Goal: Complete application form

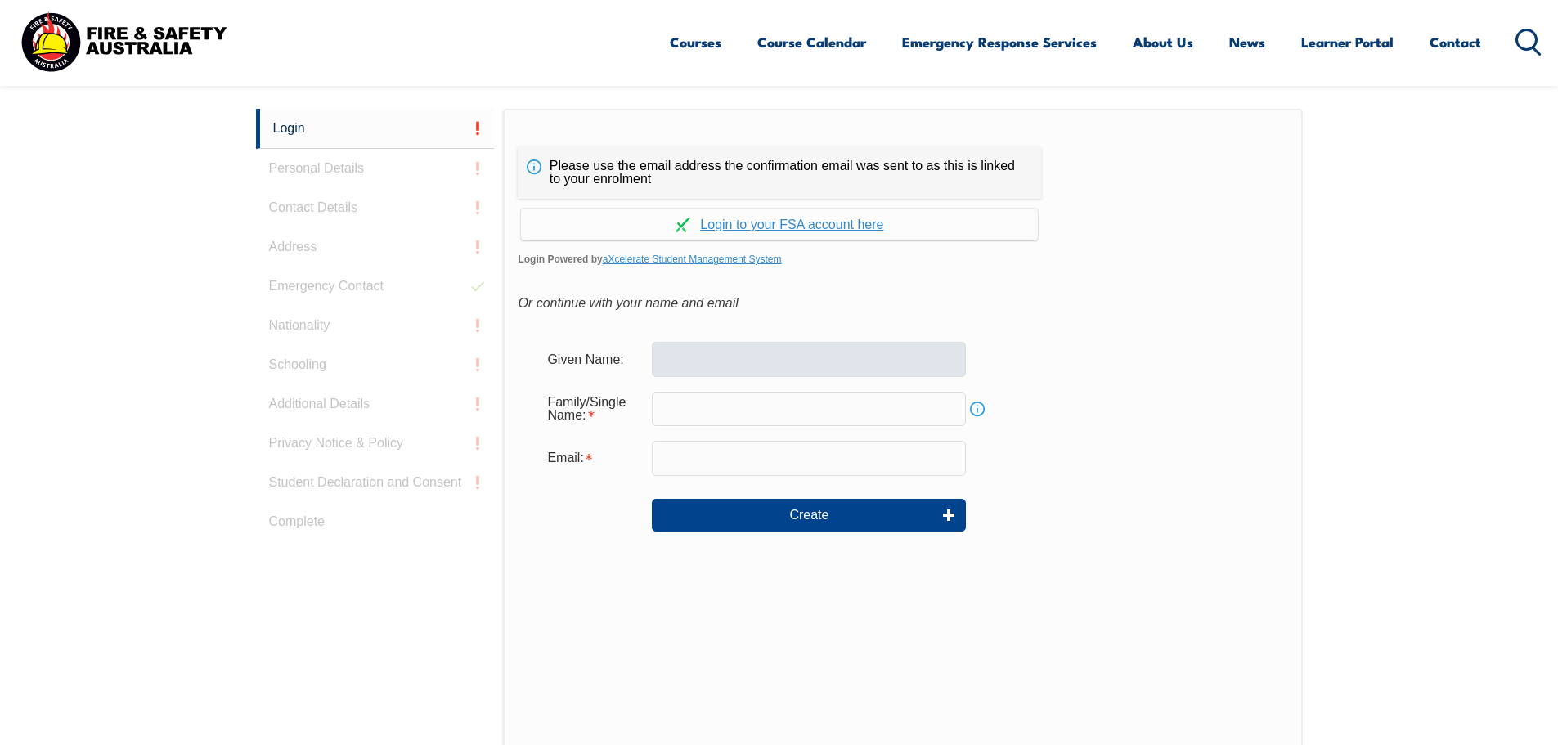
scroll to position [436, 0]
click at [727, 348] on input "text" at bounding box center [809, 358] width 314 height 34
type input "[PERSON_NAME]"
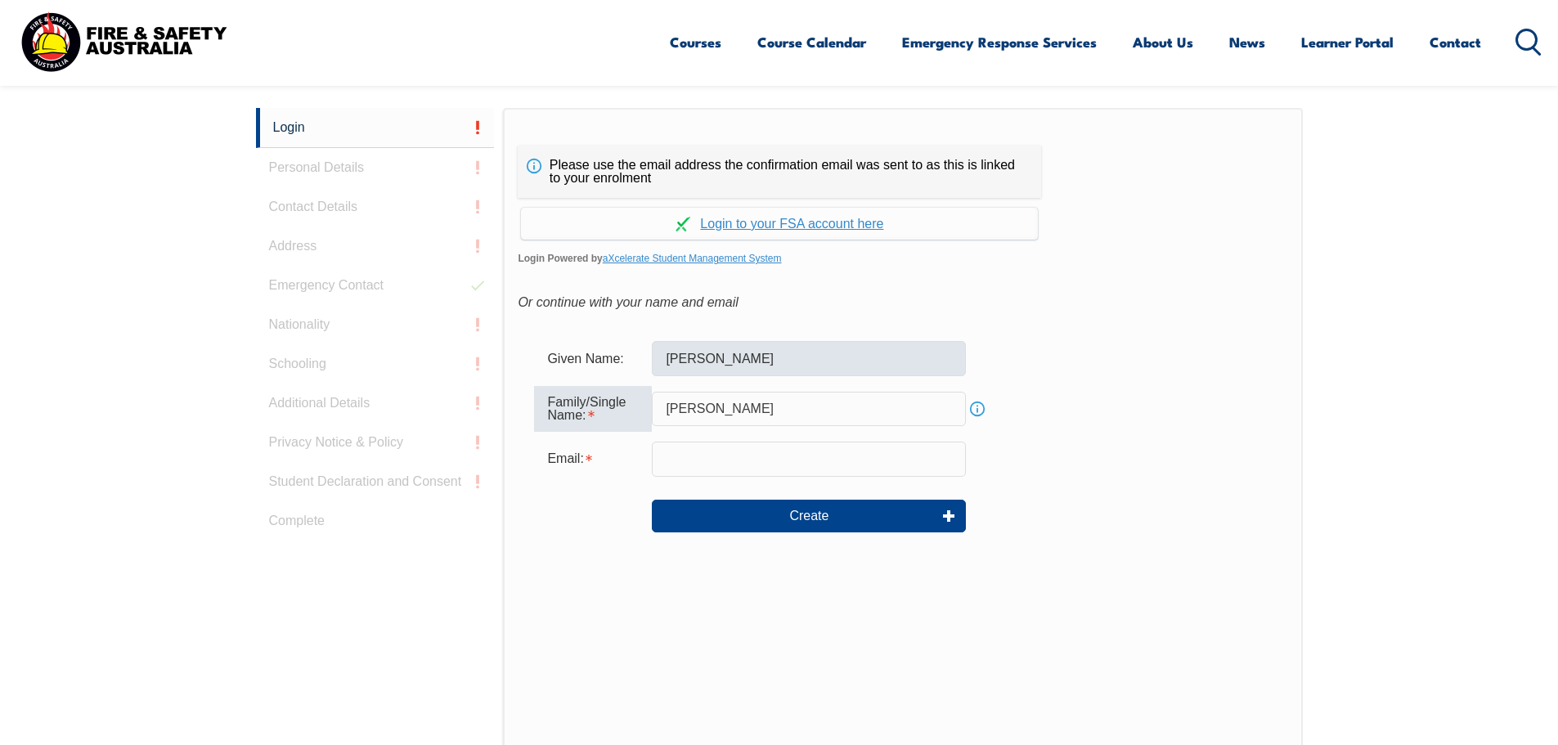
type input "[PERSON_NAME]"
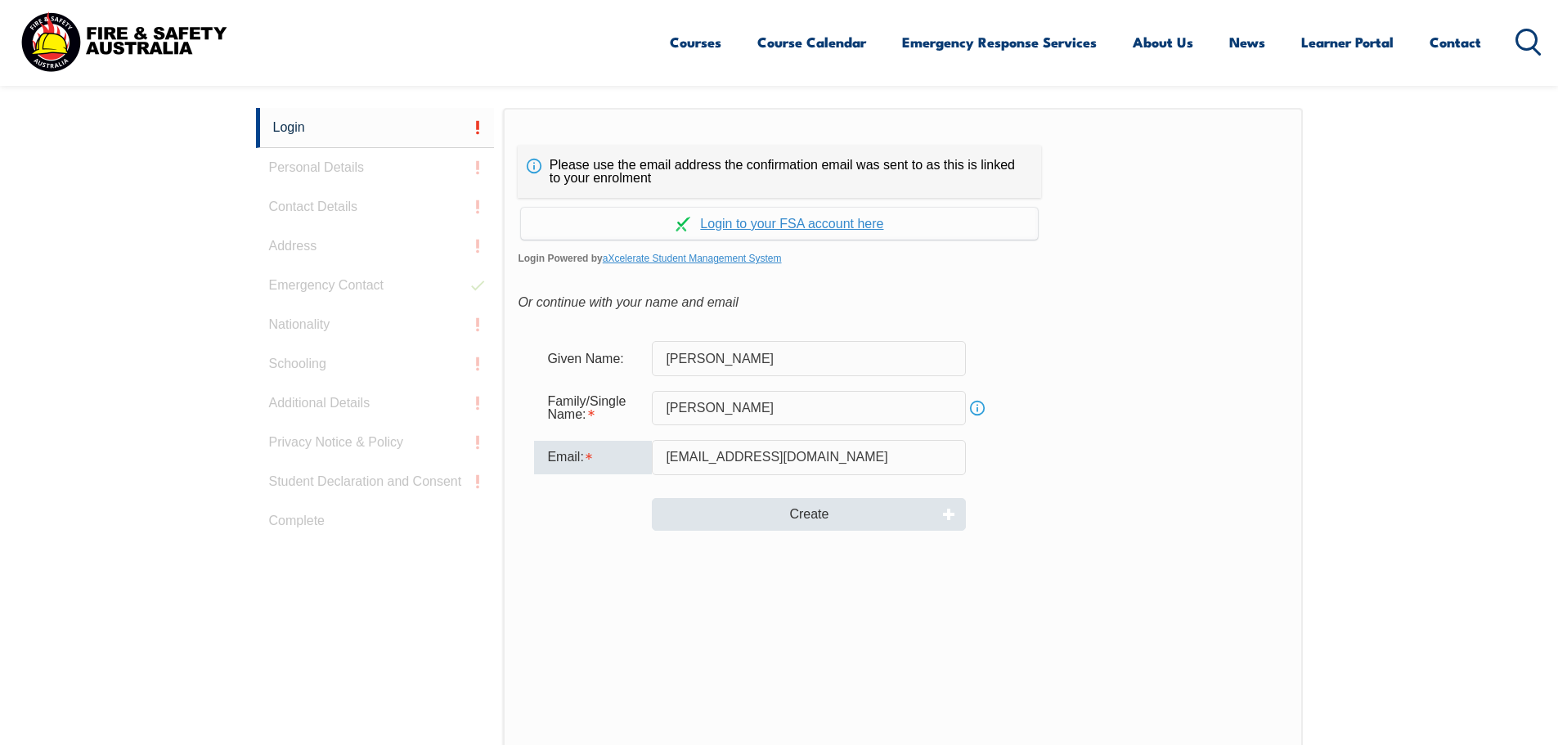
type input "[EMAIL_ADDRESS][DOMAIN_NAME]"
click at [812, 527] on button "Create" at bounding box center [809, 514] width 314 height 33
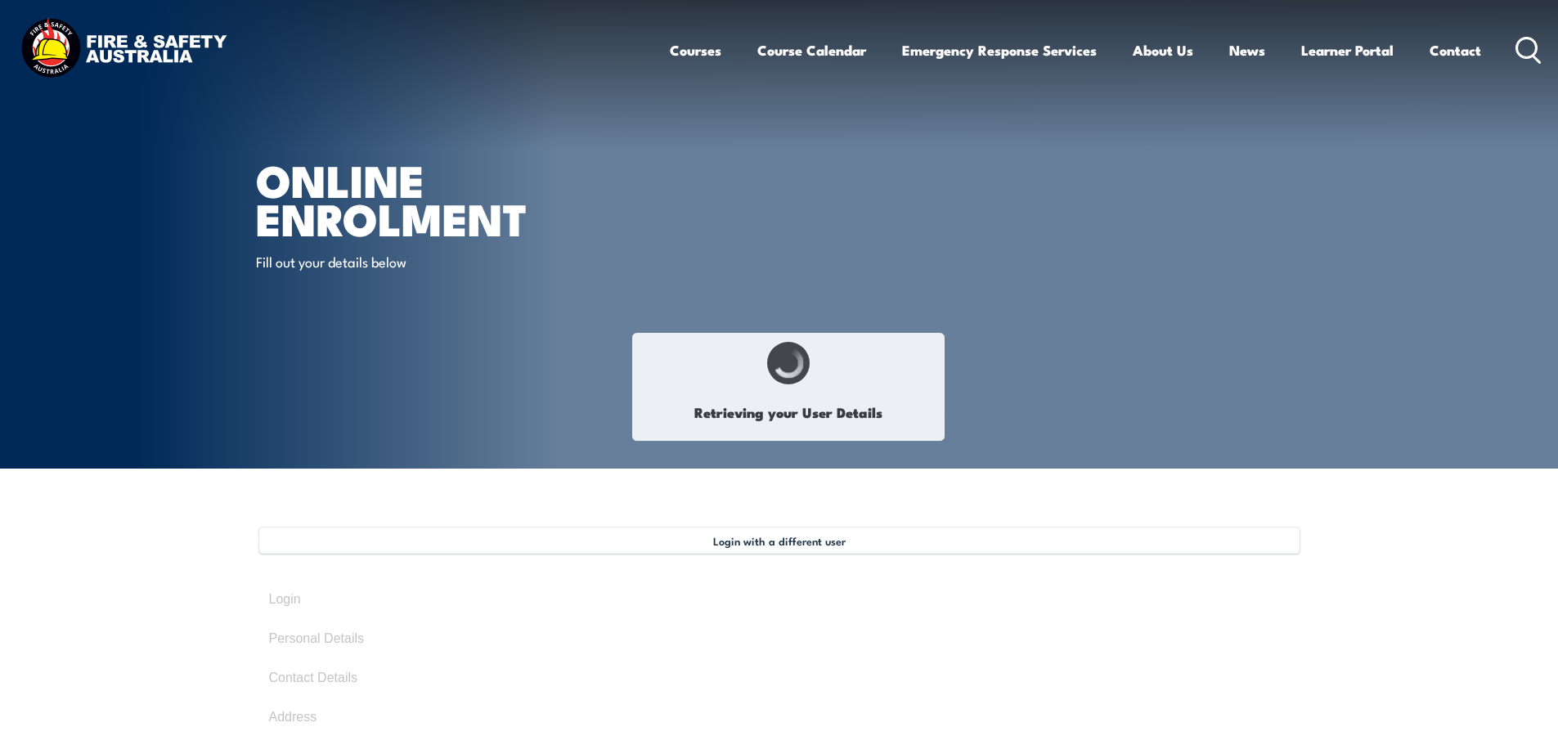
type input "[PERSON_NAME]"
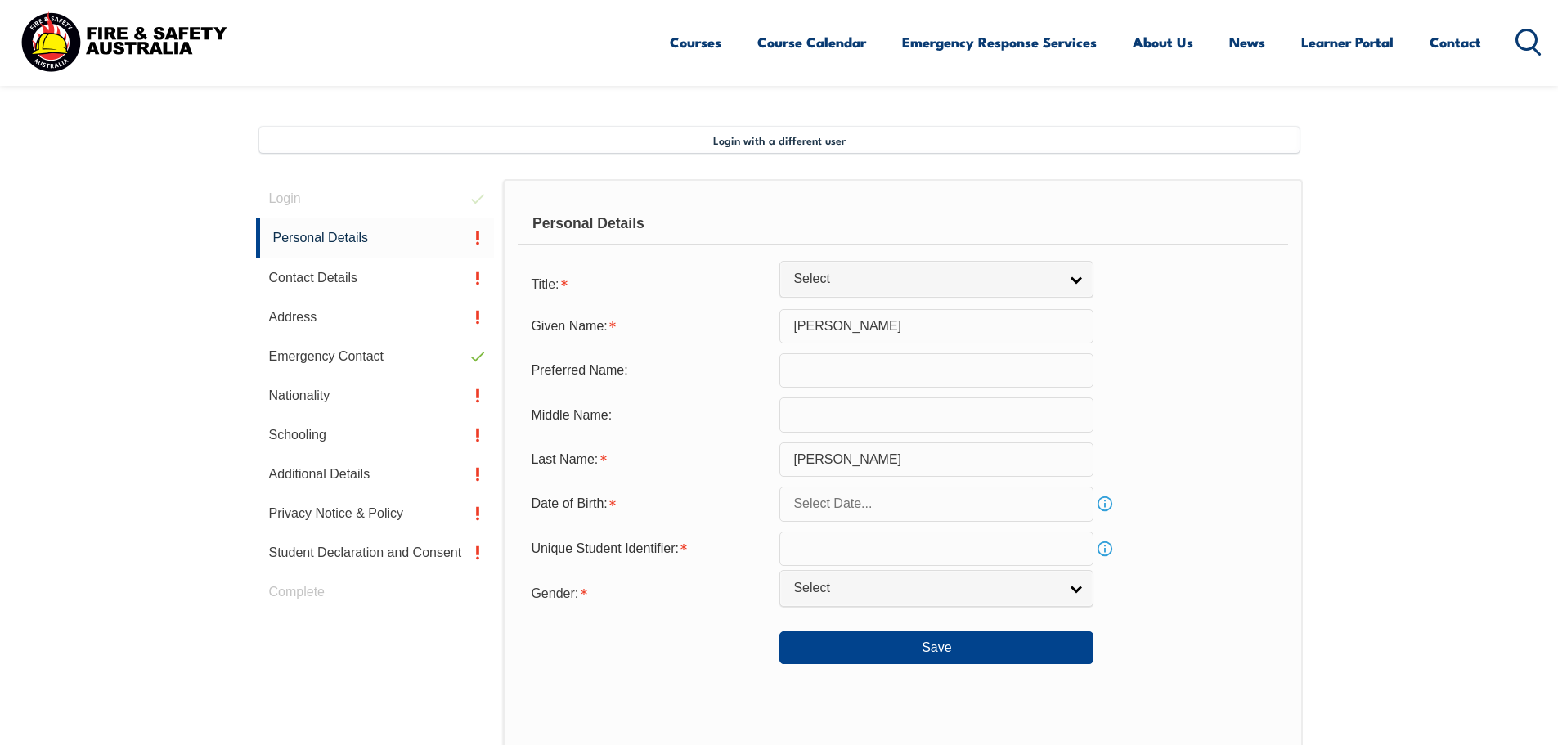
scroll to position [446, 0]
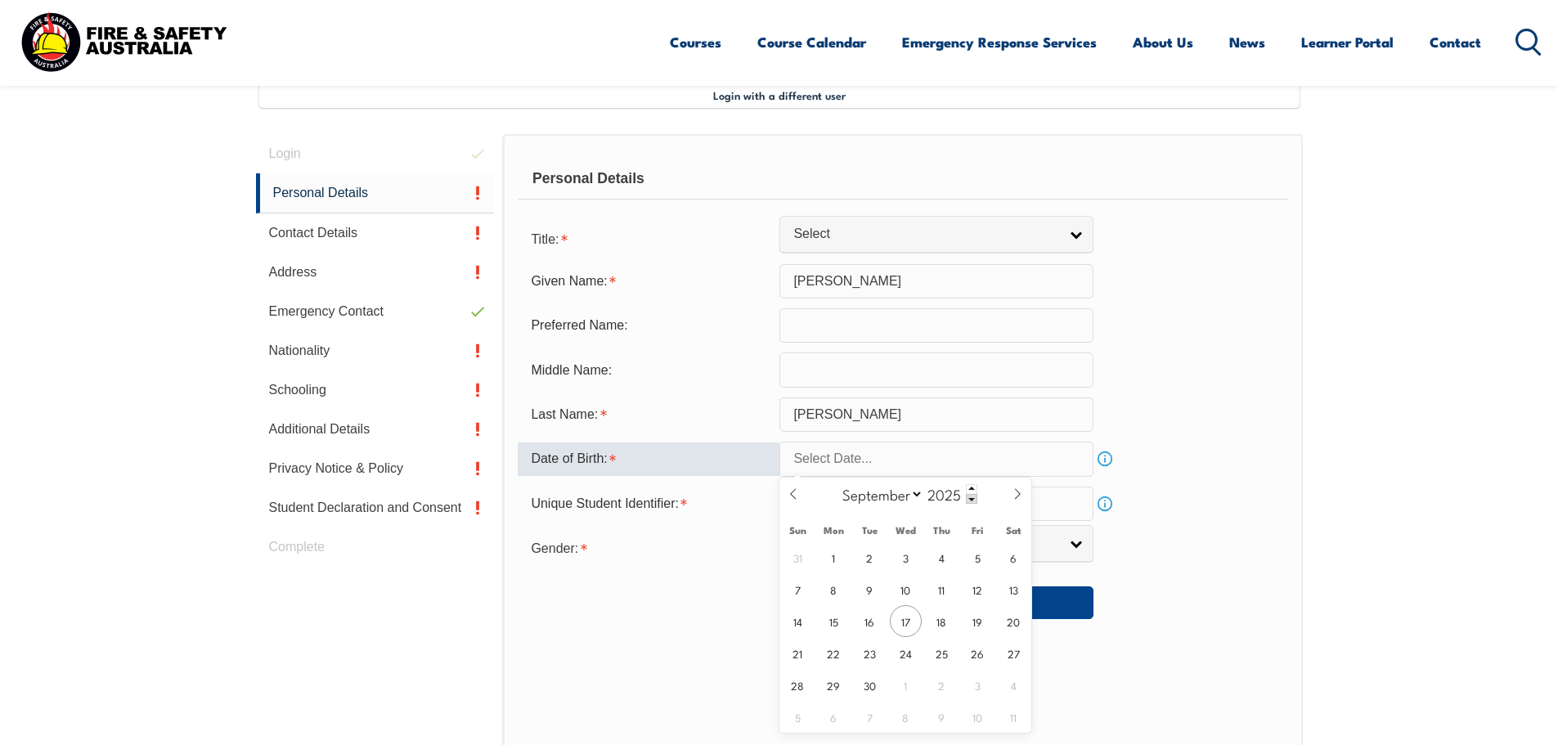
click at [818, 455] on input "text" at bounding box center [936, 459] width 314 height 34
click at [948, 496] on input "2025" at bounding box center [950, 494] width 54 height 20
type input "1998"
click at [884, 489] on select "January February March April May June July August September October November De…" at bounding box center [878, 493] width 89 height 21
select select "1"
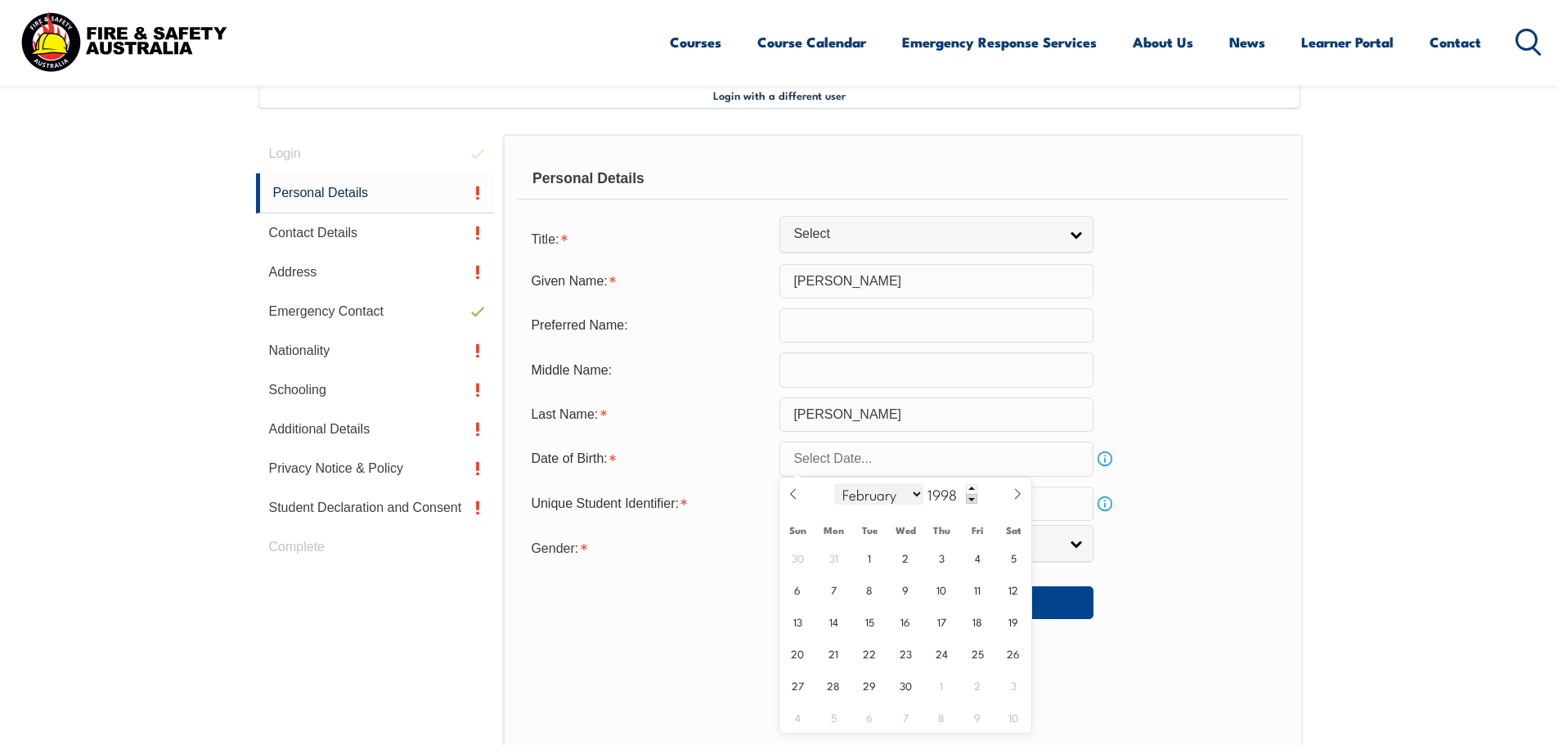
click at [835, 483] on select "January February March April May June July August September October November De…" at bounding box center [878, 493] width 89 height 21
click at [796, 617] on span "15" at bounding box center [798, 621] width 32 height 32
type input "[DATE]"
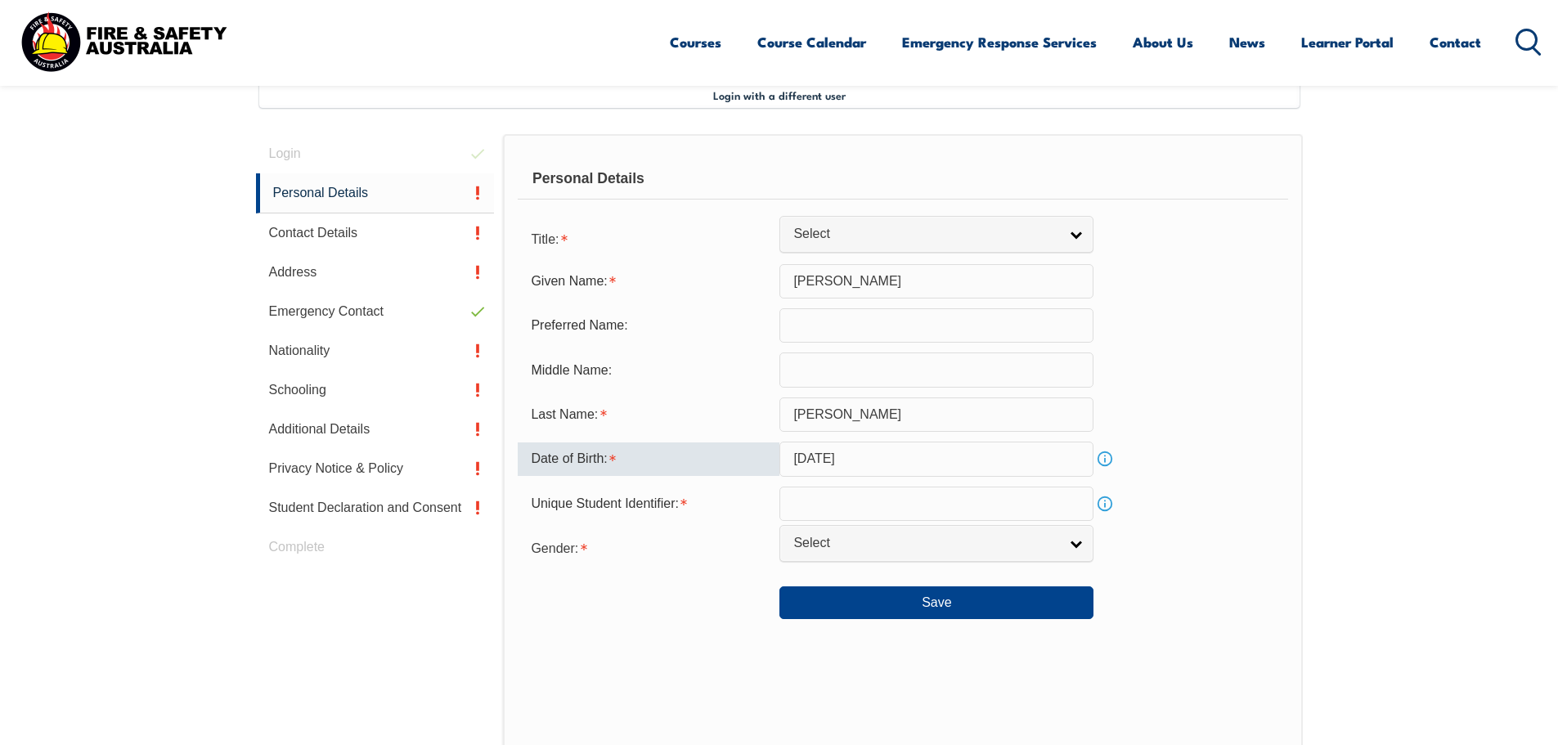
click at [818, 507] on input "text" at bounding box center [936, 504] width 314 height 34
click at [1104, 503] on link "Info" at bounding box center [1104, 503] width 23 height 23
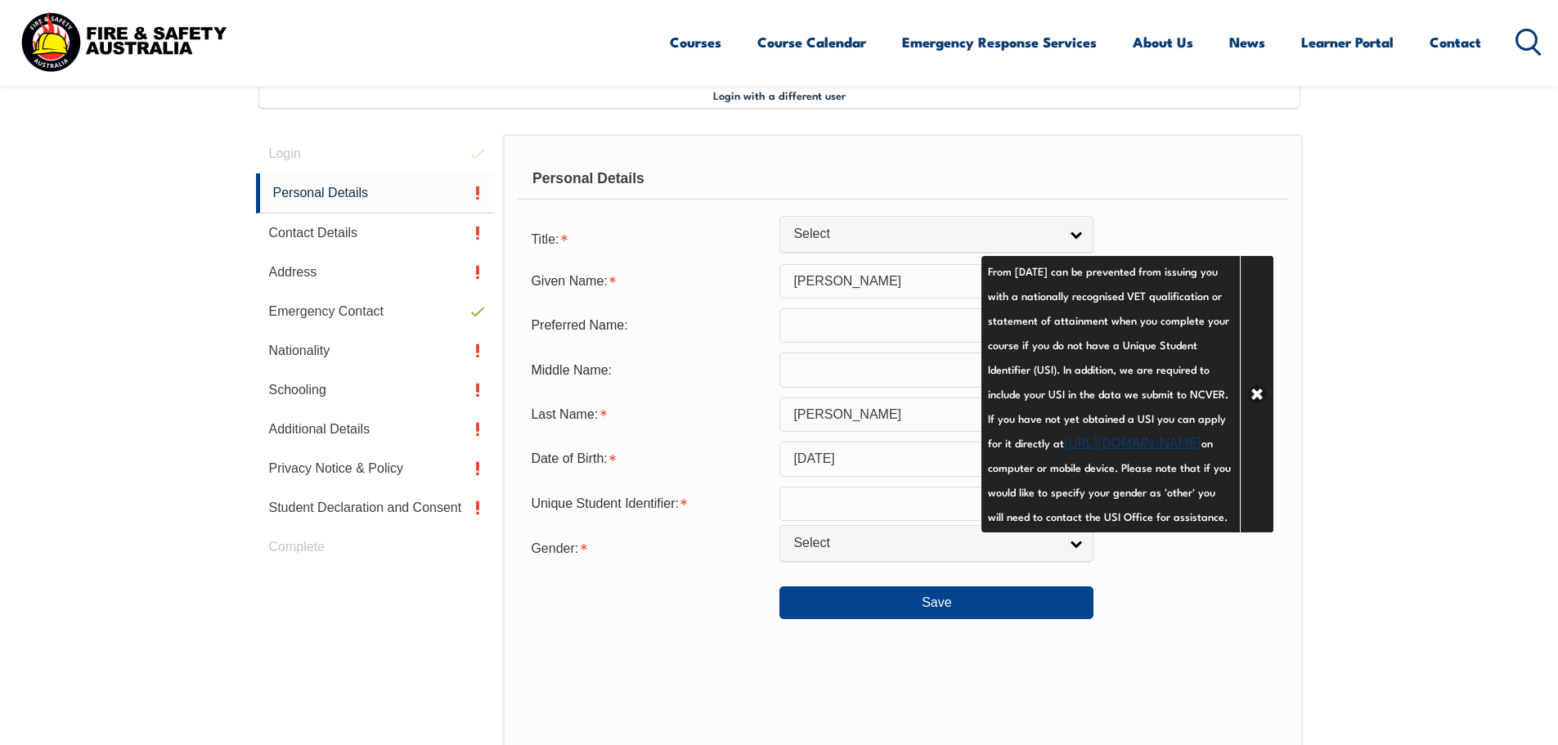
click at [1365, 424] on section "Login with a different user Login Personal Details Contact Details Address Emer…" at bounding box center [779, 528] width 1558 height 1010
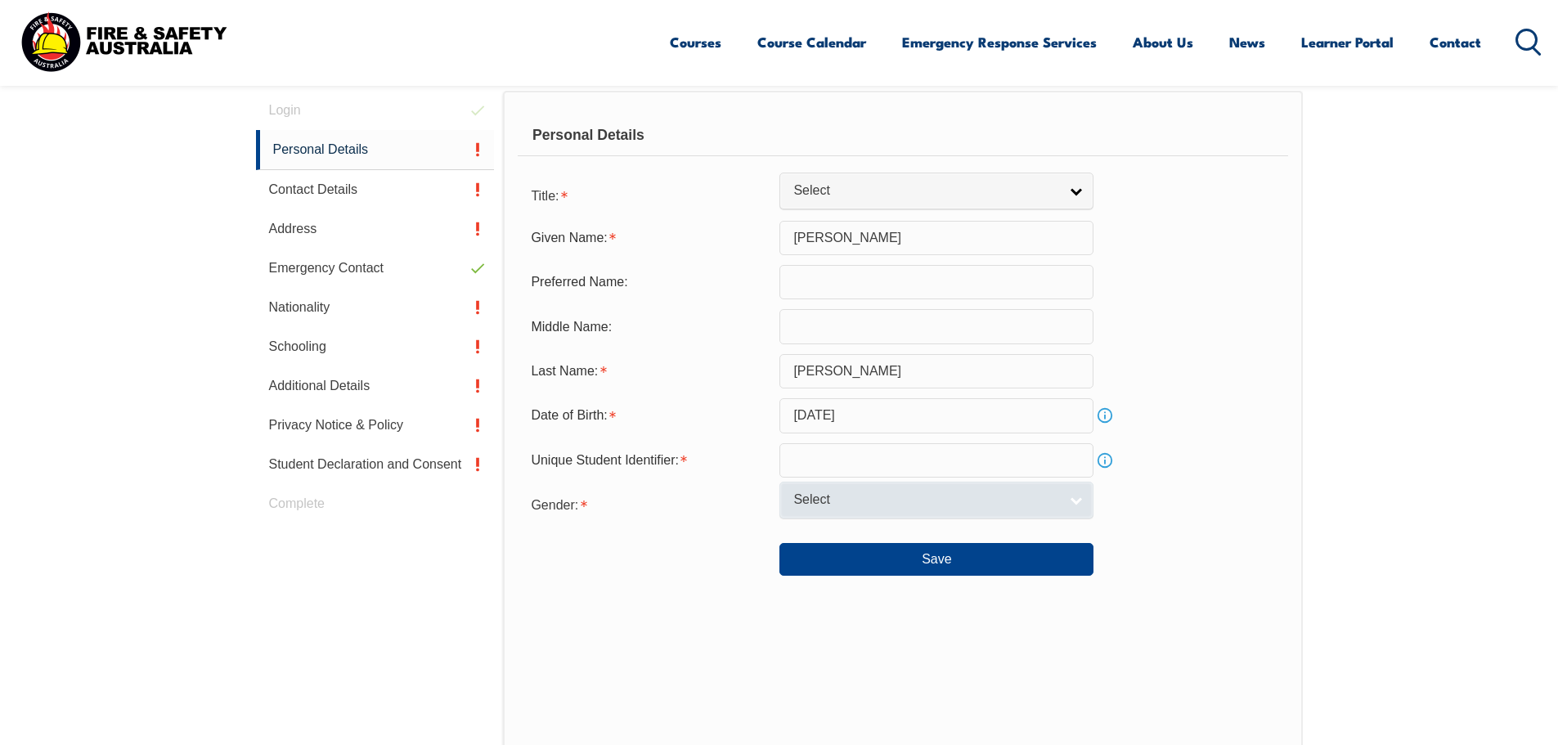
scroll to position [527, 0]
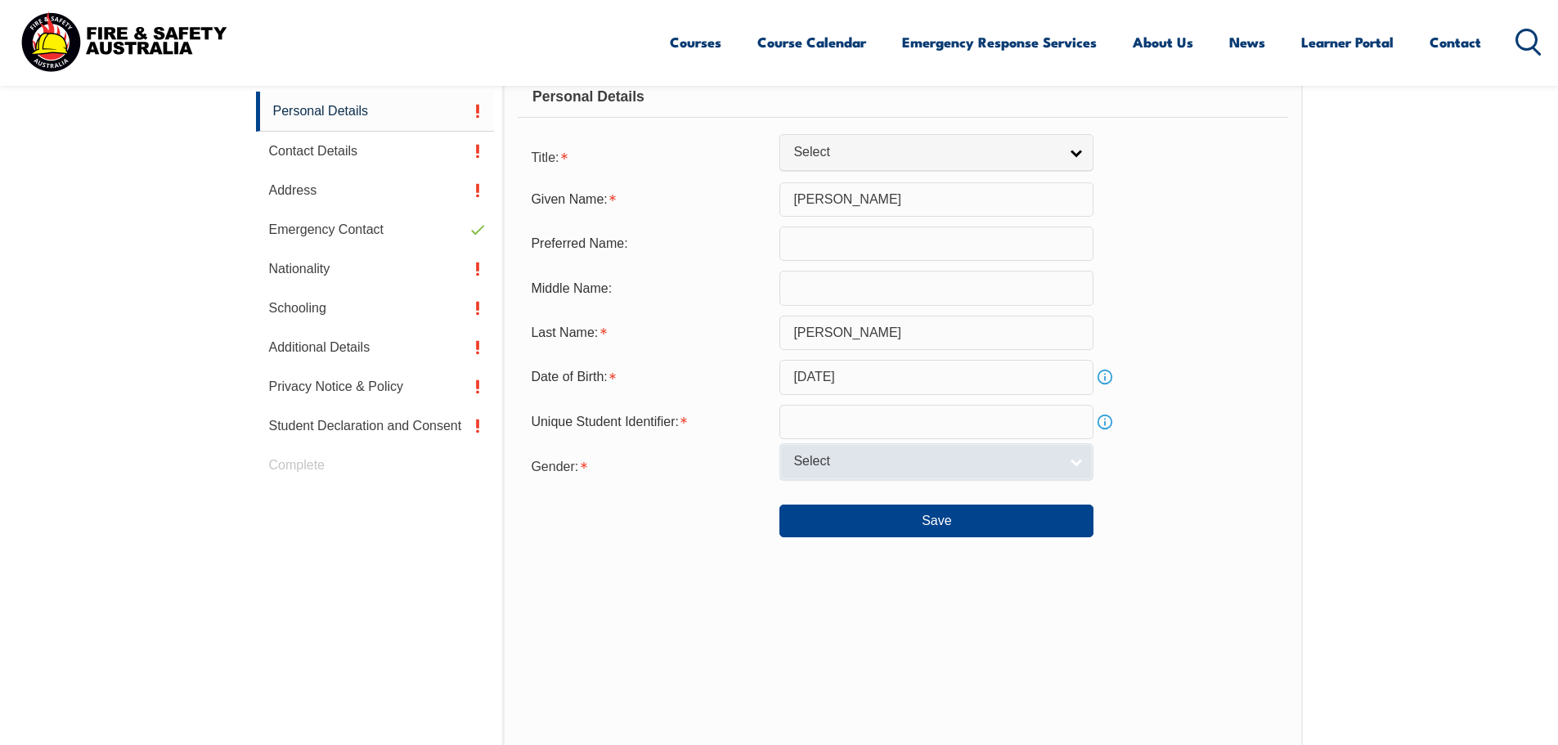
click at [841, 472] on link "Select" at bounding box center [936, 461] width 314 height 37
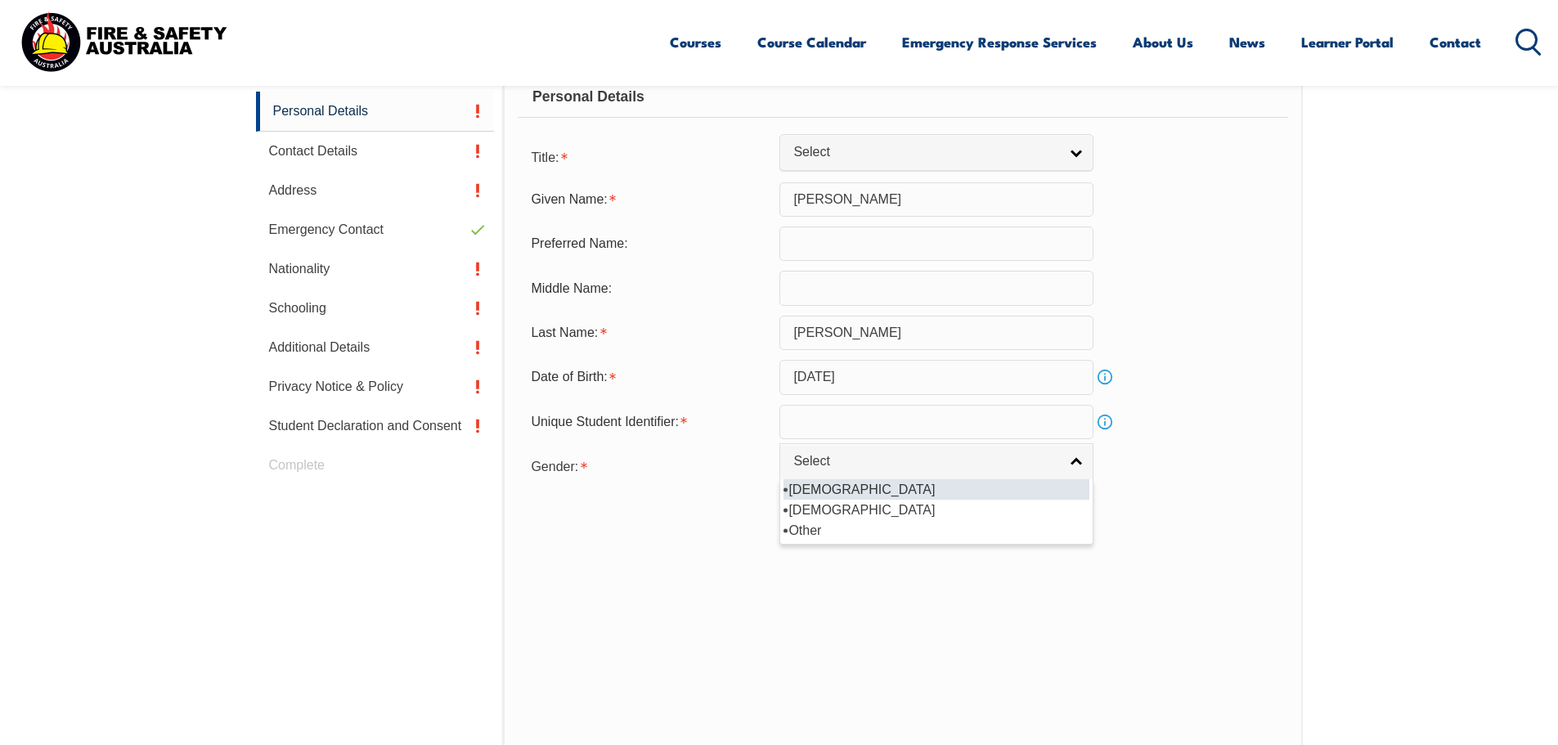
click at [796, 493] on li "[DEMOGRAPHIC_DATA]" at bounding box center [936, 489] width 306 height 20
select select "M"
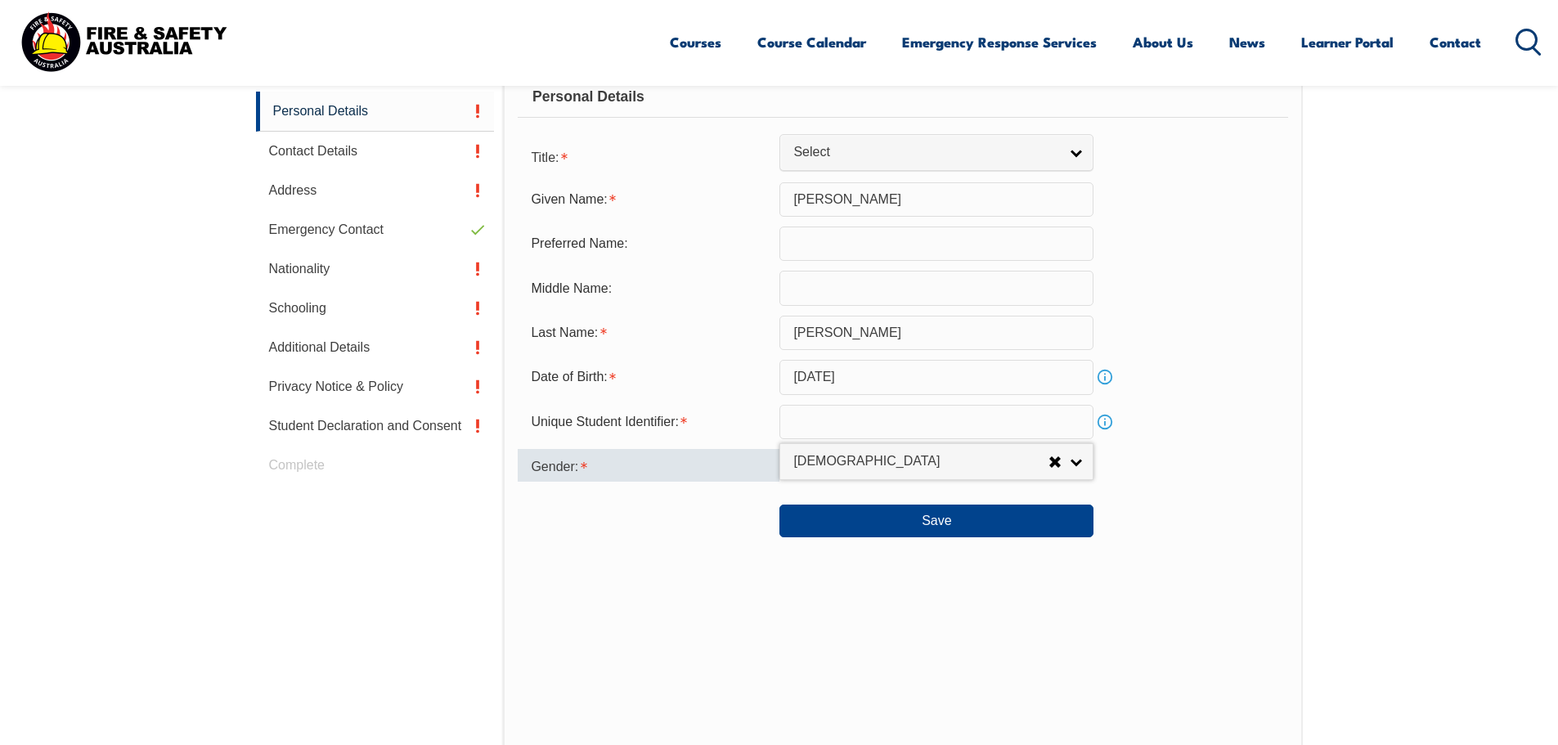
click at [701, 478] on div "Gender:" at bounding box center [649, 465] width 262 height 33
click at [808, 421] on input "text" at bounding box center [936, 422] width 314 height 34
paste input "NBRMSR2SM7"
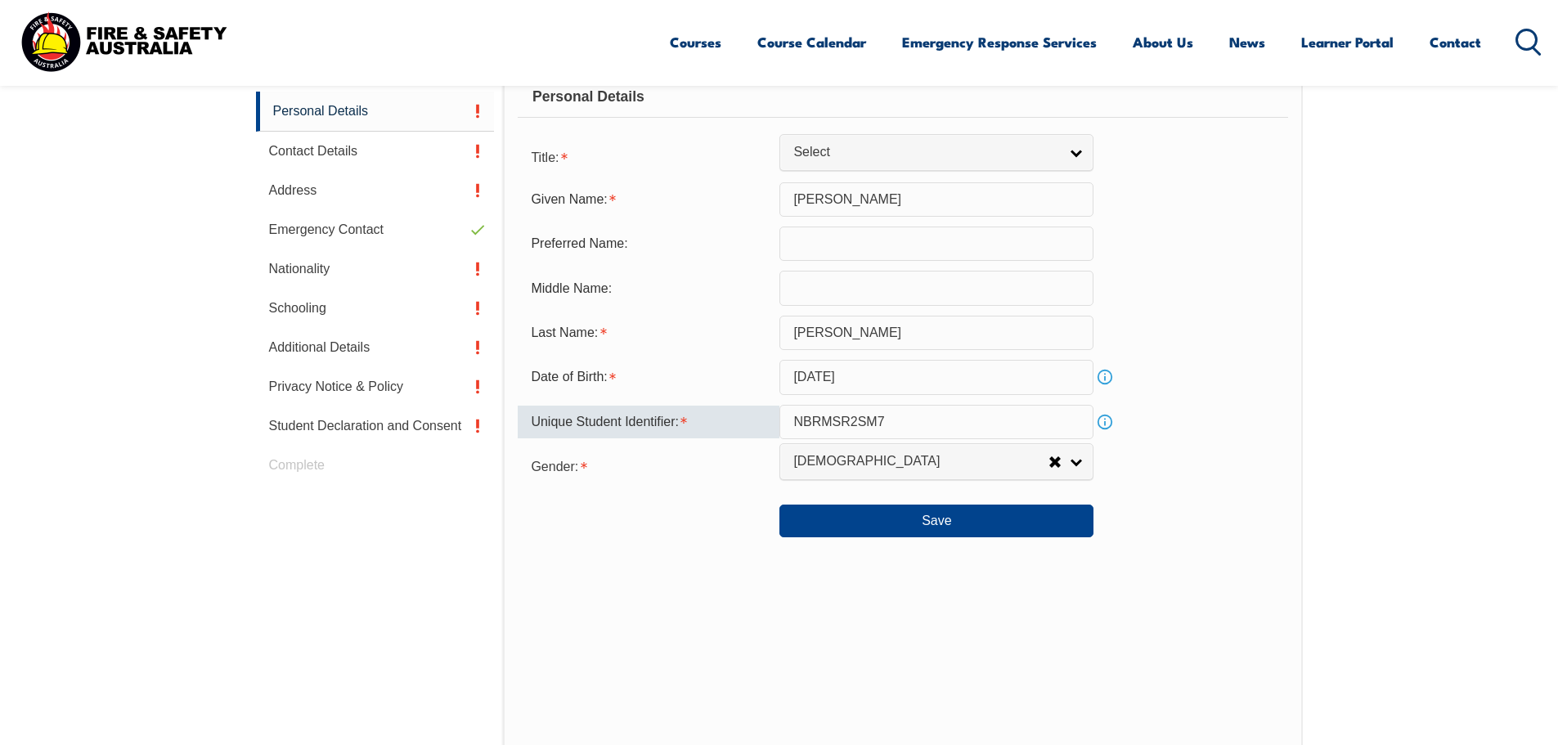
type input "NBRMSR2SM7"
click at [943, 526] on button "Save" at bounding box center [936, 520] width 314 height 33
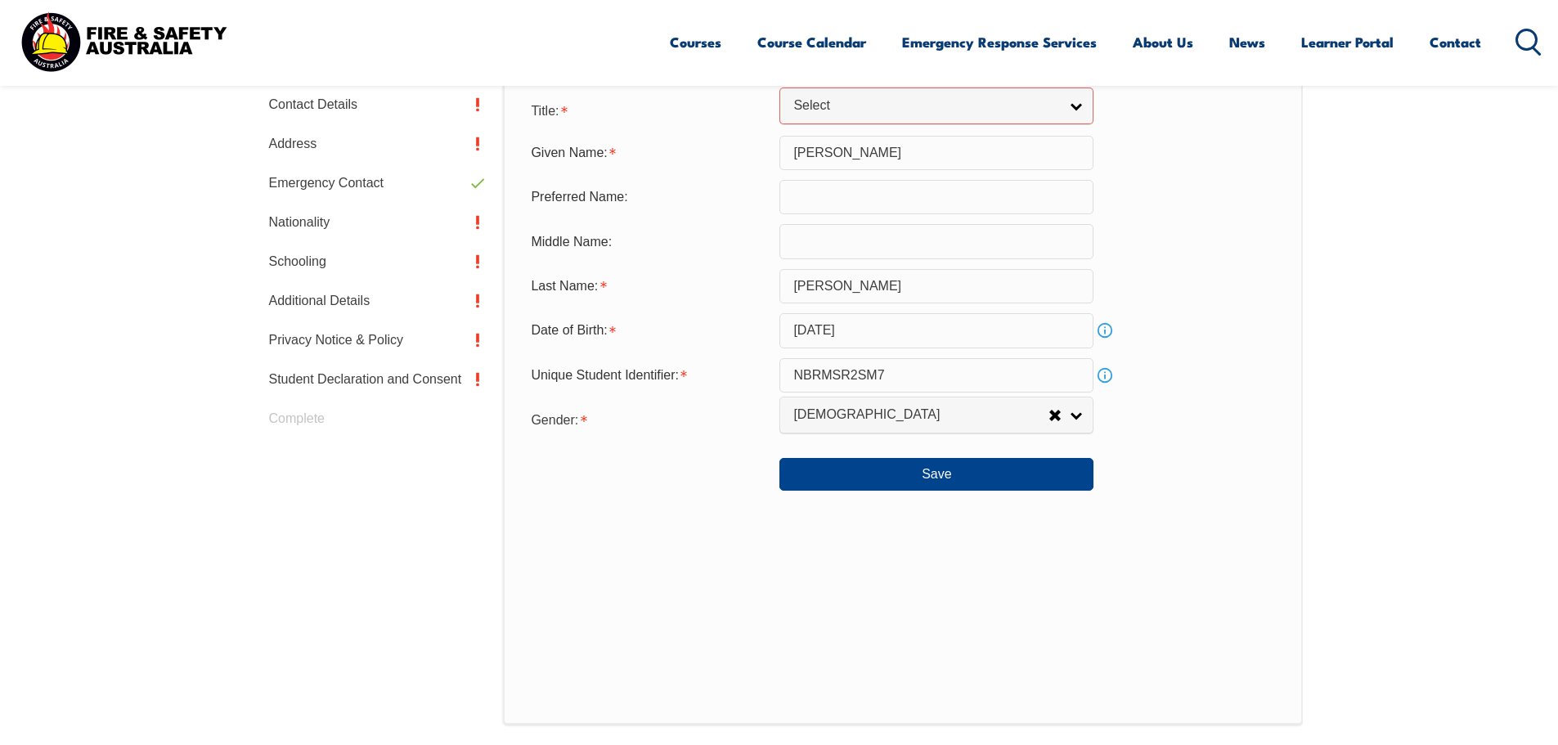
scroll to position [415, 0]
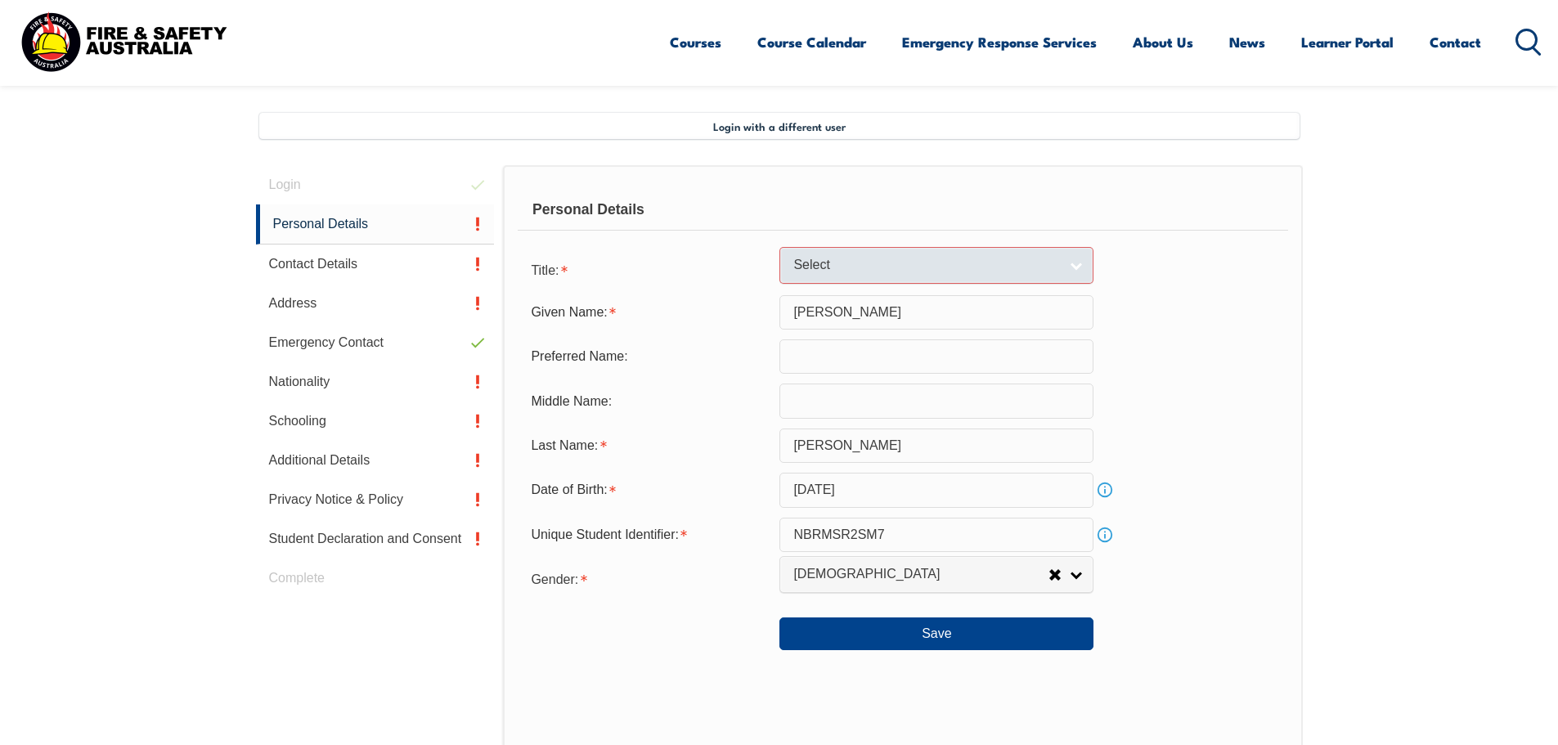
click at [812, 268] on span "Select" at bounding box center [925, 265] width 265 height 17
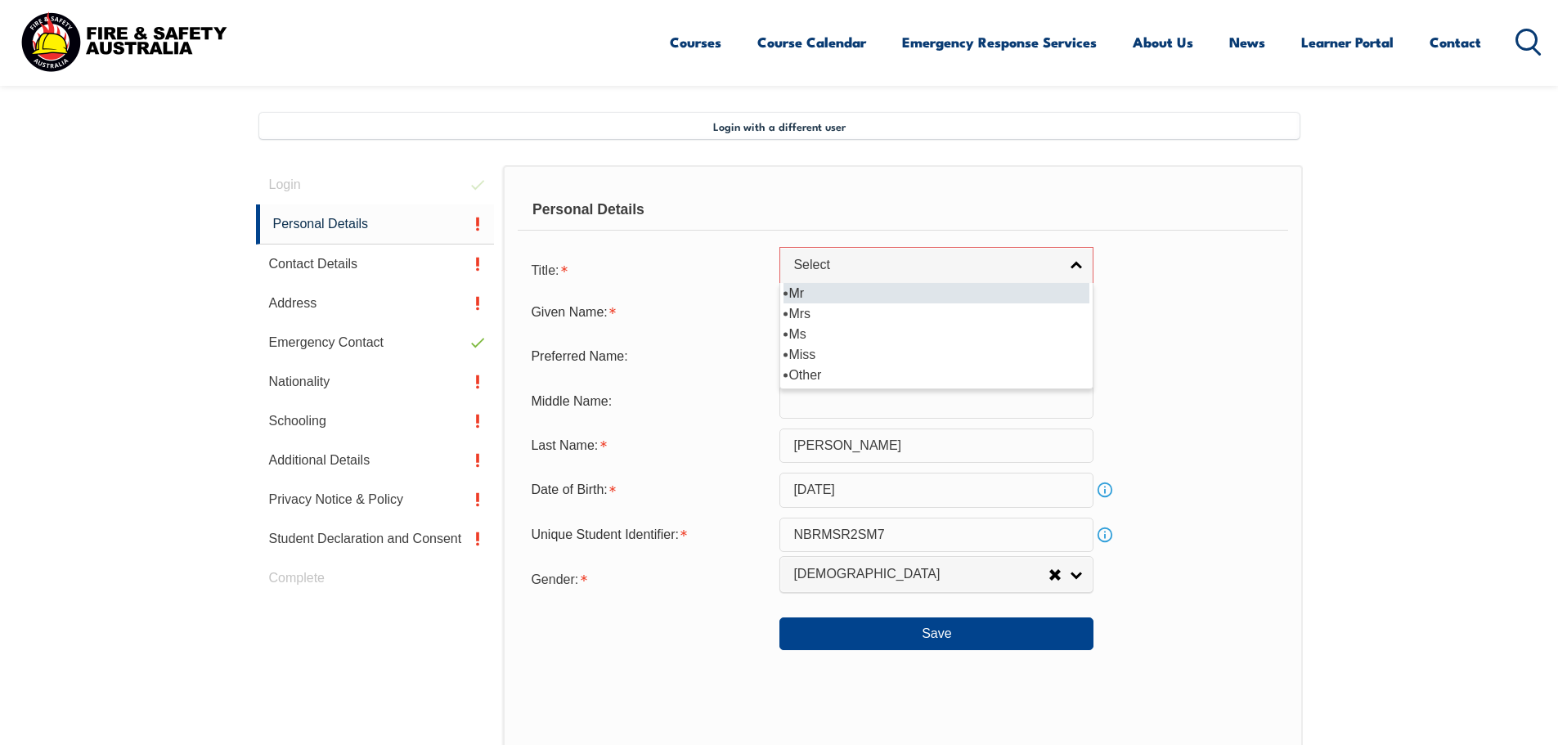
click at [813, 294] on li "Mr" at bounding box center [936, 293] width 306 height 20
select select "Mr"
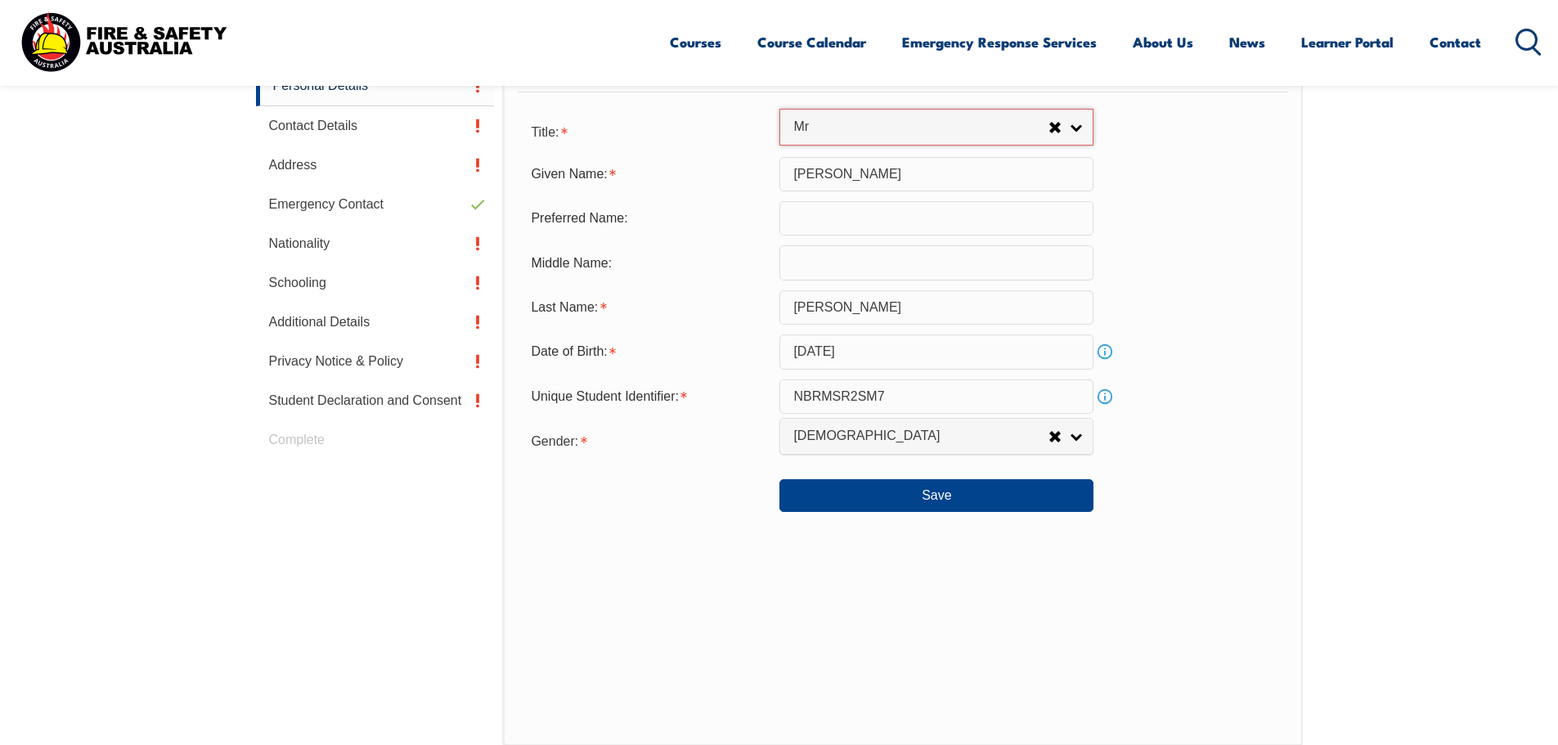
scroll to position [578, 0]
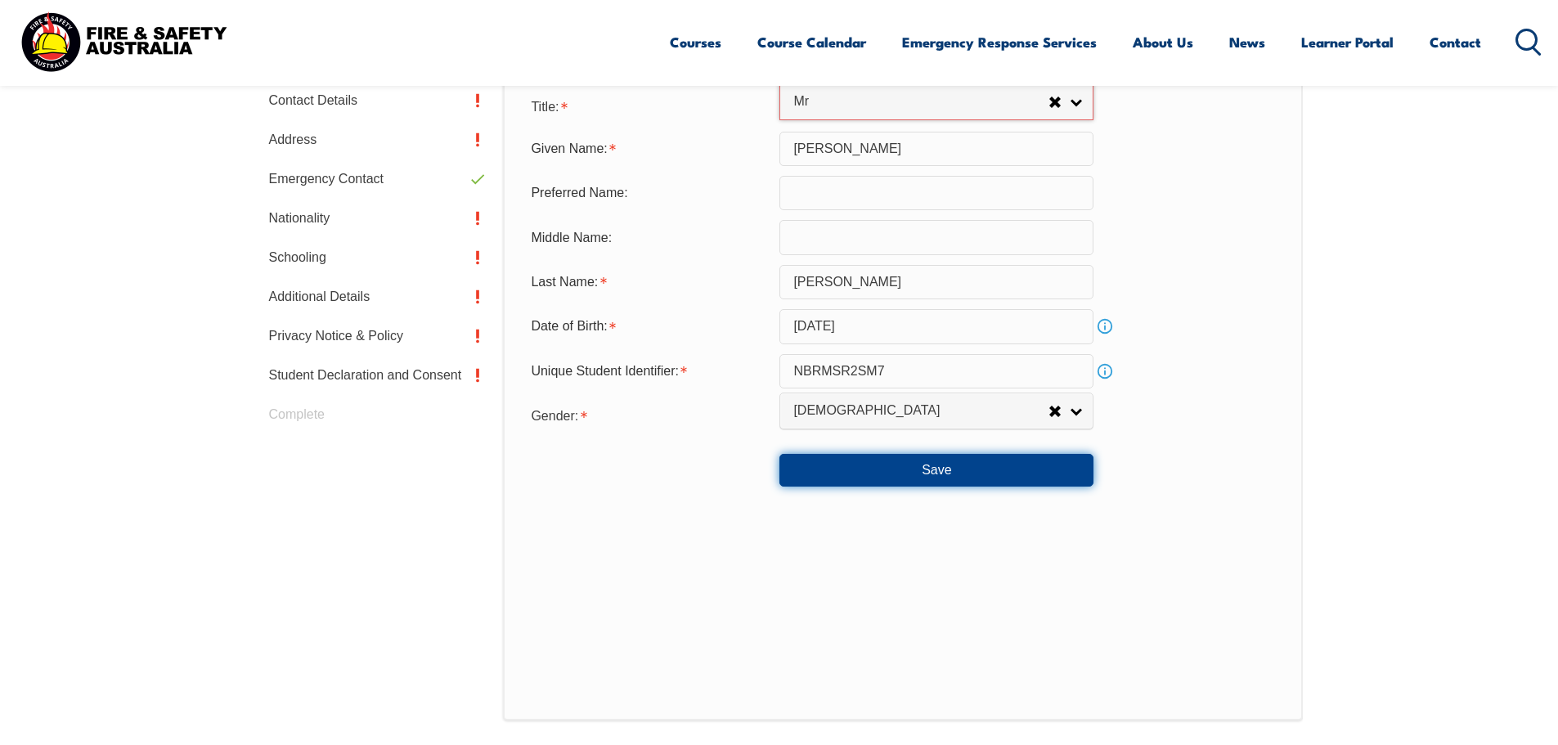
click at [943, 473] on button "Save" at bounding box center [936, 470] width 314 height 33
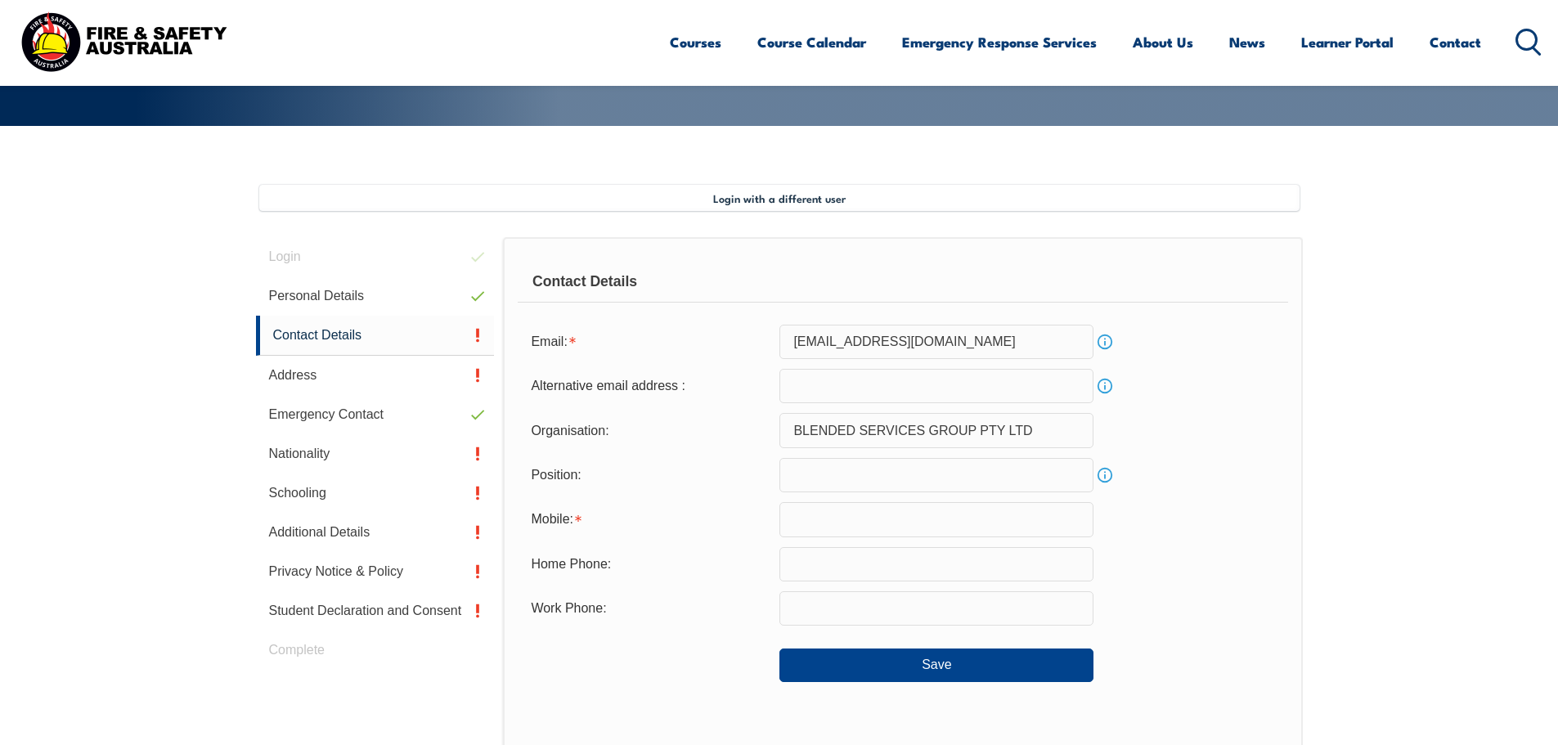
scroll to position [377, 0]
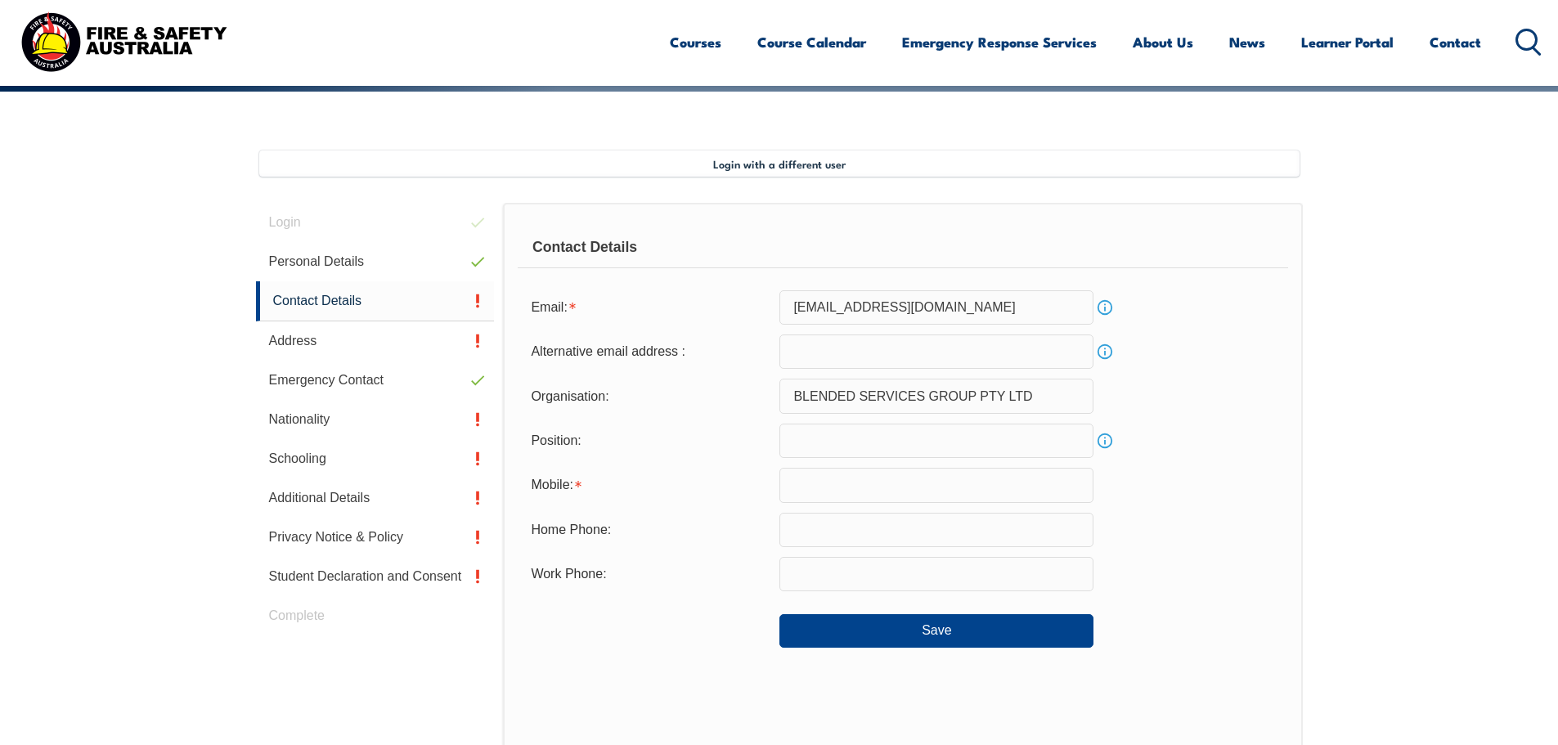
click at [824, 492] on input "text" at bounding box center [936, 485] width 314 height 34
type input "0426797216"
click at [1183, 516] on div "Home Phone:" at bounding box center [902, 530] width 769 height 34
click at [941, 635] on button "Save" at bounding box center [936, 630] width 314 height 33
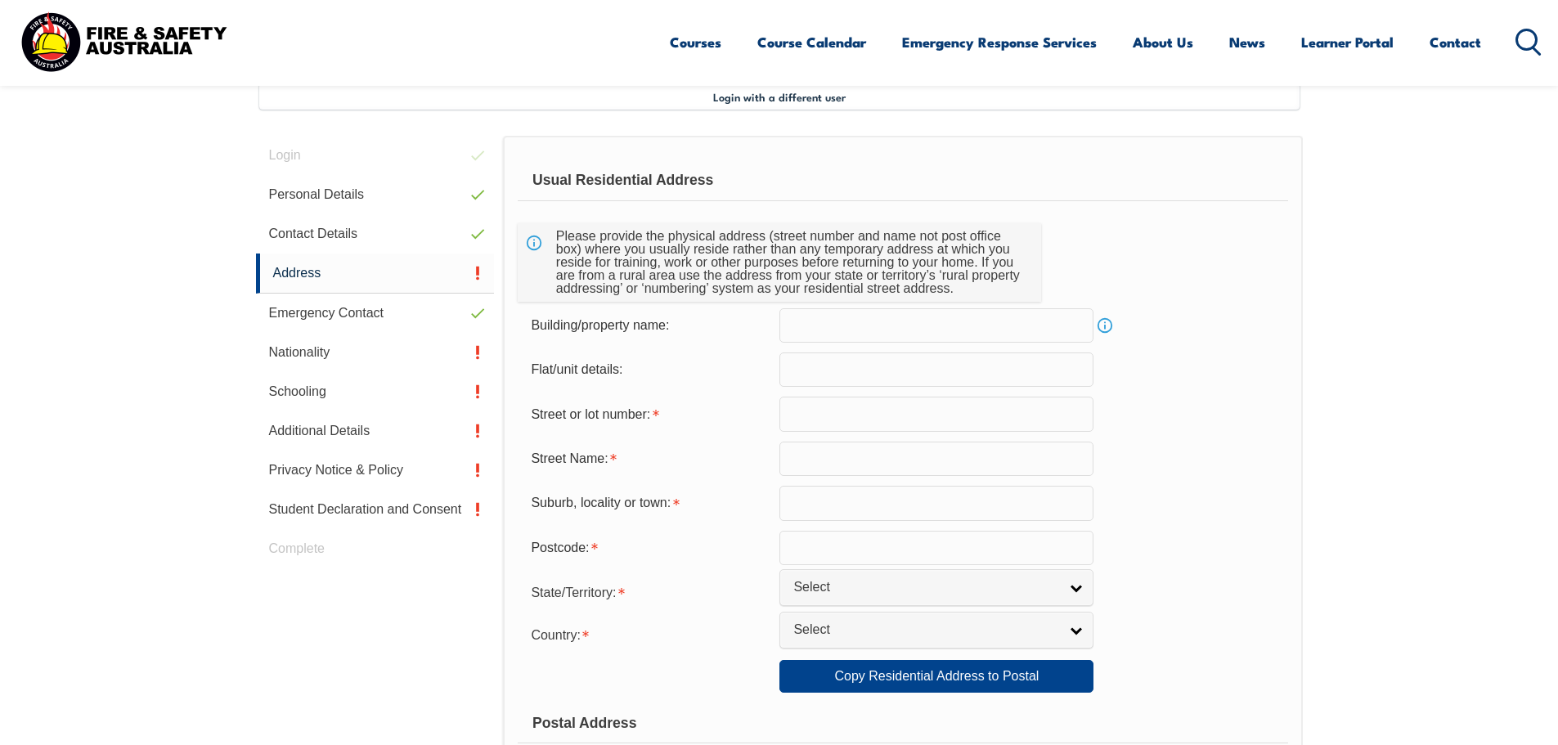
scroll to position [446, 0]
click at [823, 415] on input "text" at bounding box center [936, 412] width 314 height 34
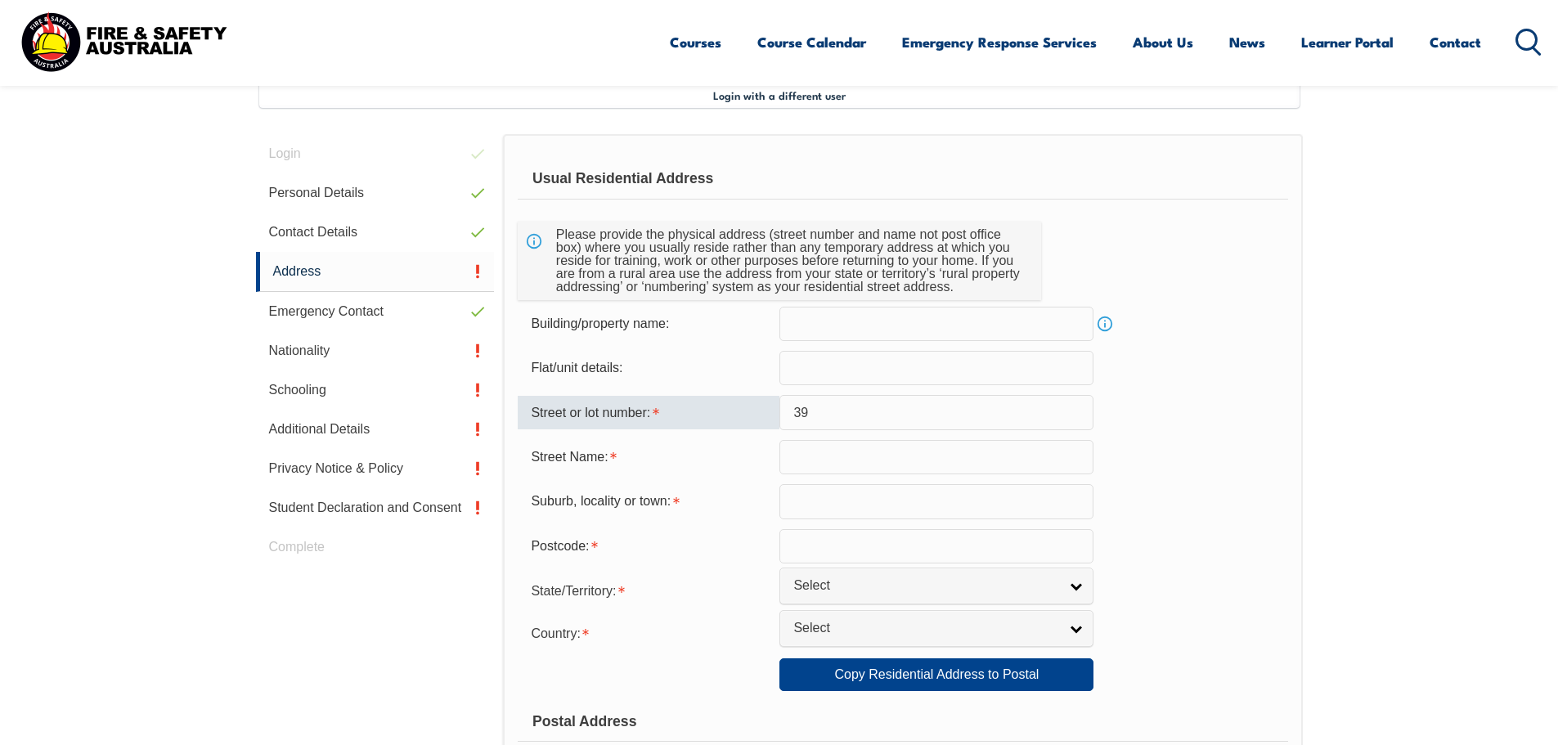
type input "39"
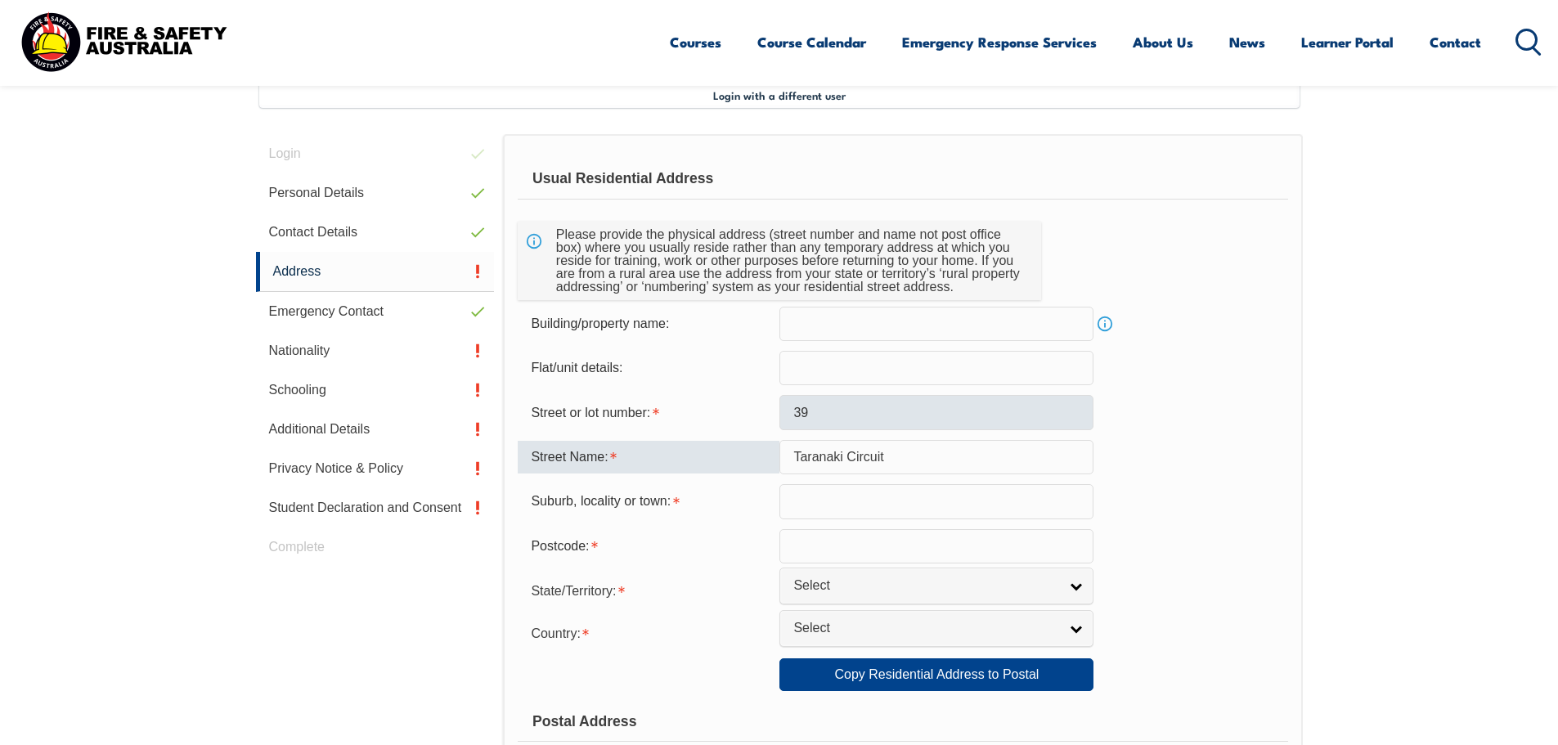
type input "Taranaki Circuit"
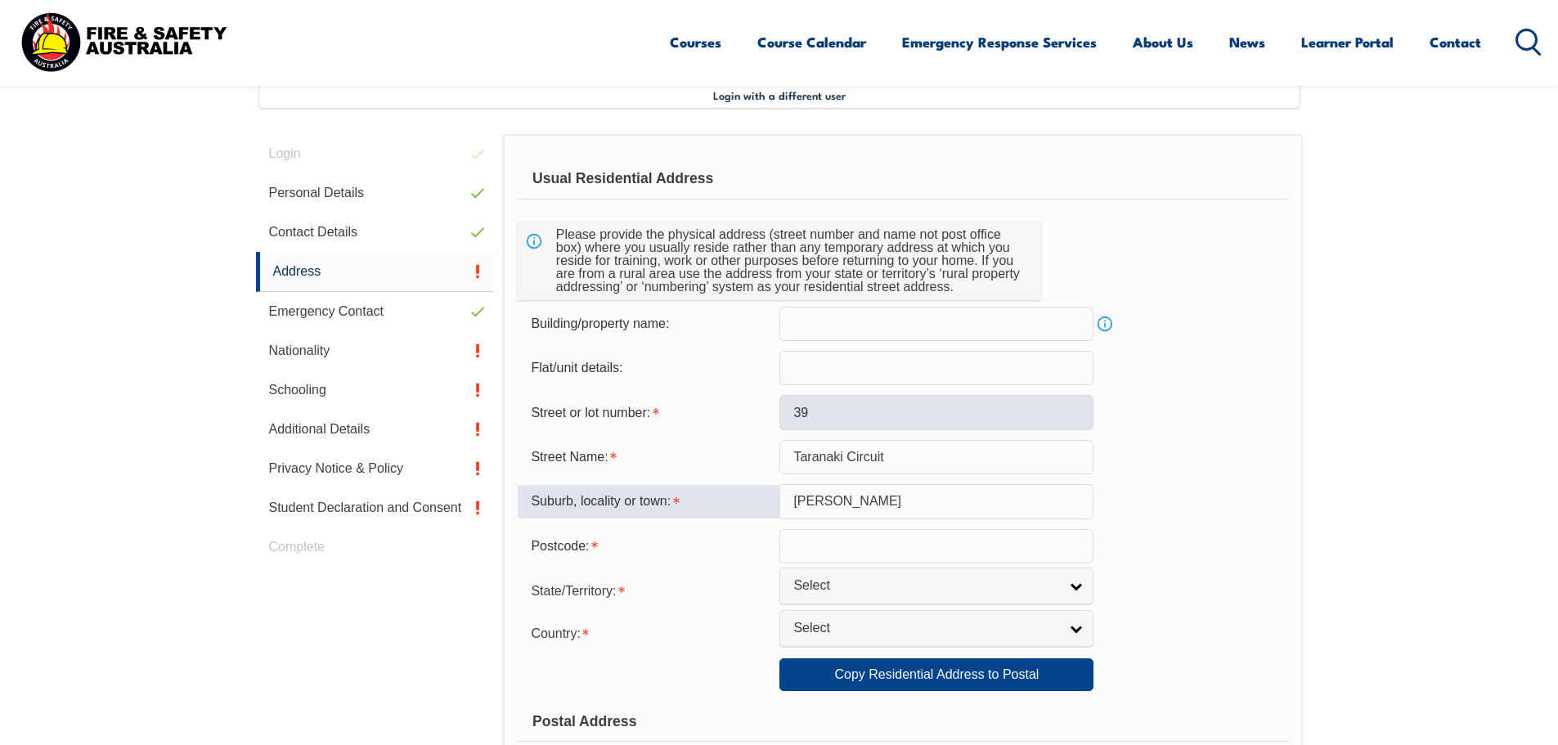
type input "[PERSON_NAME]"
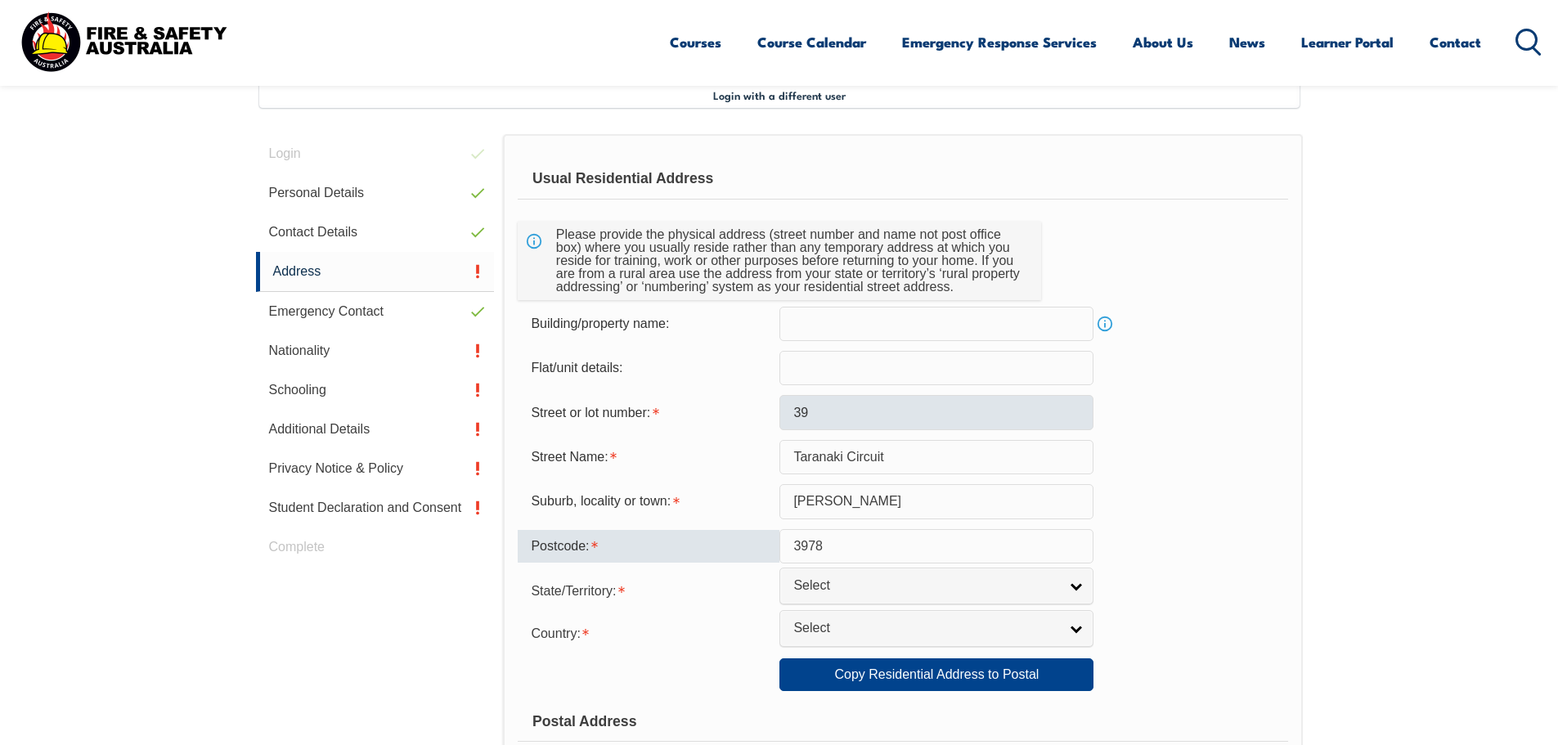
type input "3978"
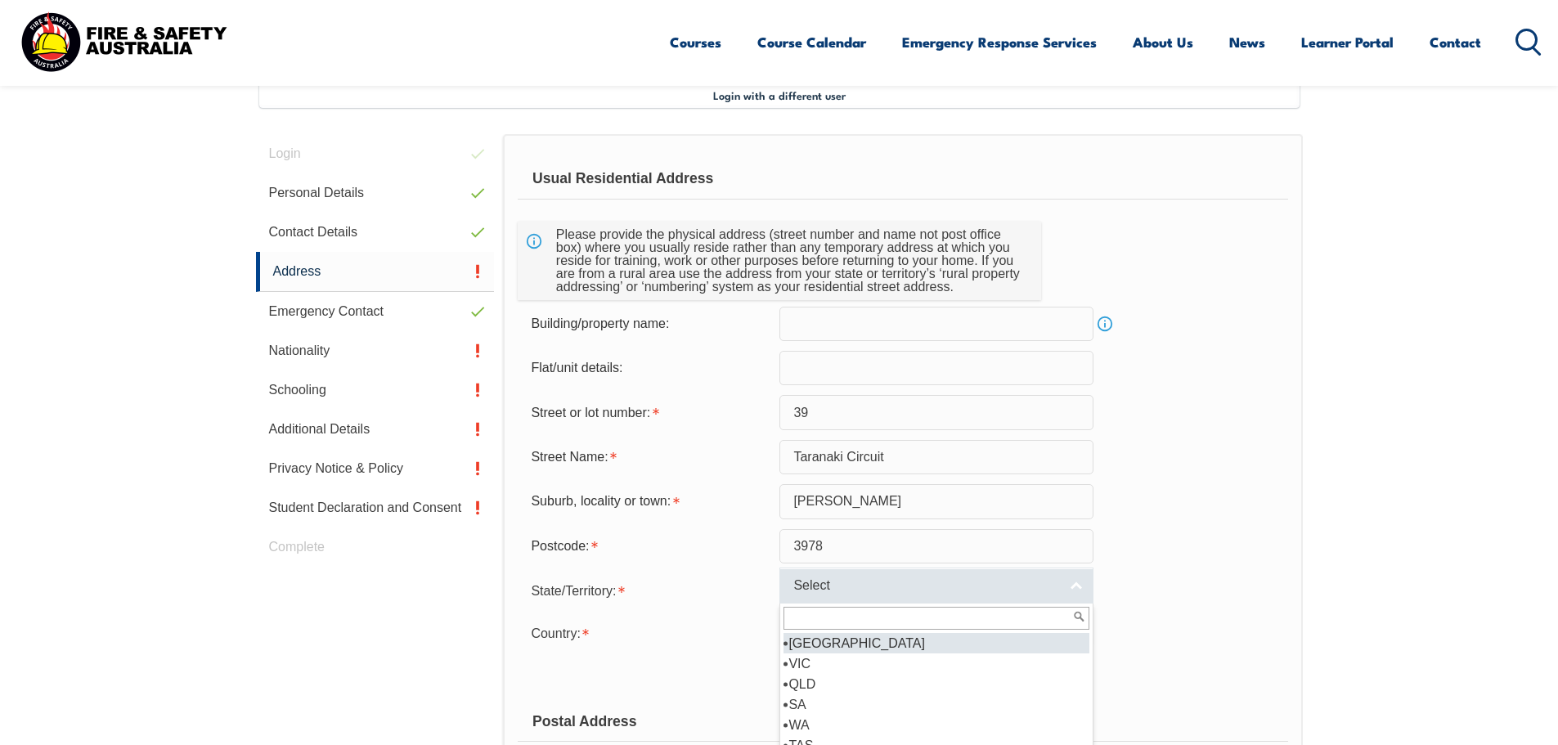
click at [858, 591] on span "Select" at bounding box center [925, 585] width 265 height 17
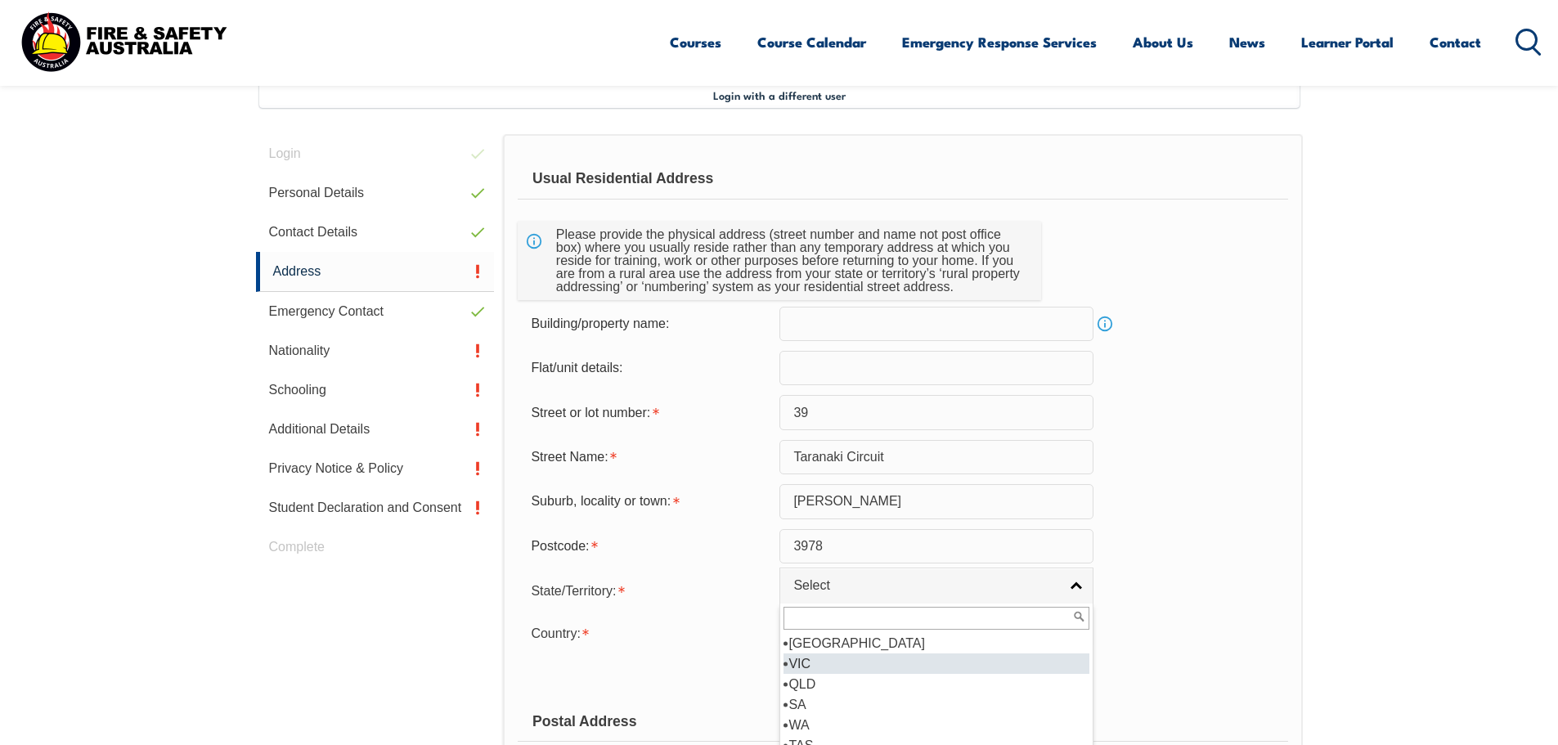
click at [822, 669] on li "VIC" at bounding box center [936, 663] width 306 height 20
select select "VIC"
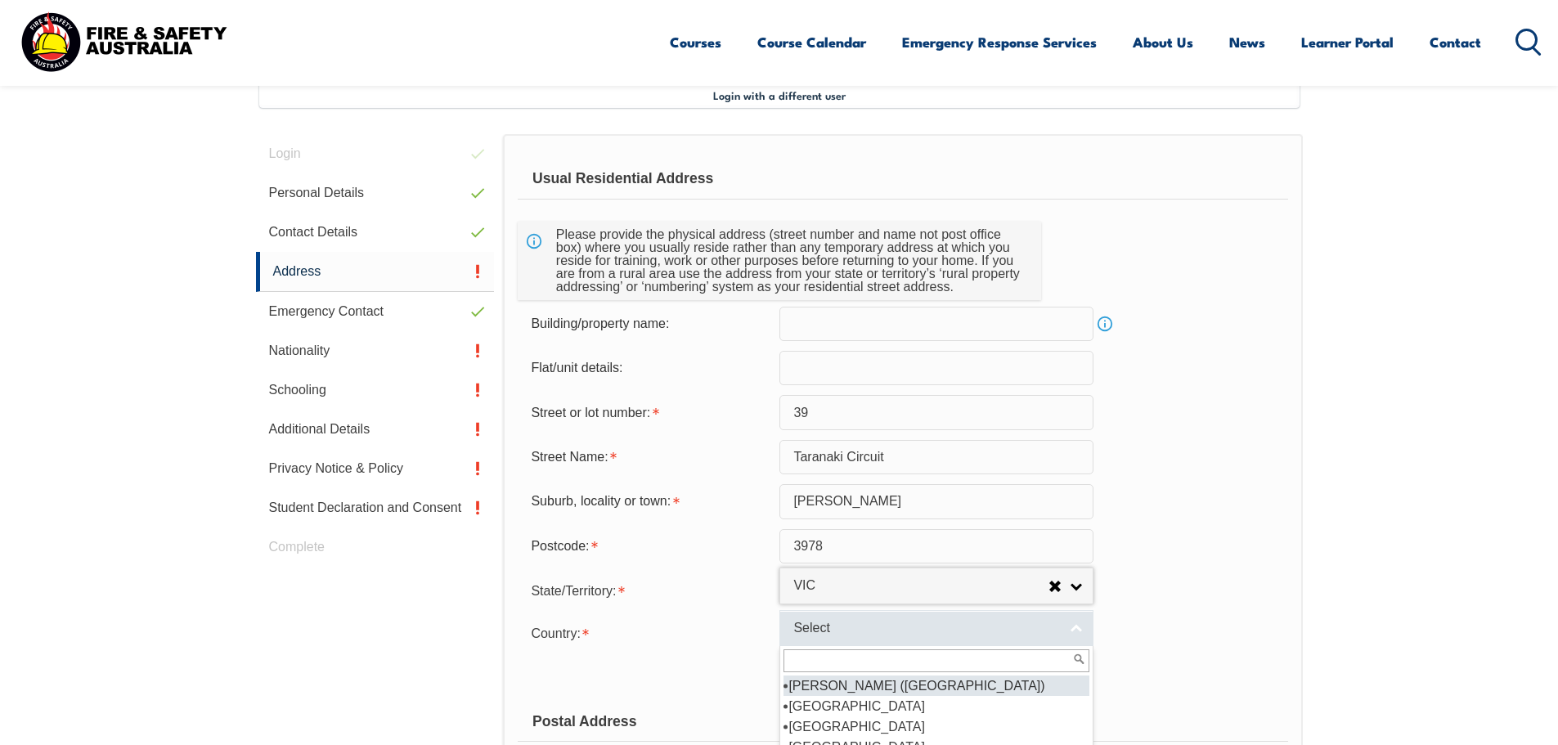
click at [828, 625] on span "Select" at bounding box center [925, 628] width 265 height 17
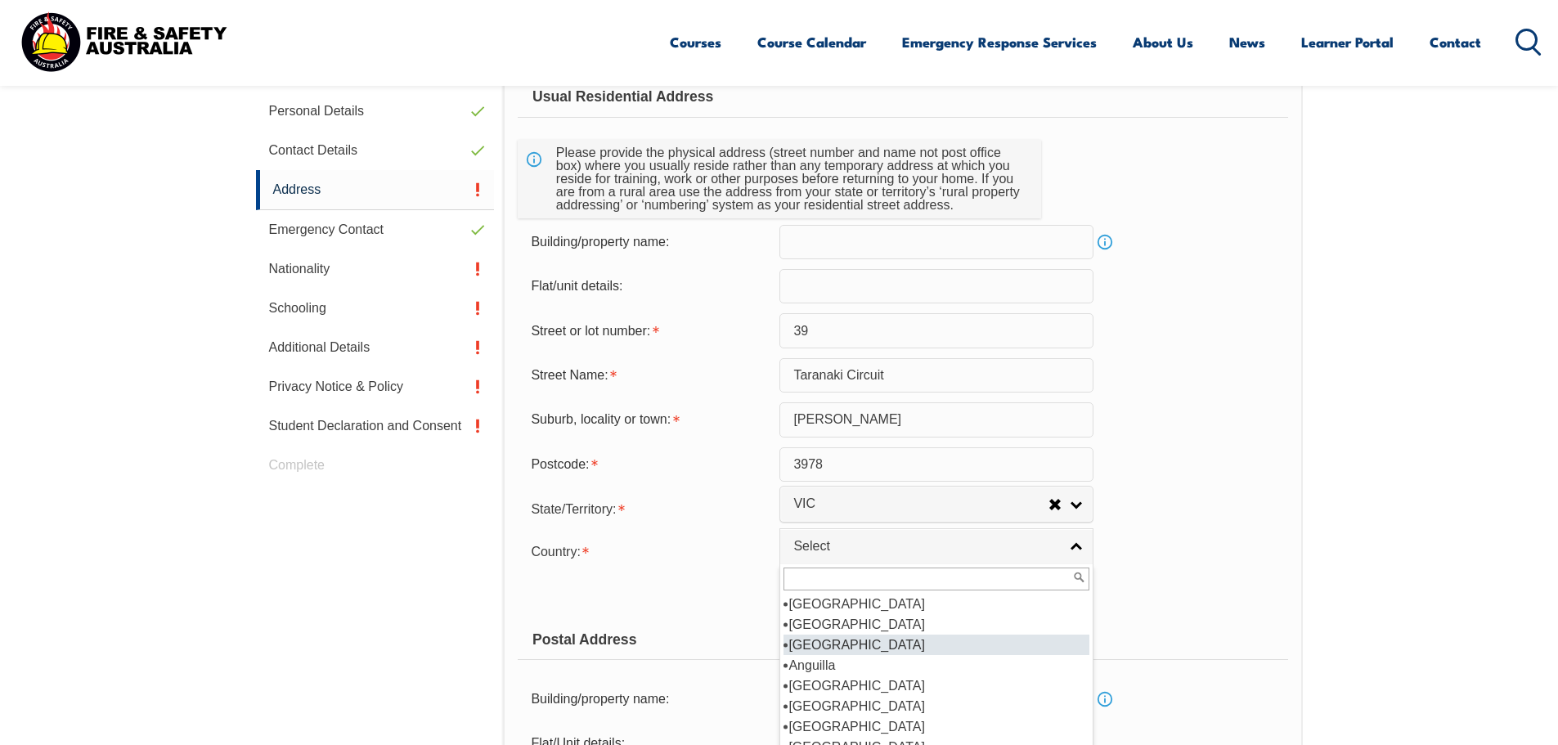
scroll to position [164, 0]
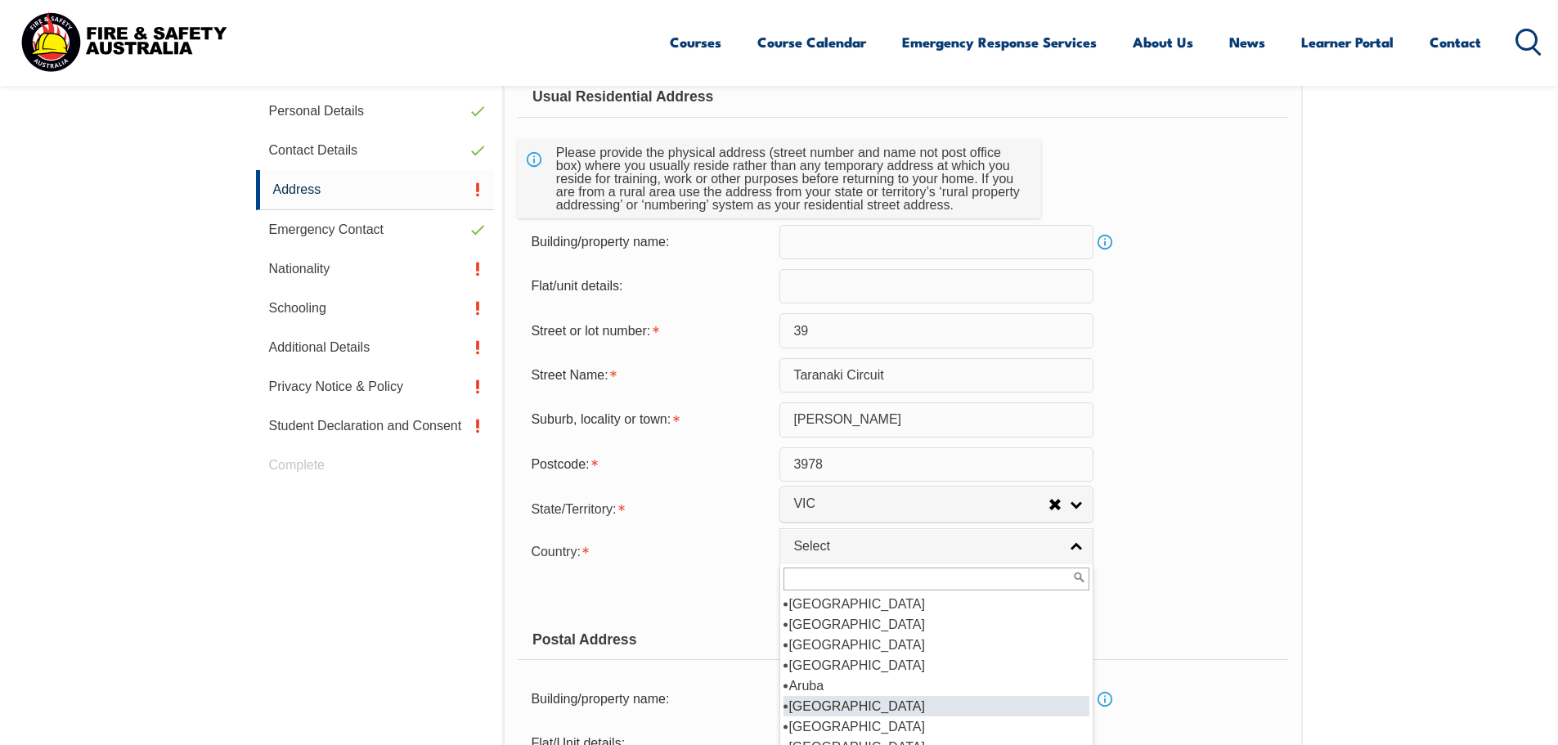
click at [838, 700] on li "[GEOGRAPHIC_DATA]" at bounding box center [936, 706] width 306 height 20
select select "1101"
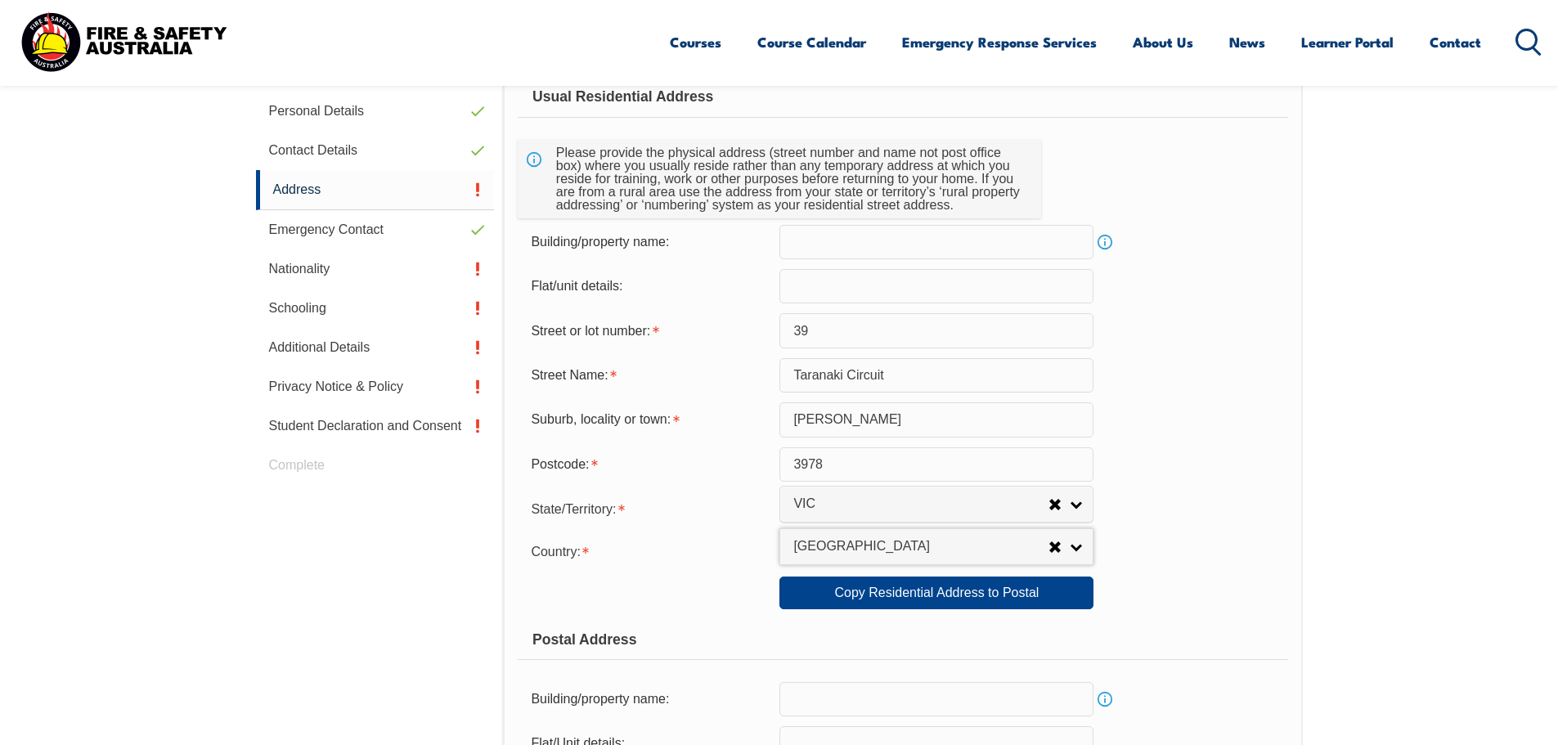
click at [1225, 538] on div "Country: [GEOGRAPHIC_DATA] ([GEOGRAPHIC_DATA]) [GEOGRAPHIC_DATA] [GEOGRAPHIC_DA…" at bounding box center [902, 550] width 769 height 33
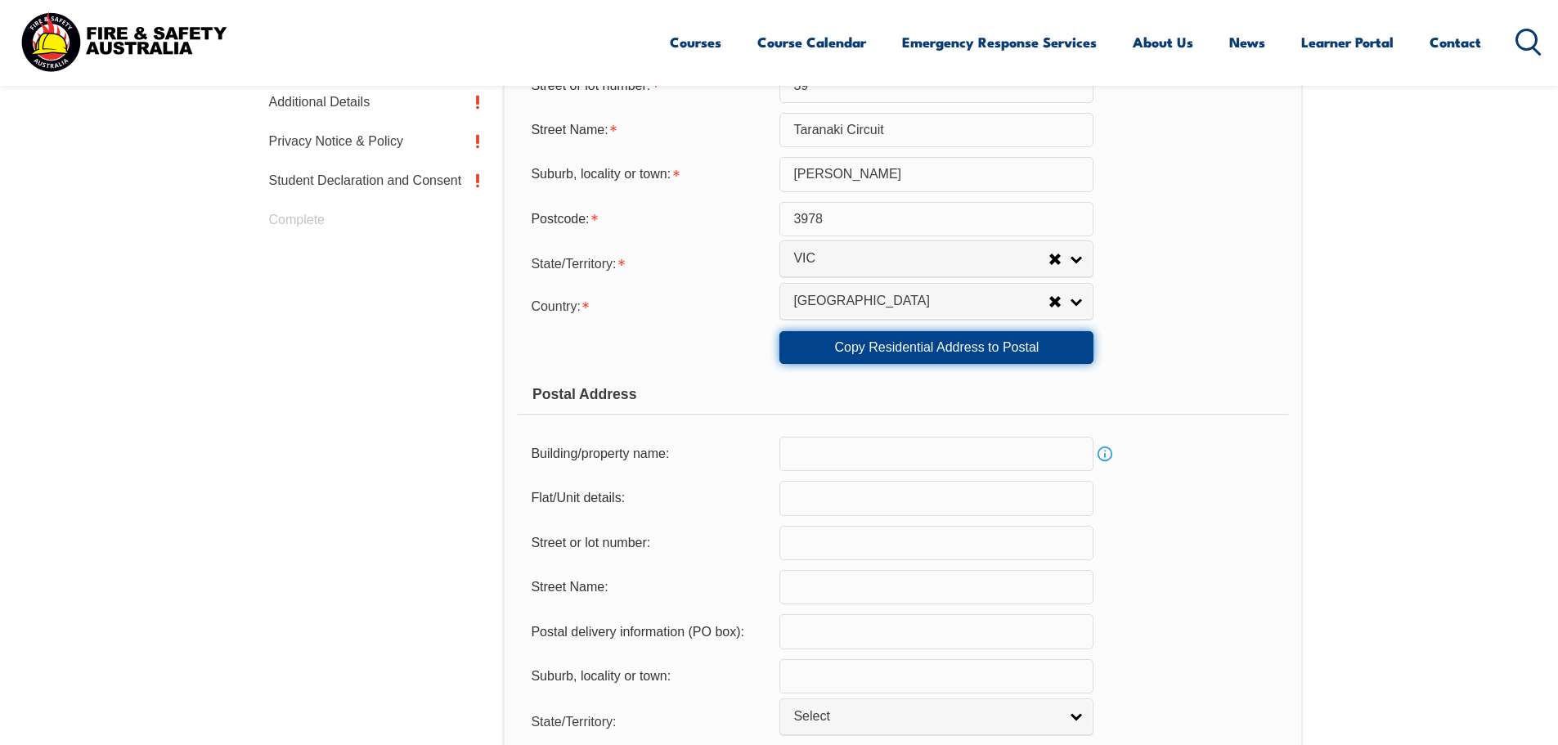
click at [991, 356] on link "Copy Residential Address to Postal" at bounding box center [936, 347] width 314 height 33
type input "39"
type input "Taranaki Circuit"
type input "[PERSON_NAME]"
select select "VIC"
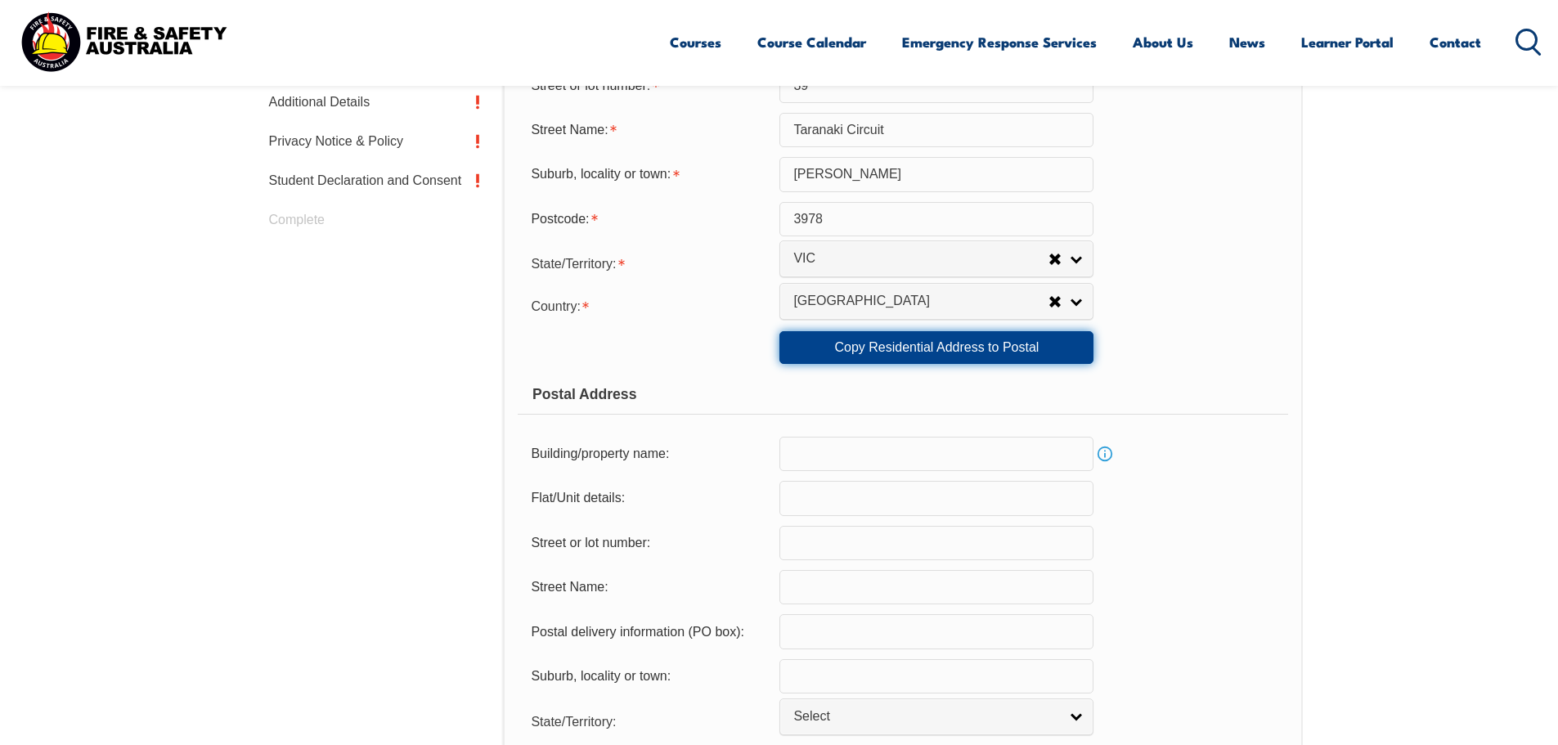
type input "3978"
select select "1101"
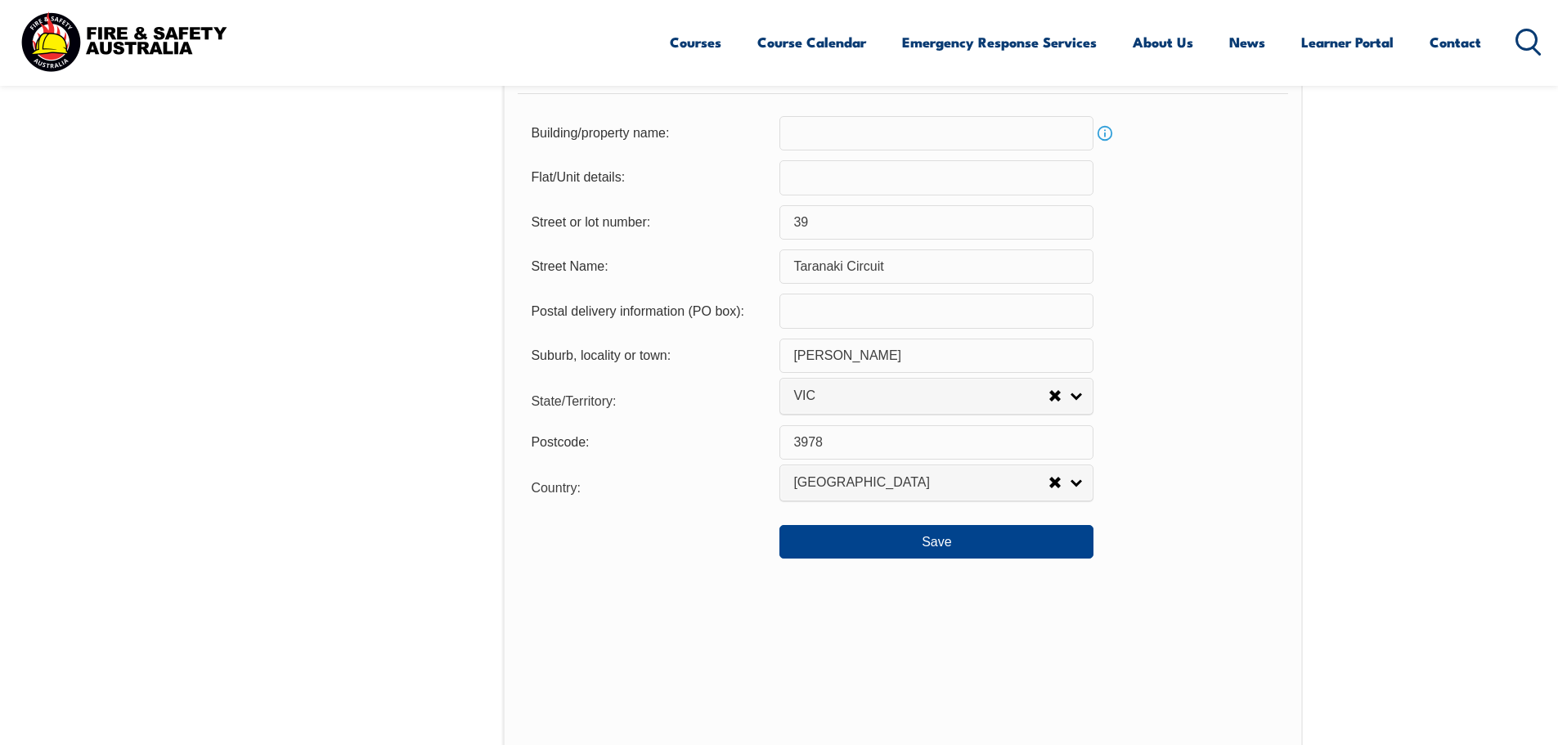
scroll to position [1263, 0]
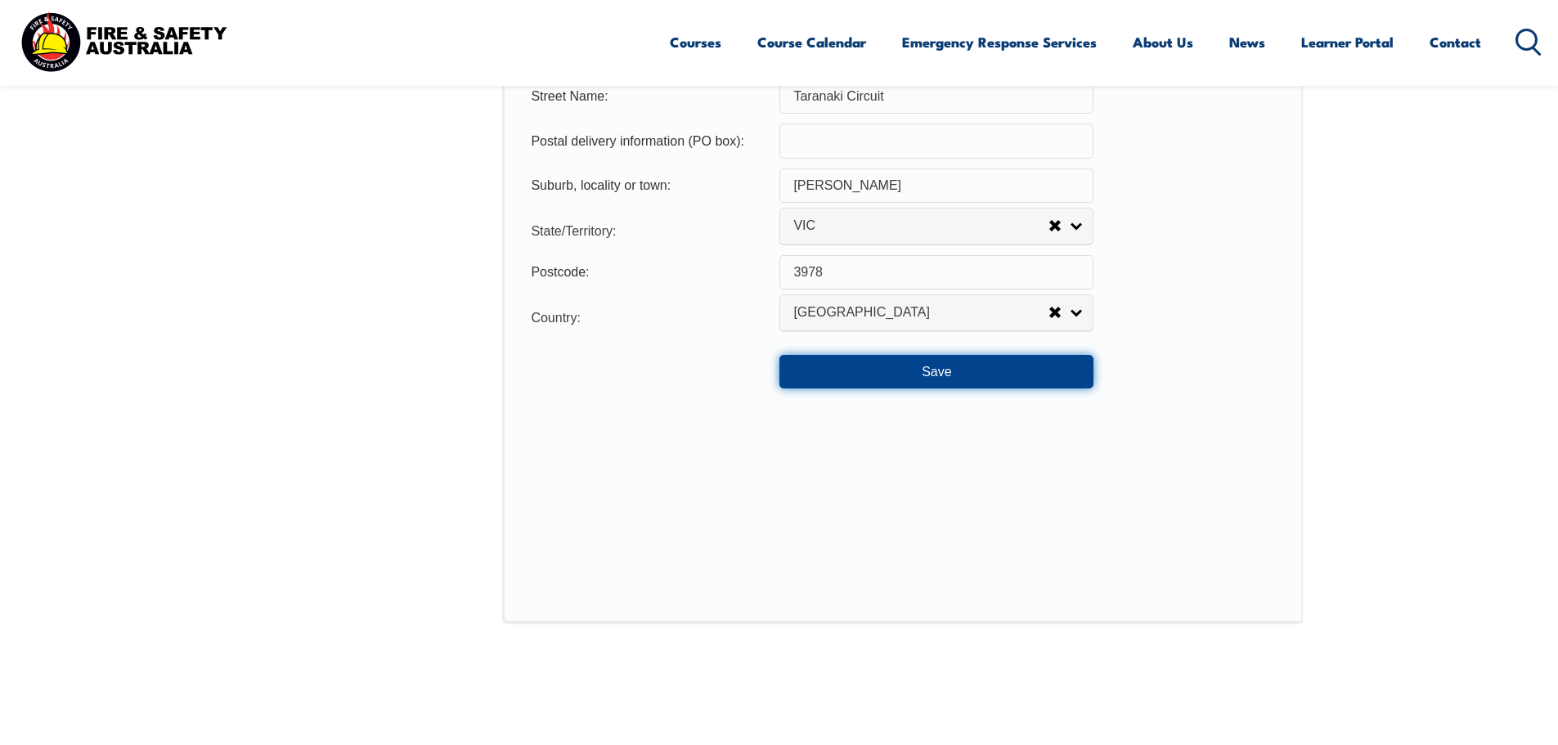
click at [954, 378] on button "Save" at bounding box center [936, 371] width 314 height 33
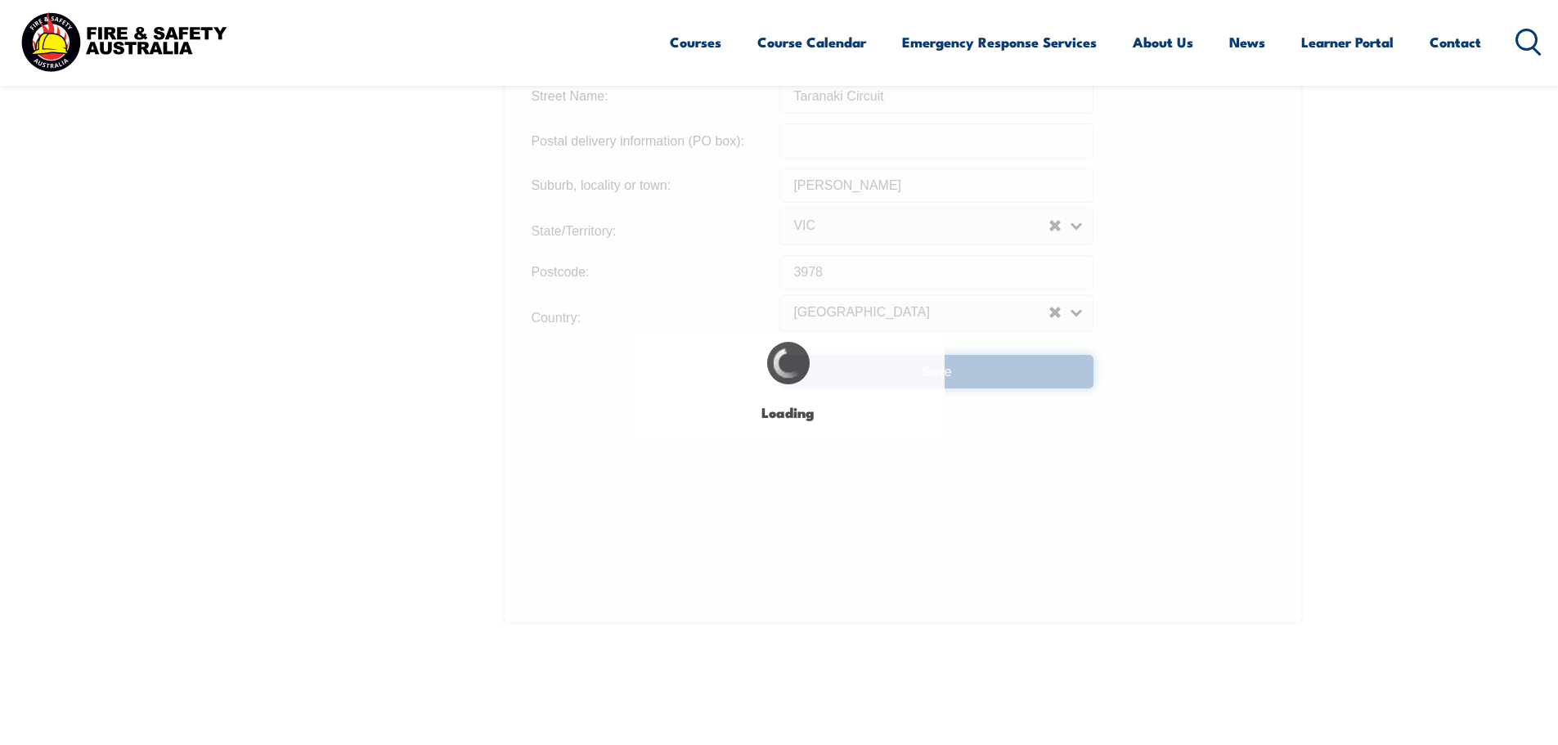
type input "39"
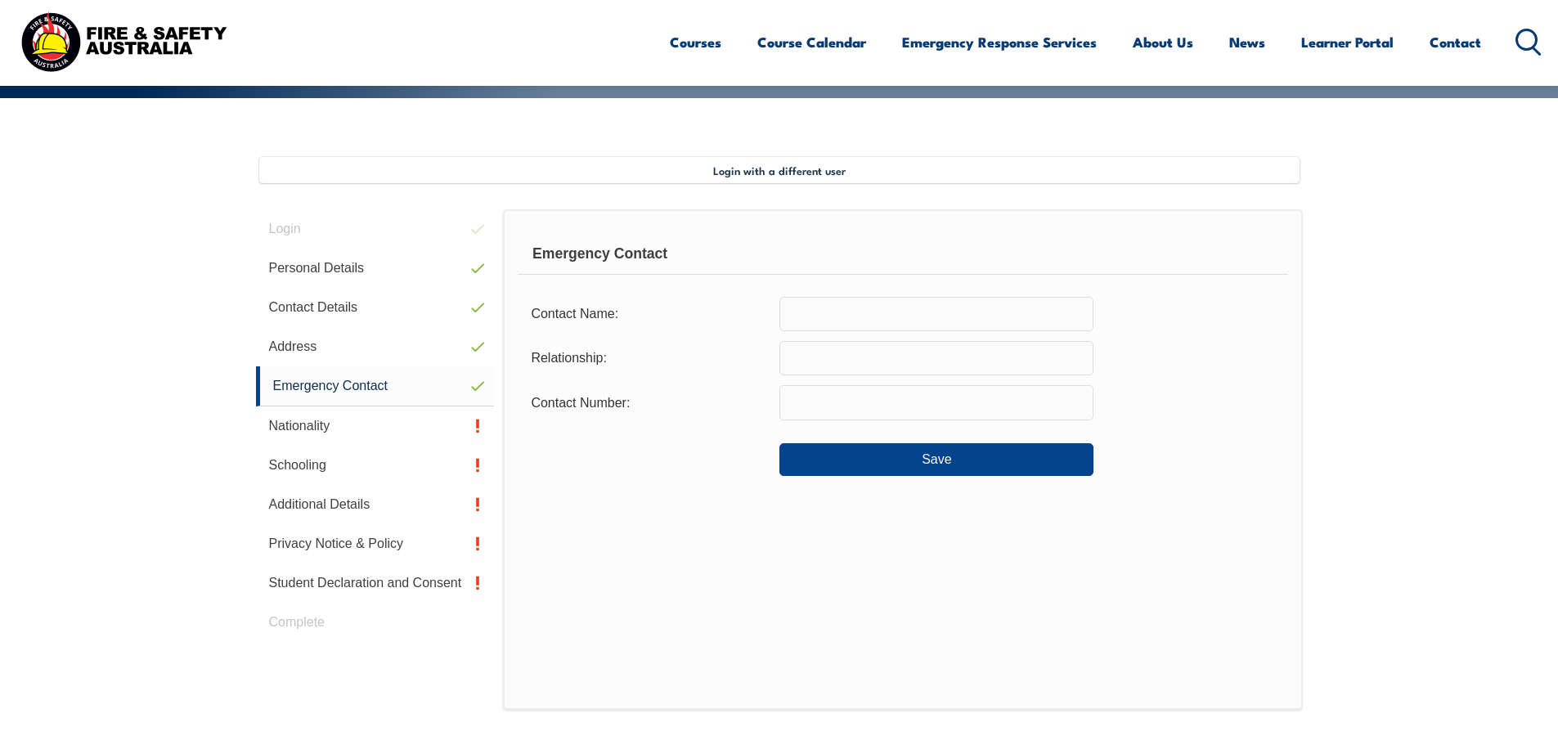
scroll to position [364, 0]
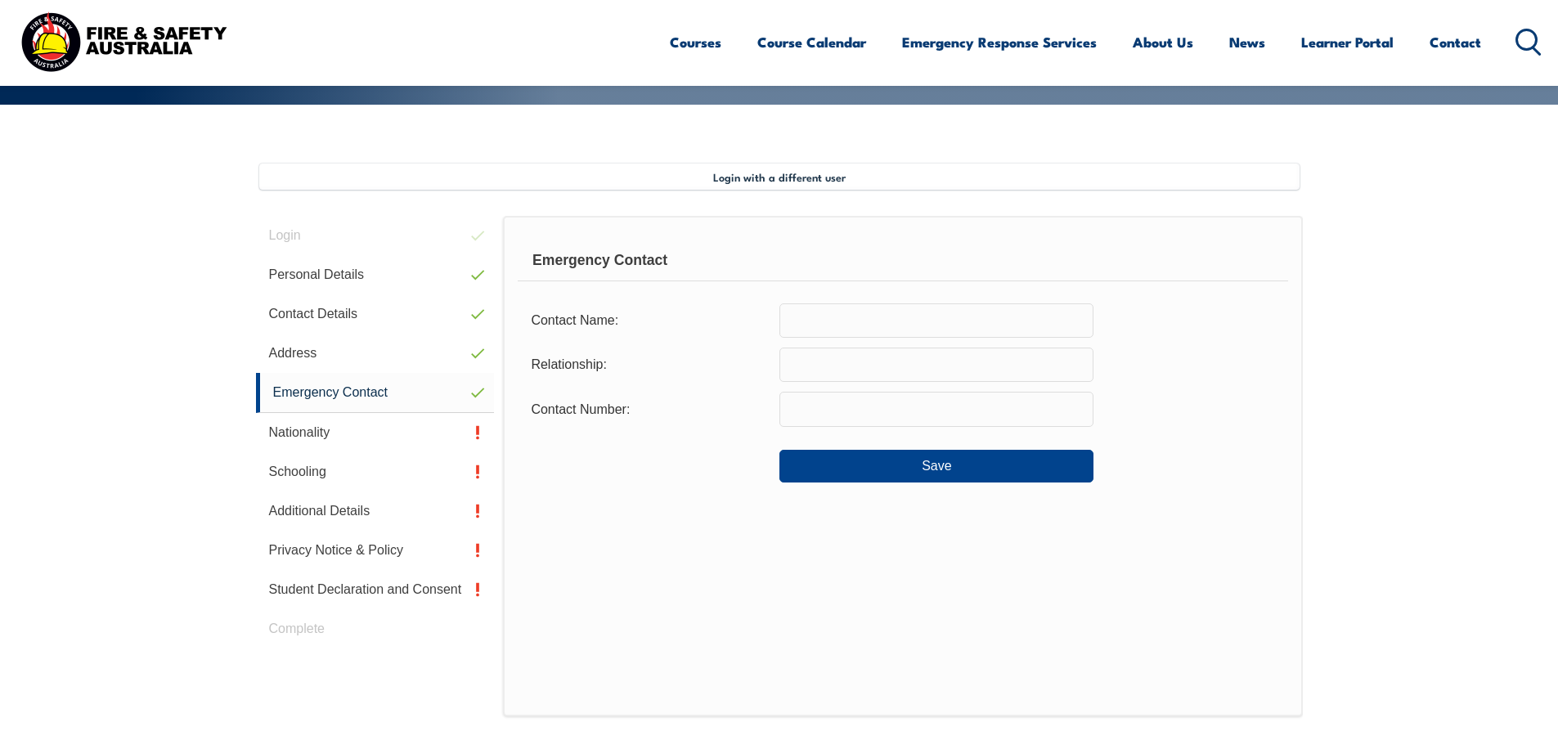
click at [820, 316] on input "text" at bounding box center [936, 320] width 314 height 34
type input "[PERSON_NAME]"
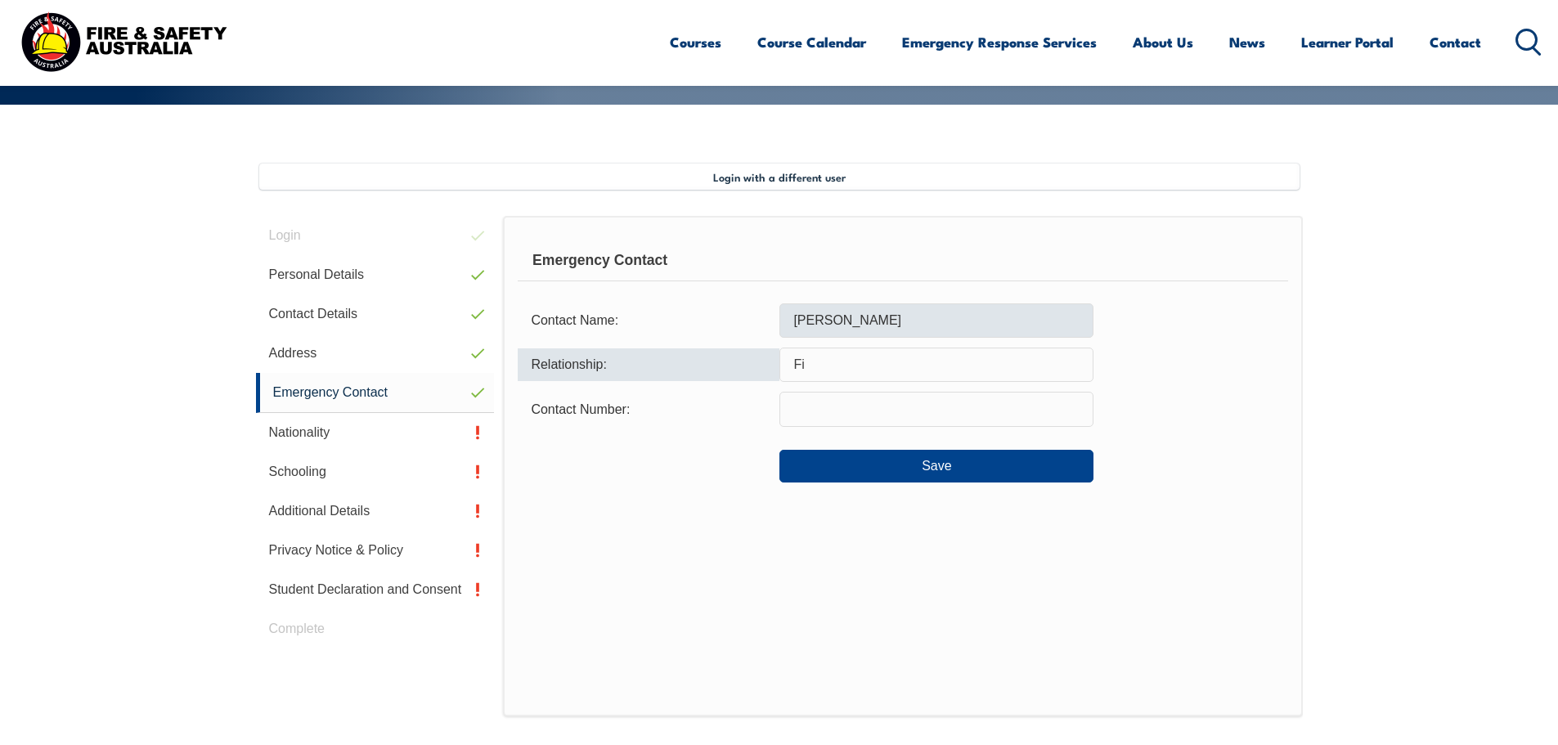
type input "F"
type input "Spouse"
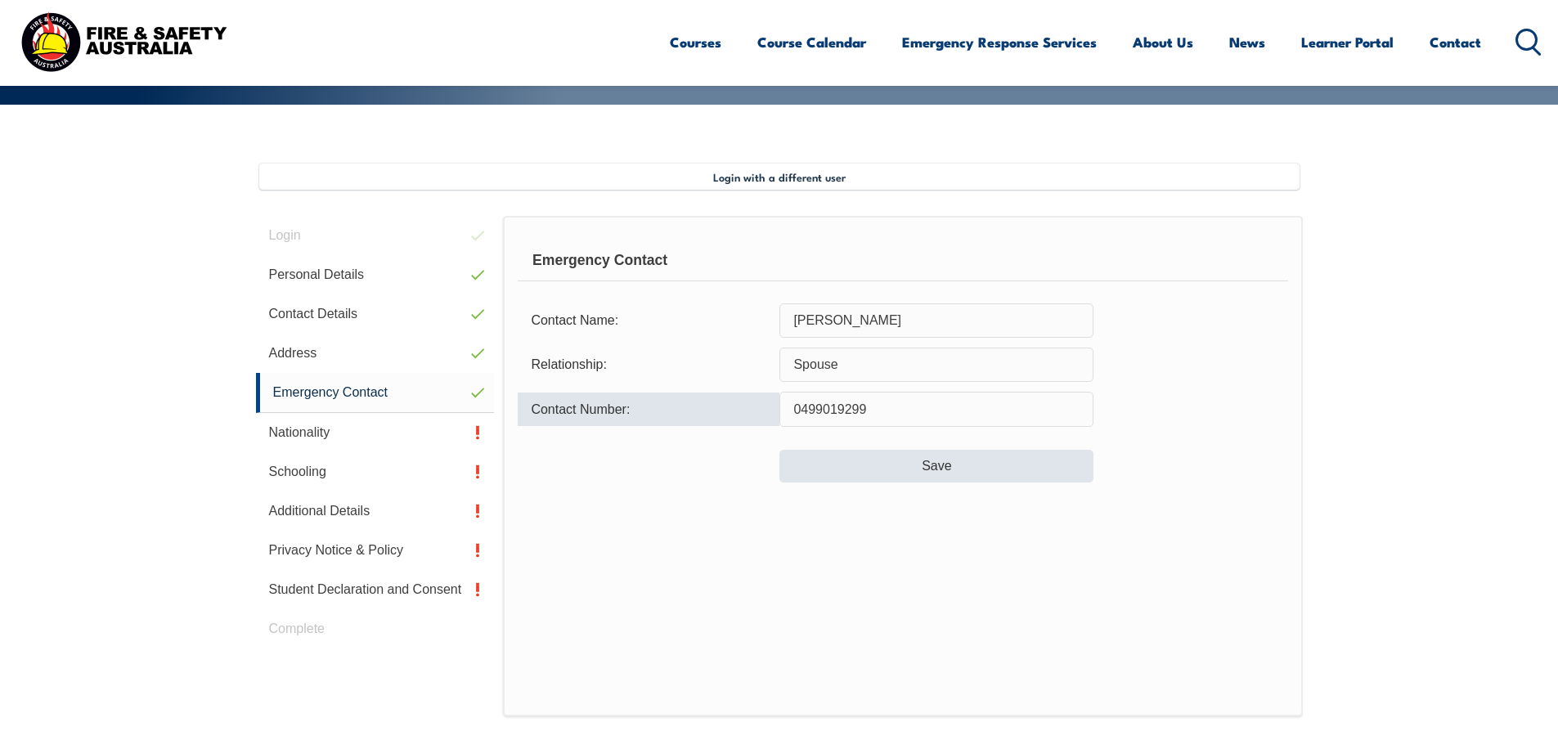
type input "0499019299"
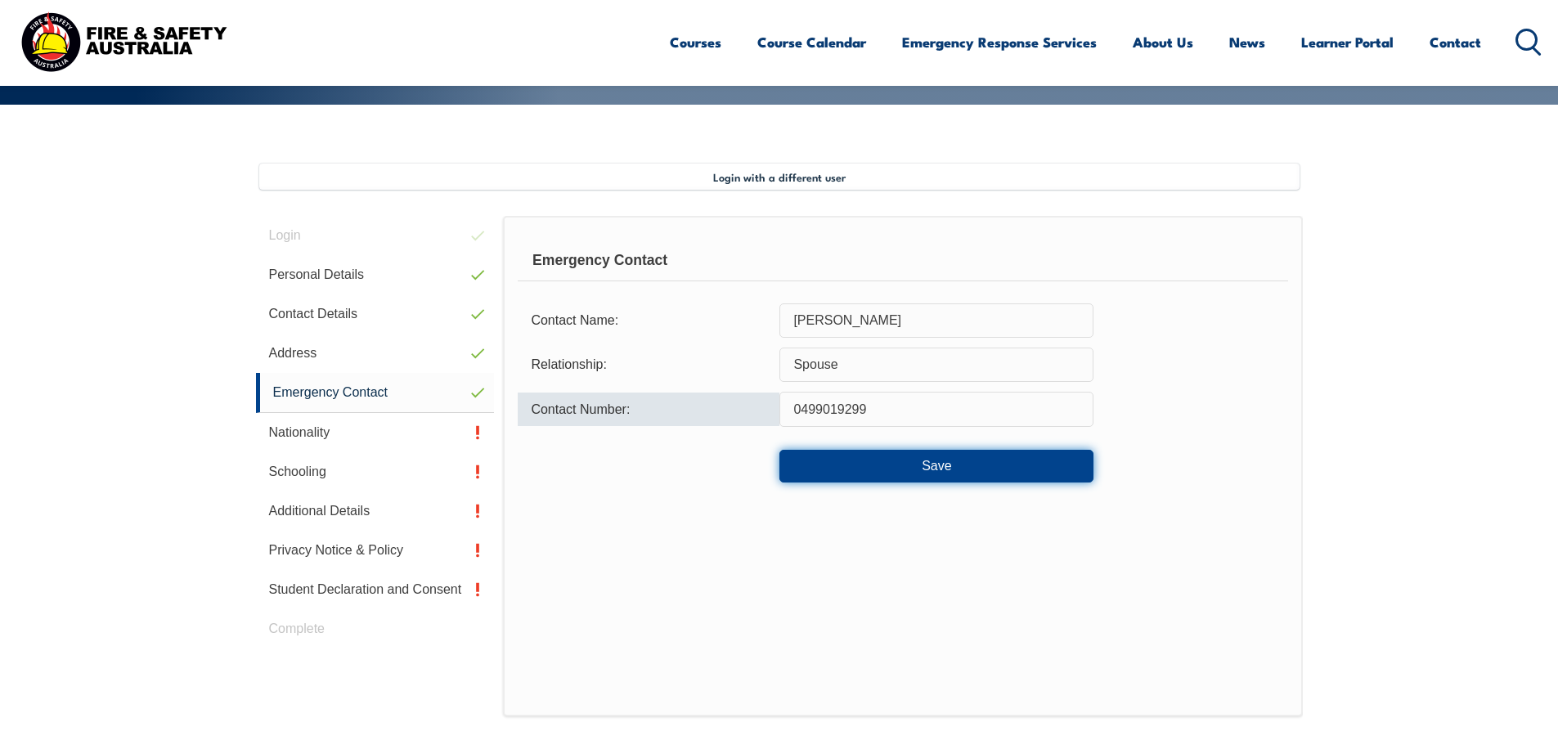
click at [898, 465] on button "Save" at bounding box center [936, 466] width 314 height 33
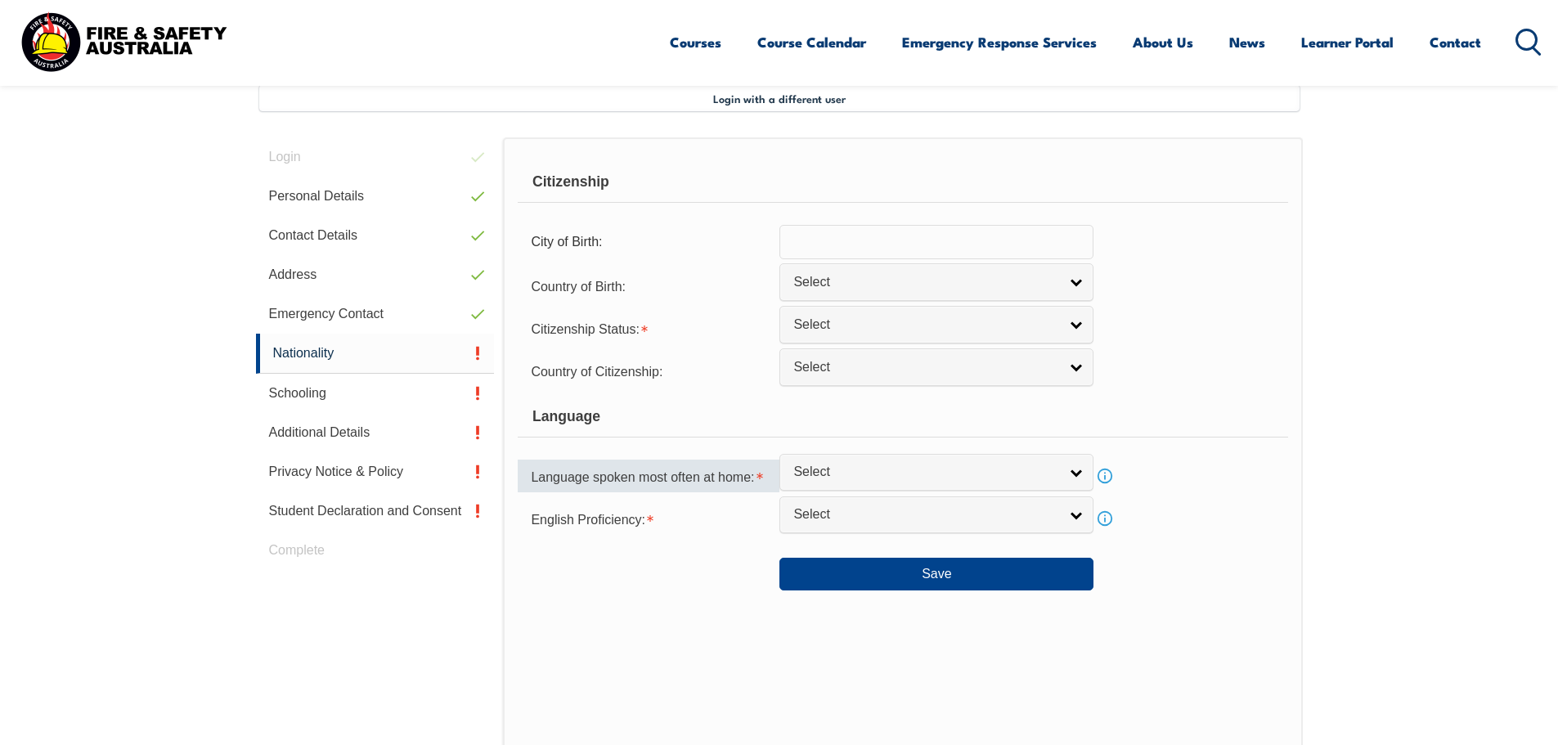
scroll to position [446, 0]
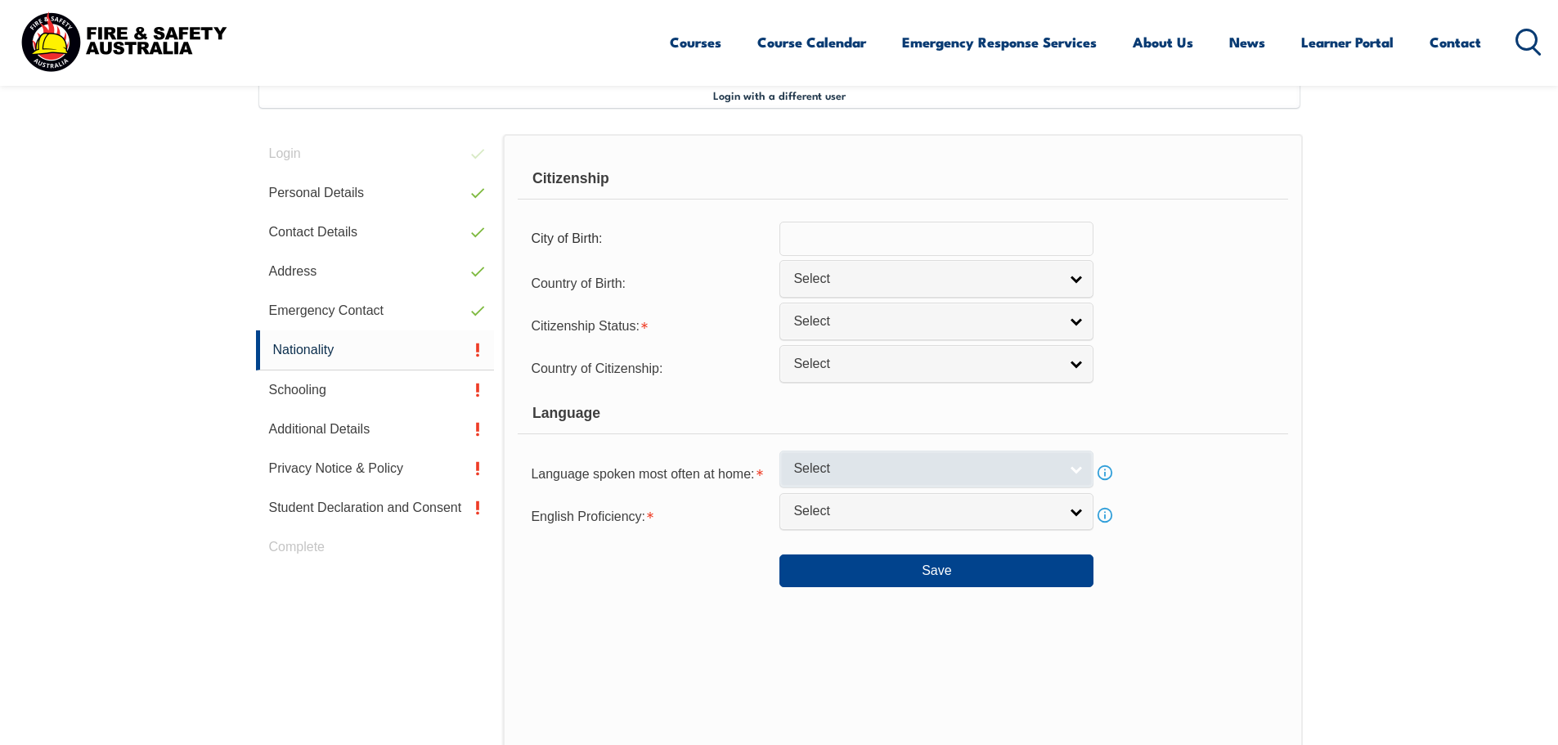
click at [863, 467] on span "Select" at bounding box center [925, 468] width 265 height 17
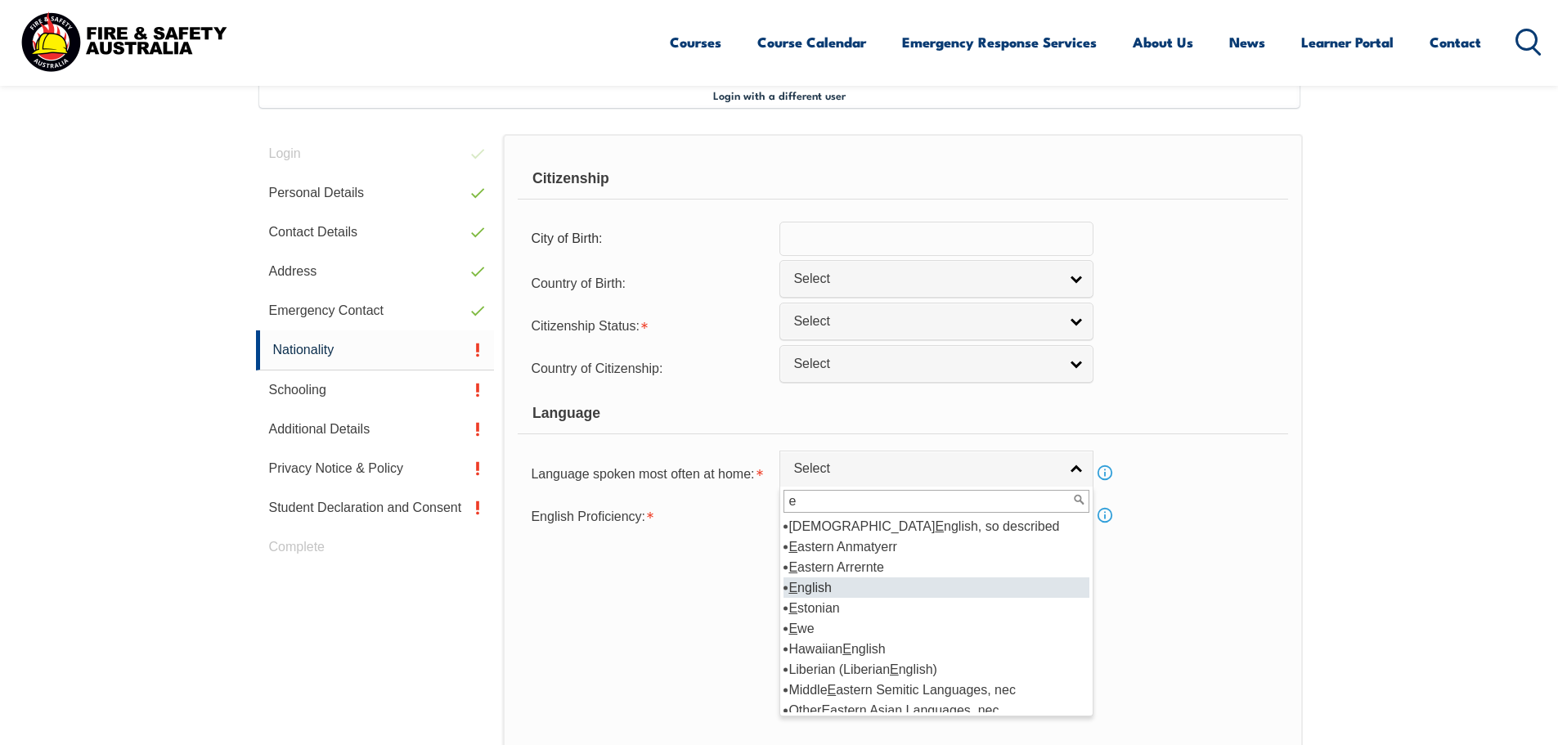
type input "e"
click at [836, 588] on li "E nglish" at bounding box center [936, 587] width 306 height 20
select select "1201"
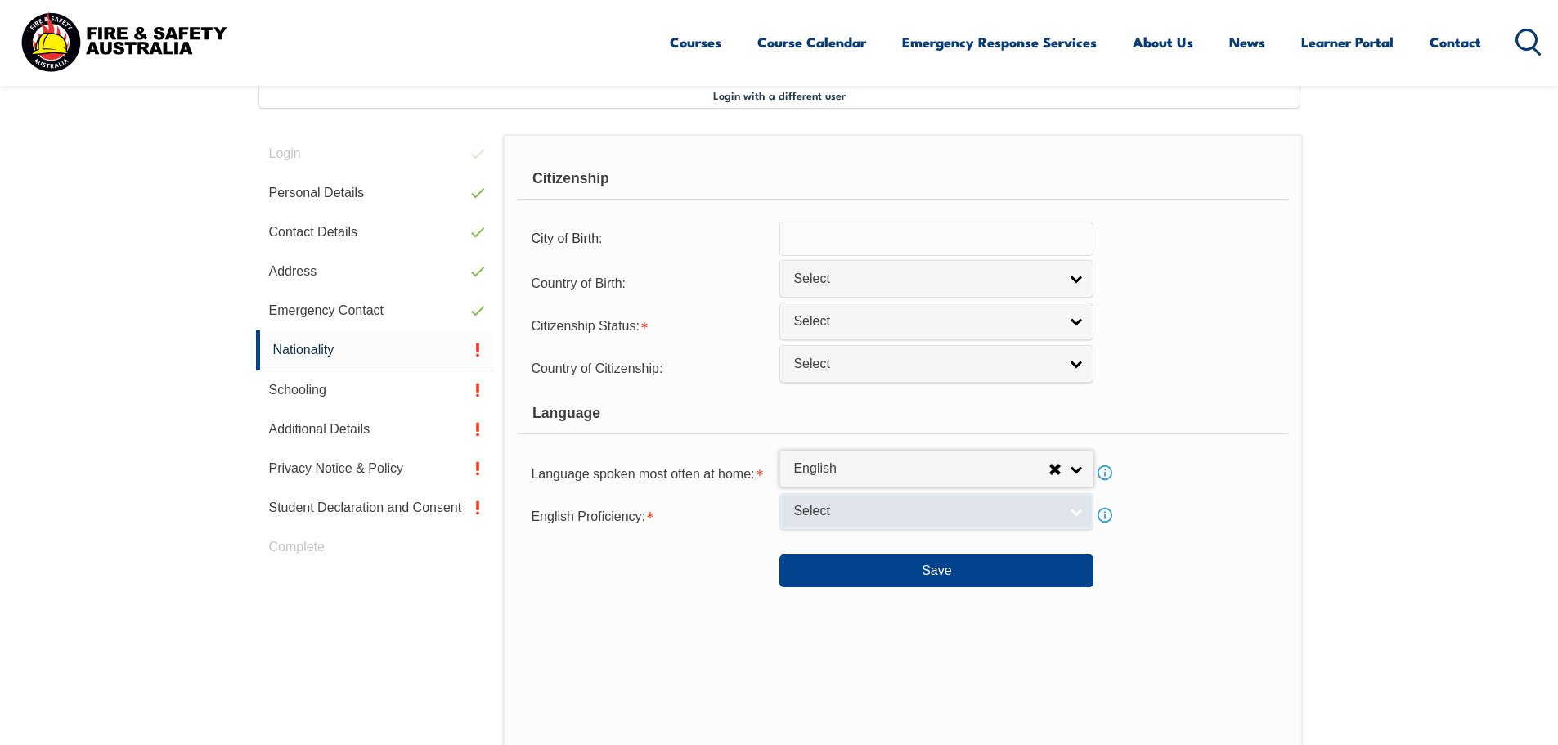
click at [836, 518] on span "Select" at bounding box center [925, 511] width 265 height 17
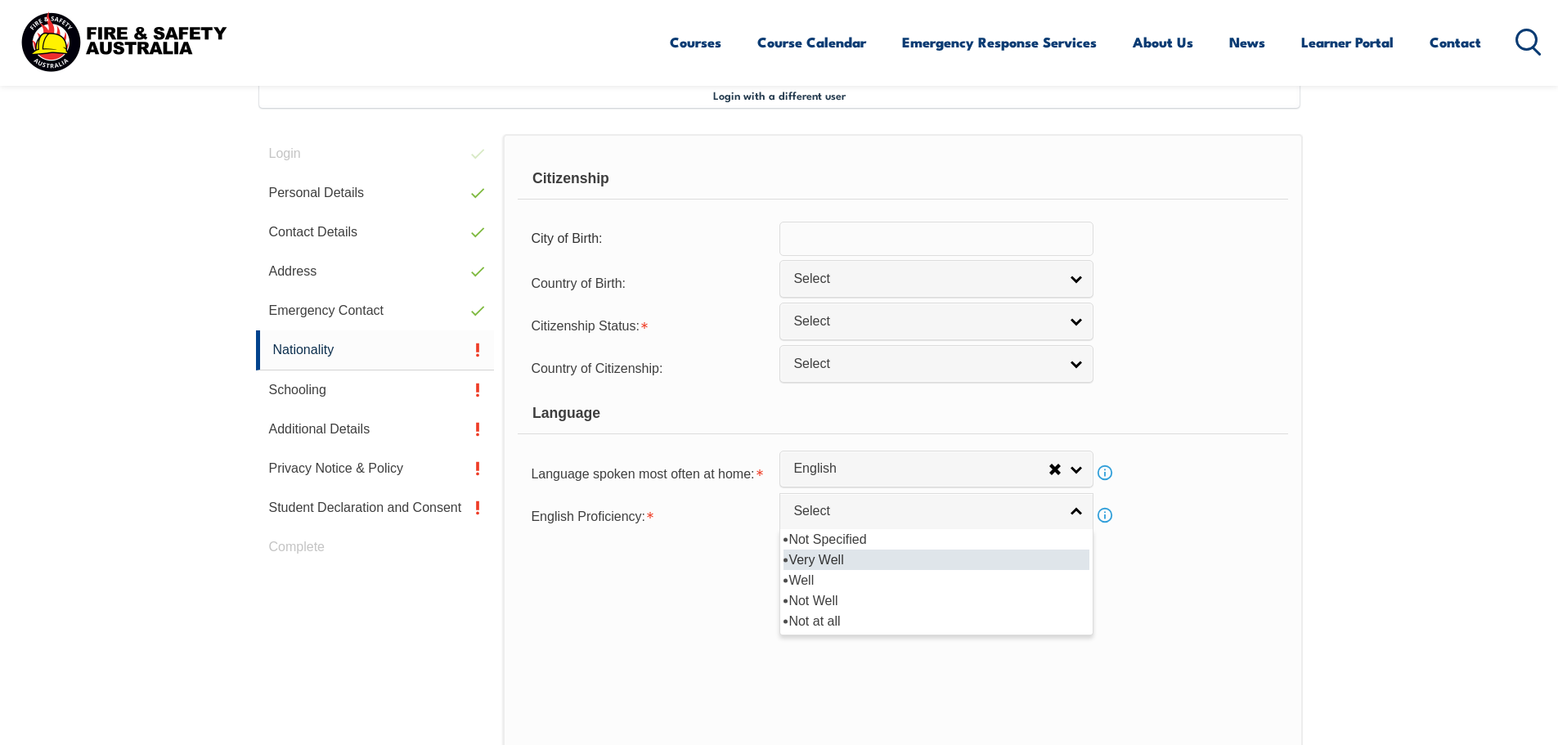
click at [841, 563] on li "Very Well" at bounding box center [936, 559] width 306 height 20
select select "1"
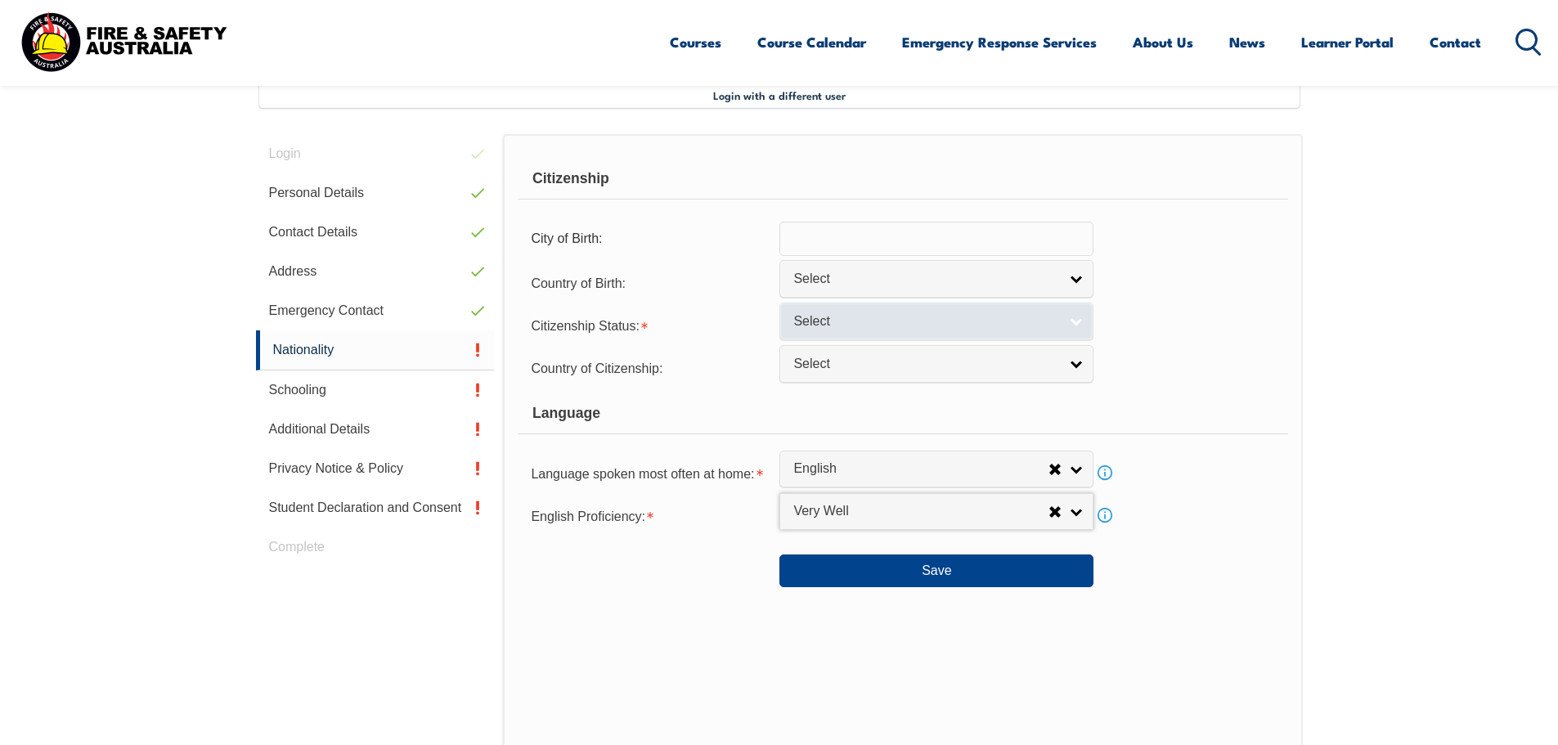
click at [811, 321] on span "Select" at bounding box center [925, 321] width 265 height 17
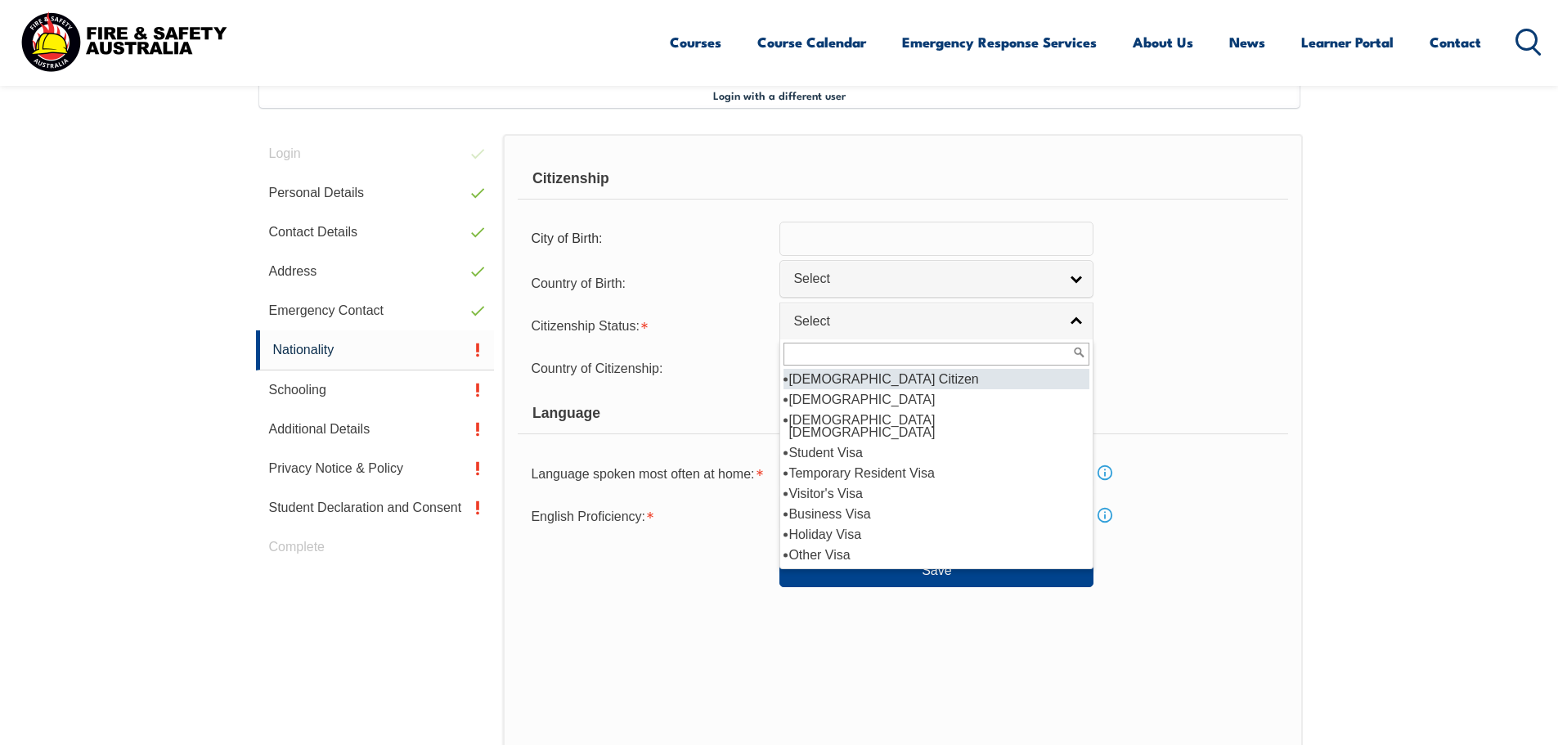
click at [854, 384] on li "[DEMOGRAPHIC_DATA] Citizen" at bounding box center [936, 379] width 306 height 20
select select "1"
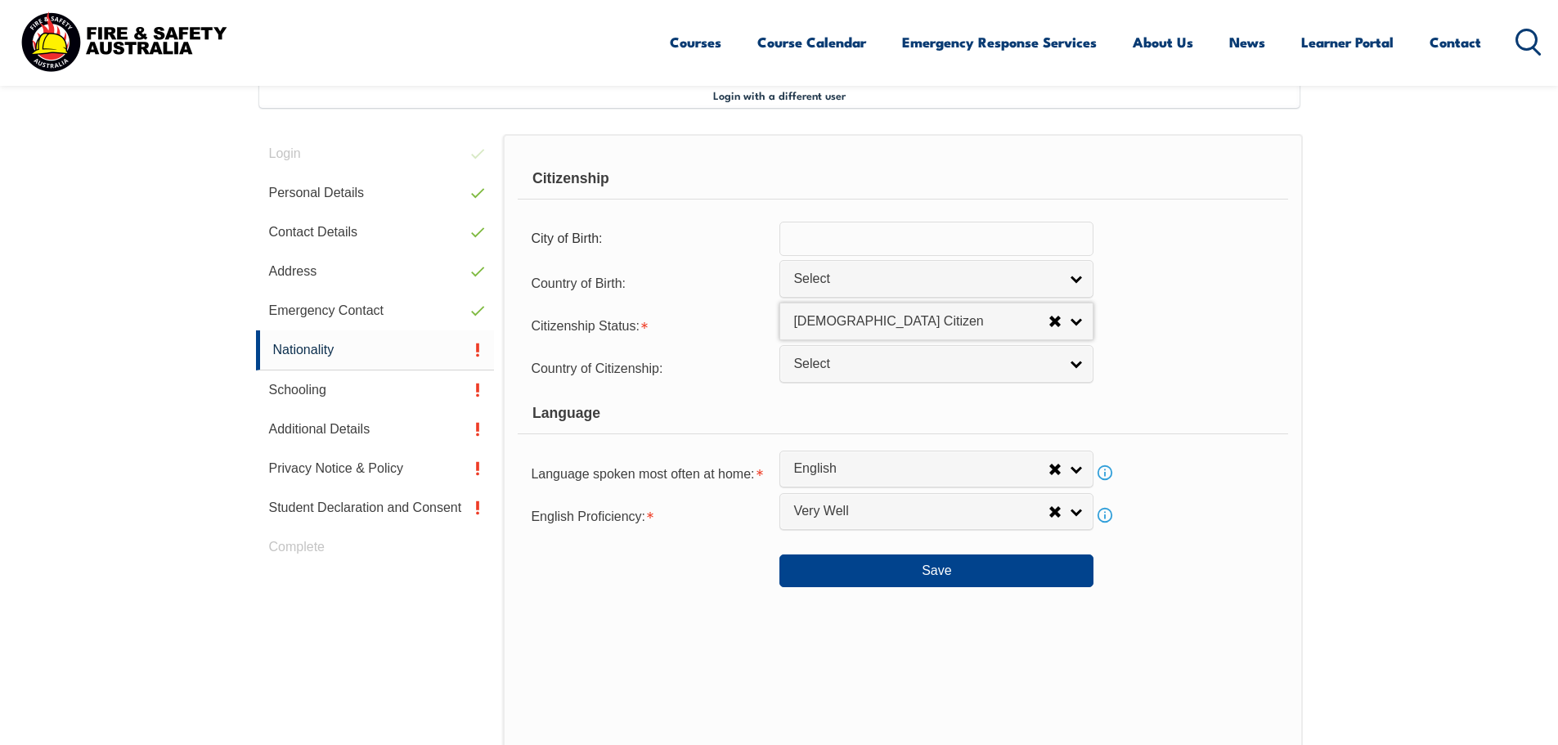
click at [814, 241] on input "text" at bounding box center [936, 239] width 314 height 34
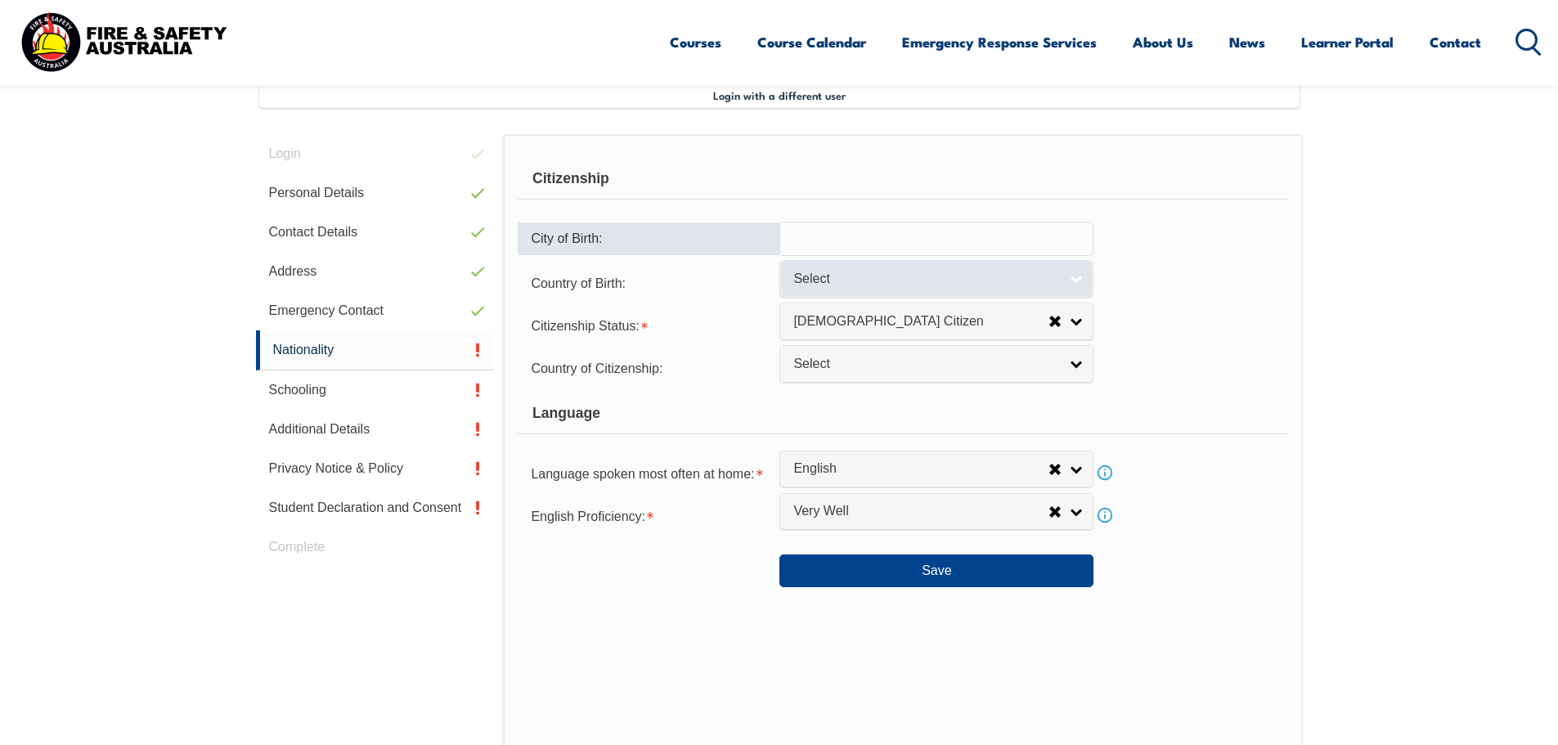
click at [805, 272] on span "Select" at bounding box center [925, 279] width 265 height 17
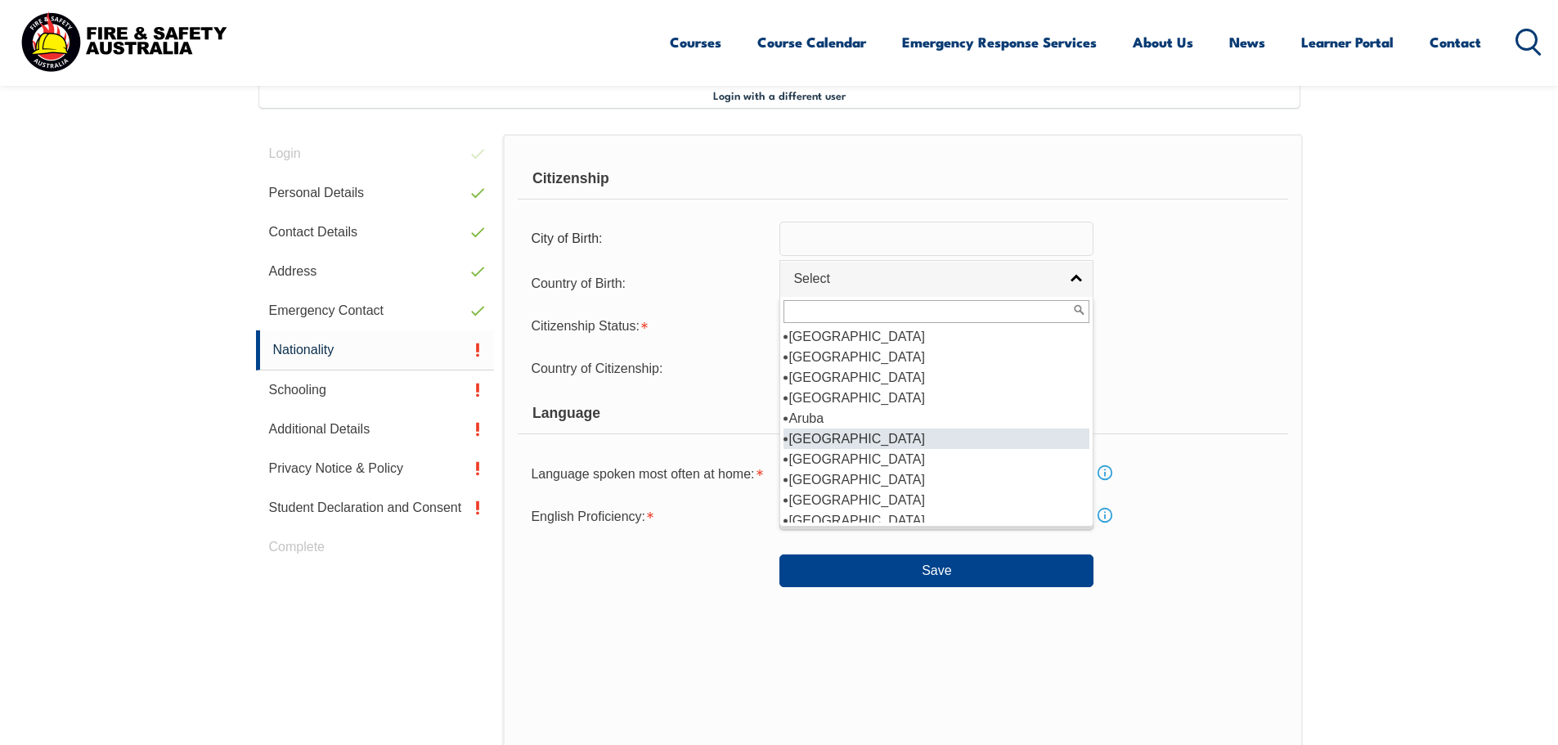
scroll to position [245, 0]
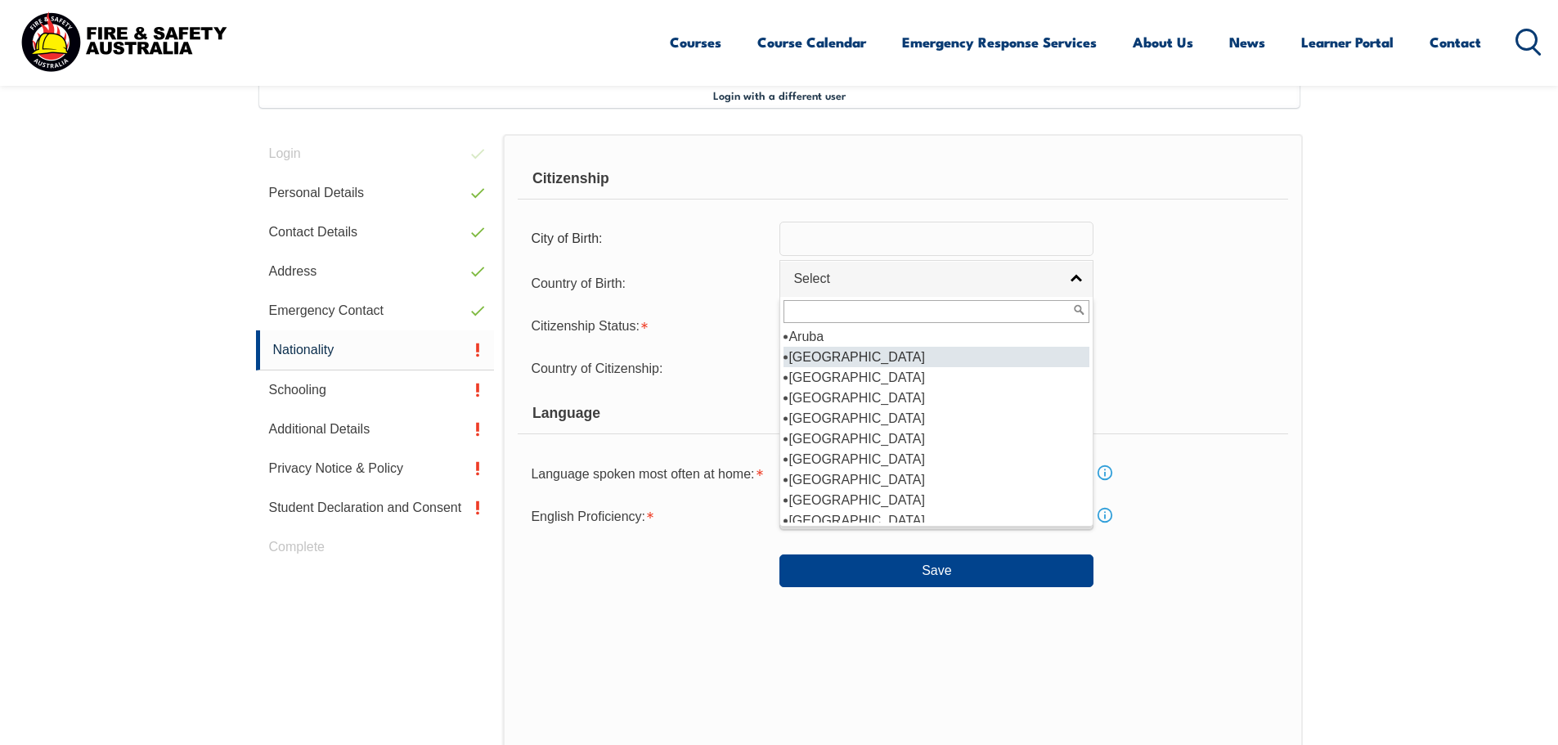
click at [828, 356] on li "[GEOGRAPHIC_DATA]" at bounding box center [936, 357] width 306 height 20
select select "1101"
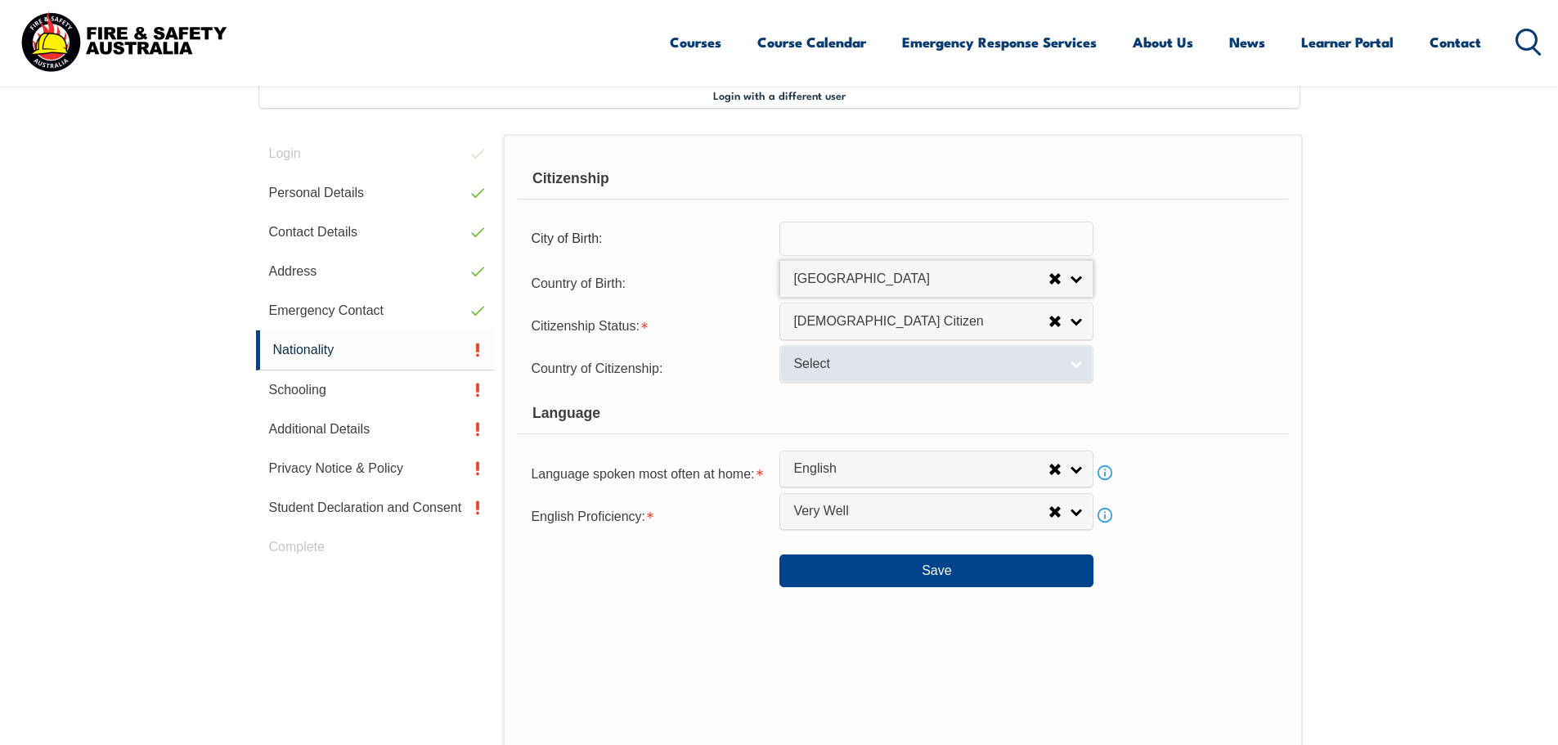
click at [824, 356] on span "Select" at bounding box center [925, 364] width 265 height 17
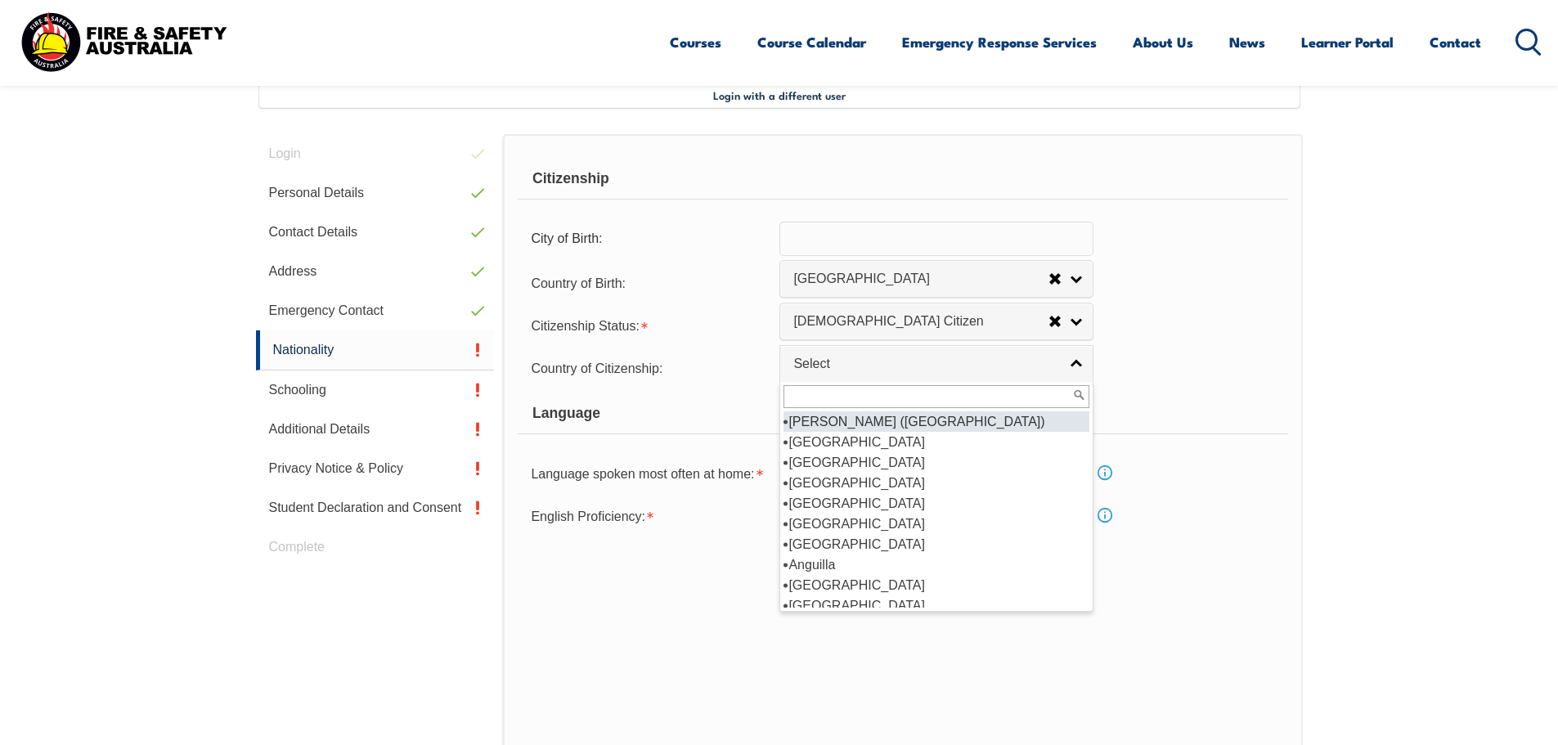
click at [1174, 343] on form "Citizenship City of Birth: Country of Birth: [GEOGRAPHIC_DATA] ([DEMOGRAPHIC_DA…" at bounding box center [902, 373] width 769 height 428
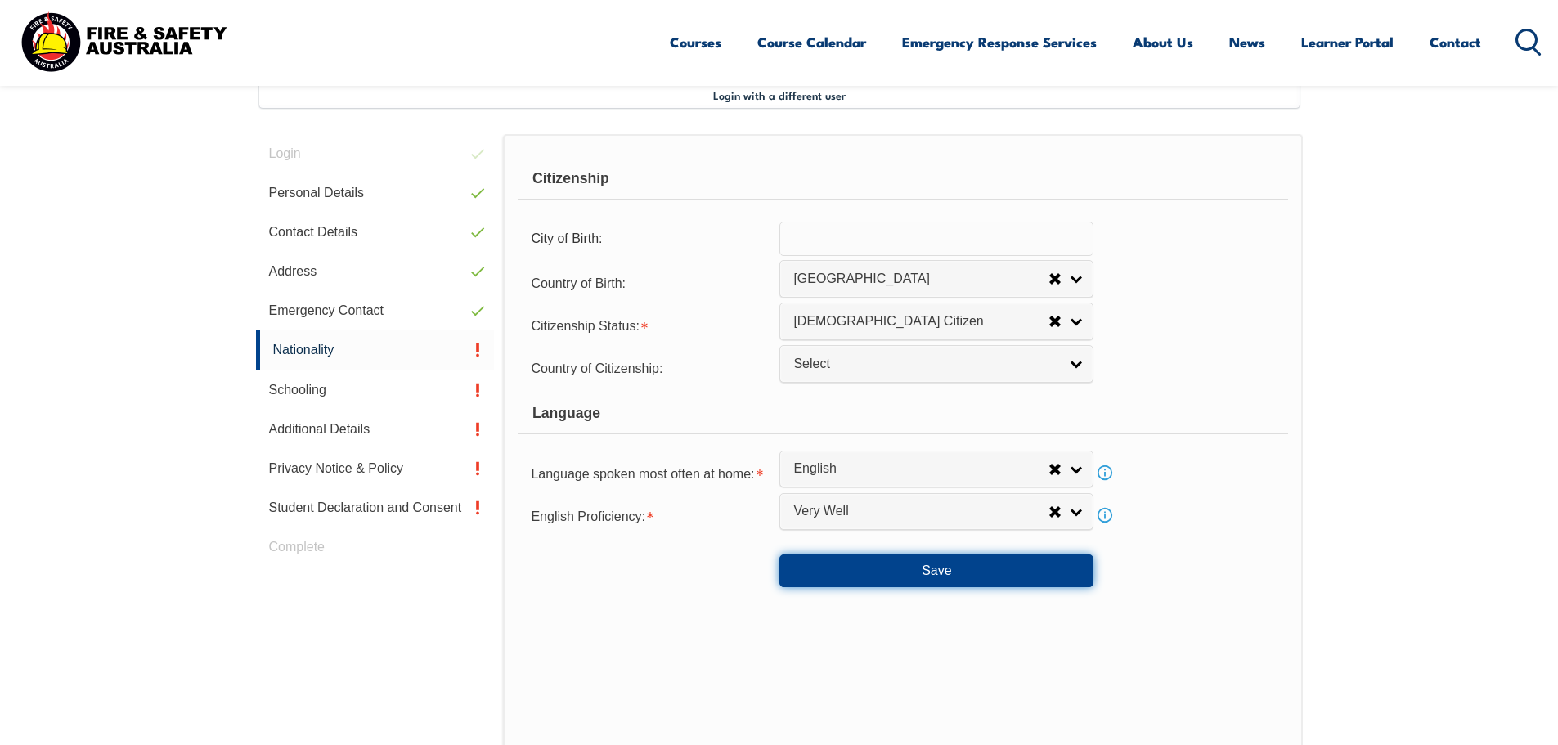
click at [936, 568] on button "Save" at bounding box center [936, 570] width 314 height 33
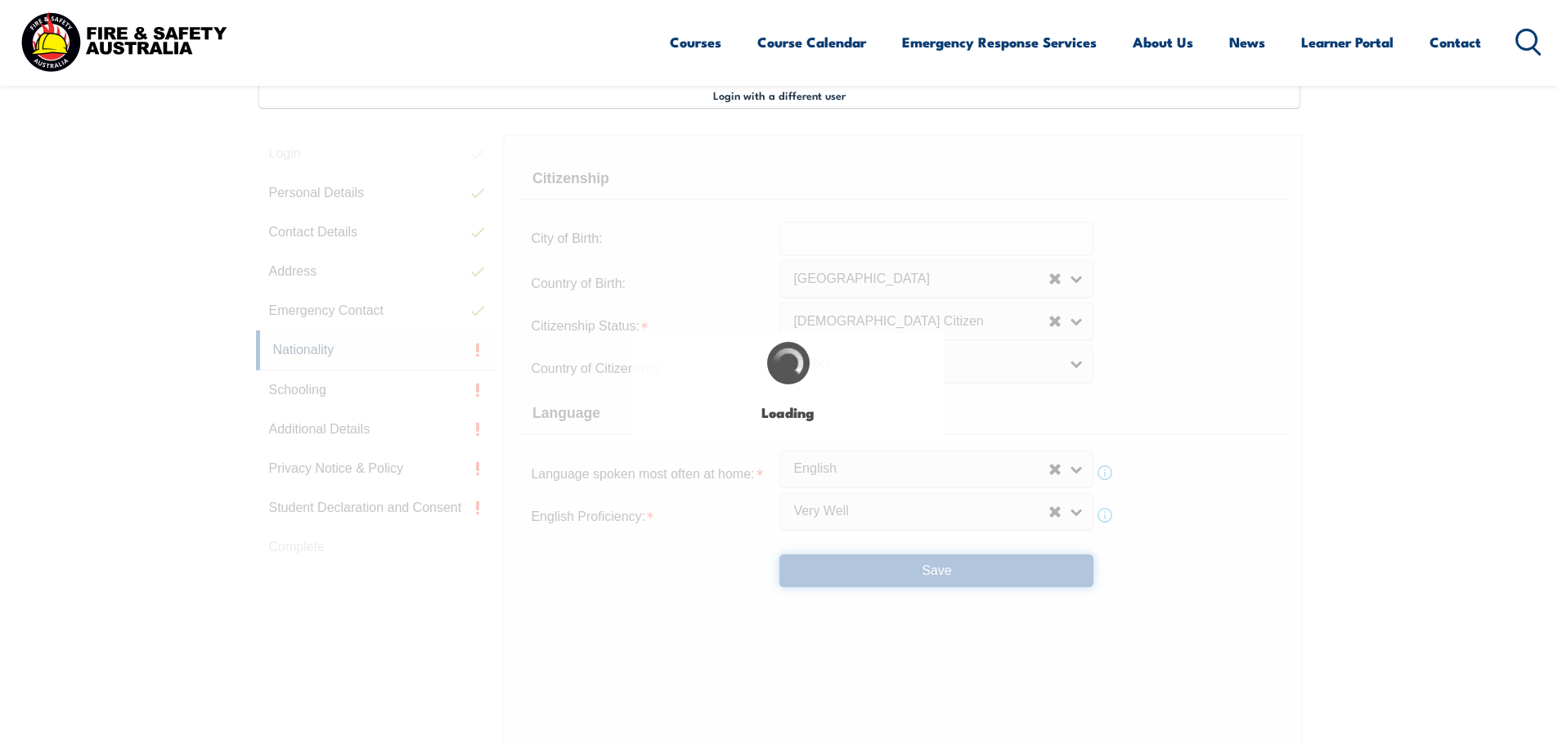
select select "false"
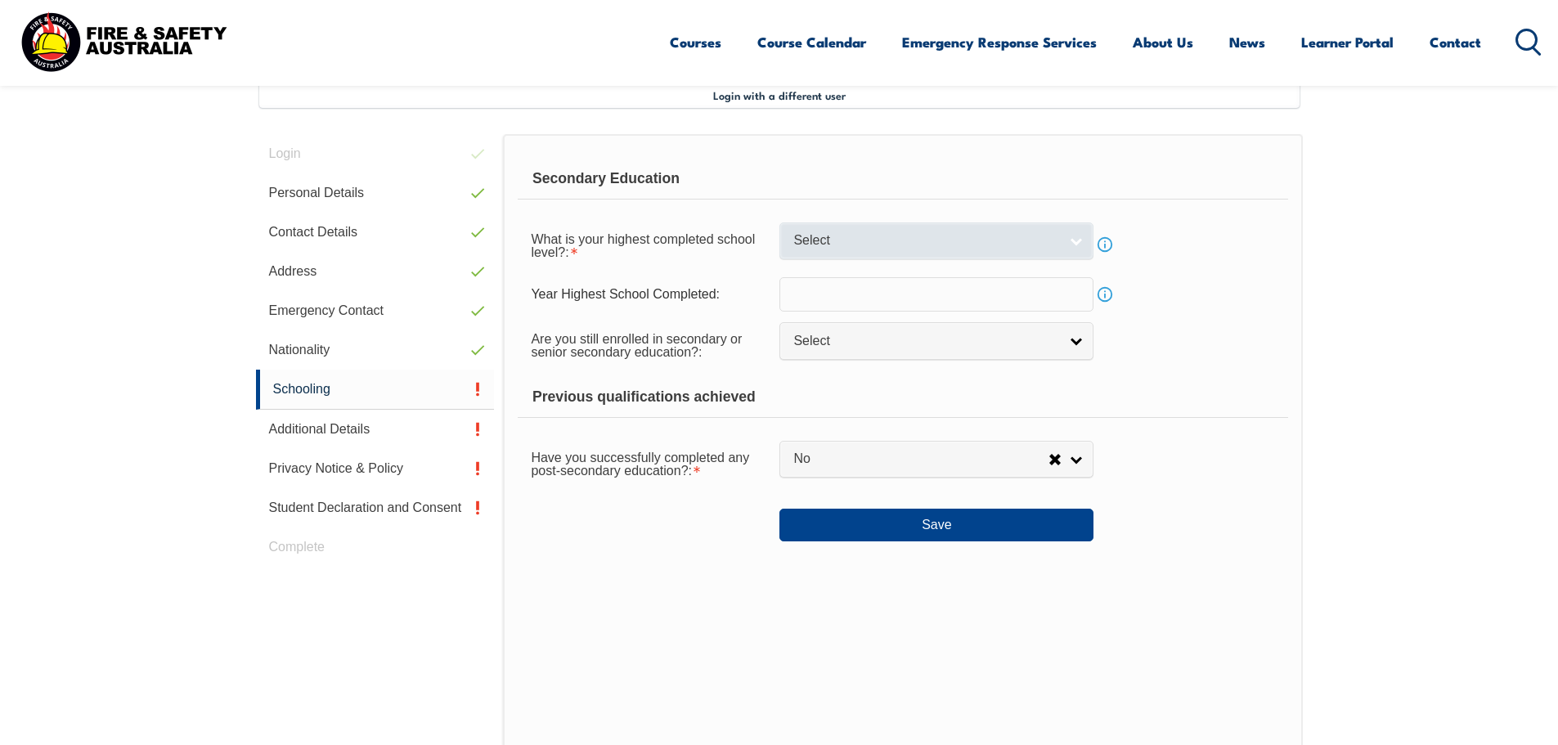
click at [848, 244] on span "Select" at bounding box center [925, 240] width 265 height 17
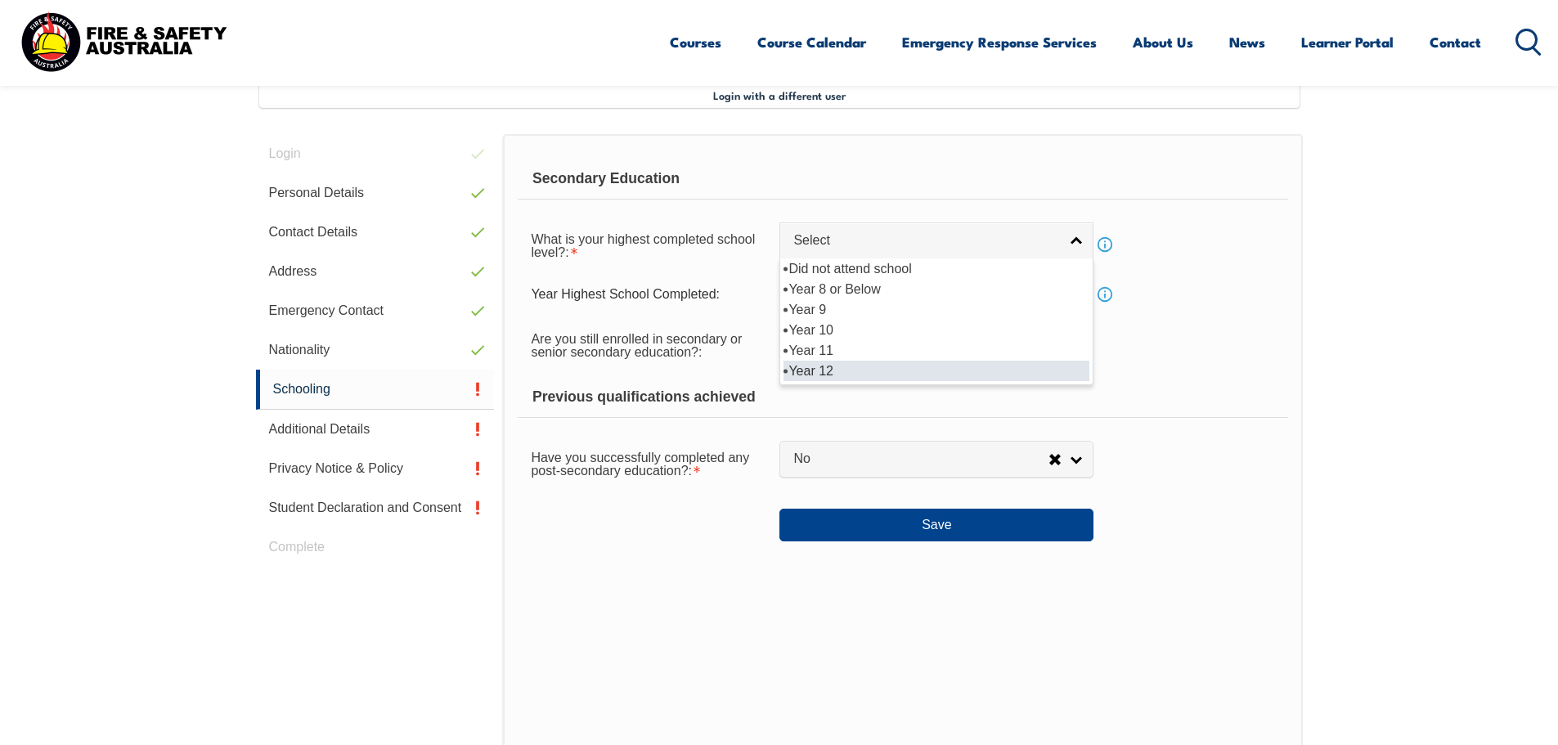
click at [828, 373] on li "Year 12" at bounding box center [936, 371] width 306 height 20
select select "12"
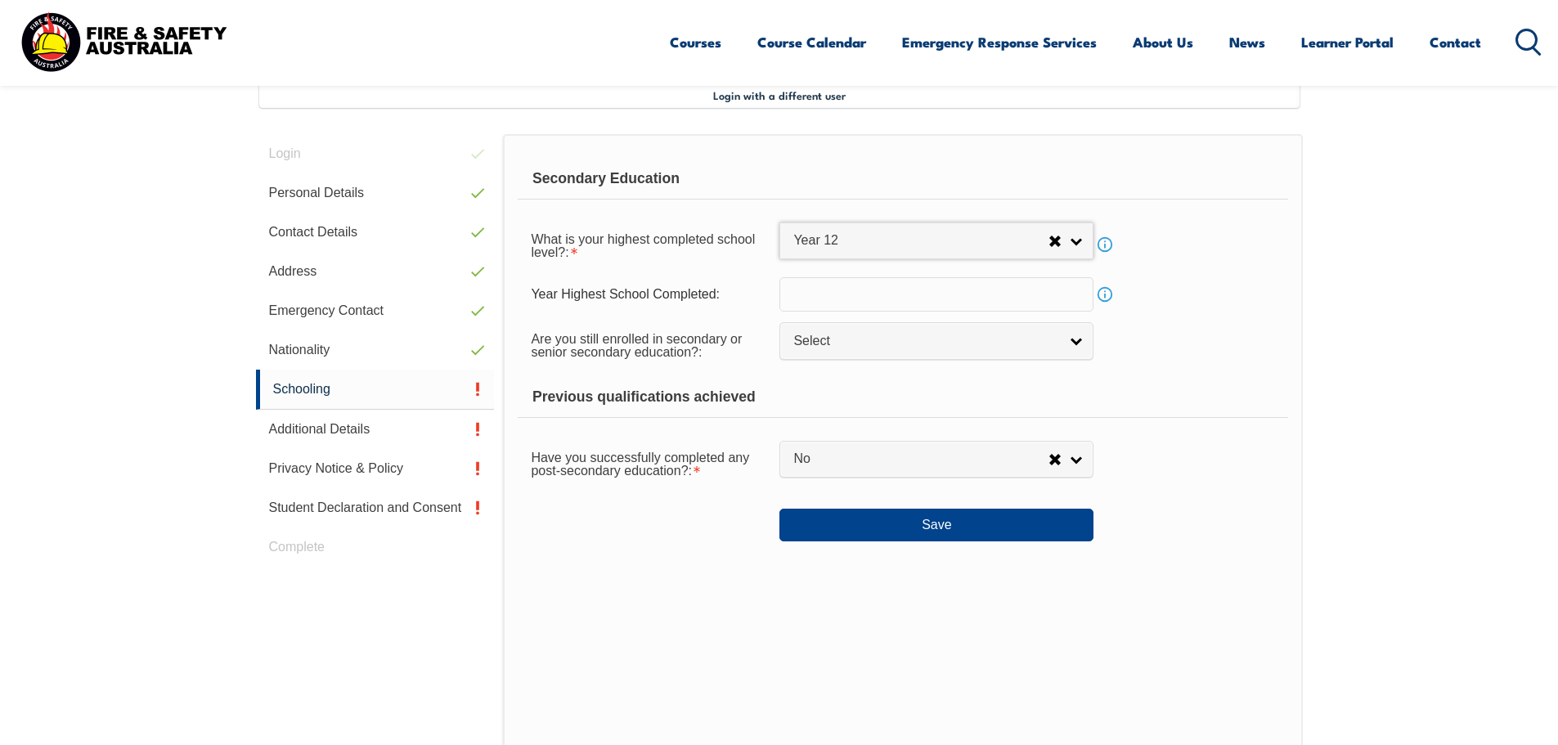
click at [816, 296] on input "text" at bounding box center [936, 294] width 314 height 34
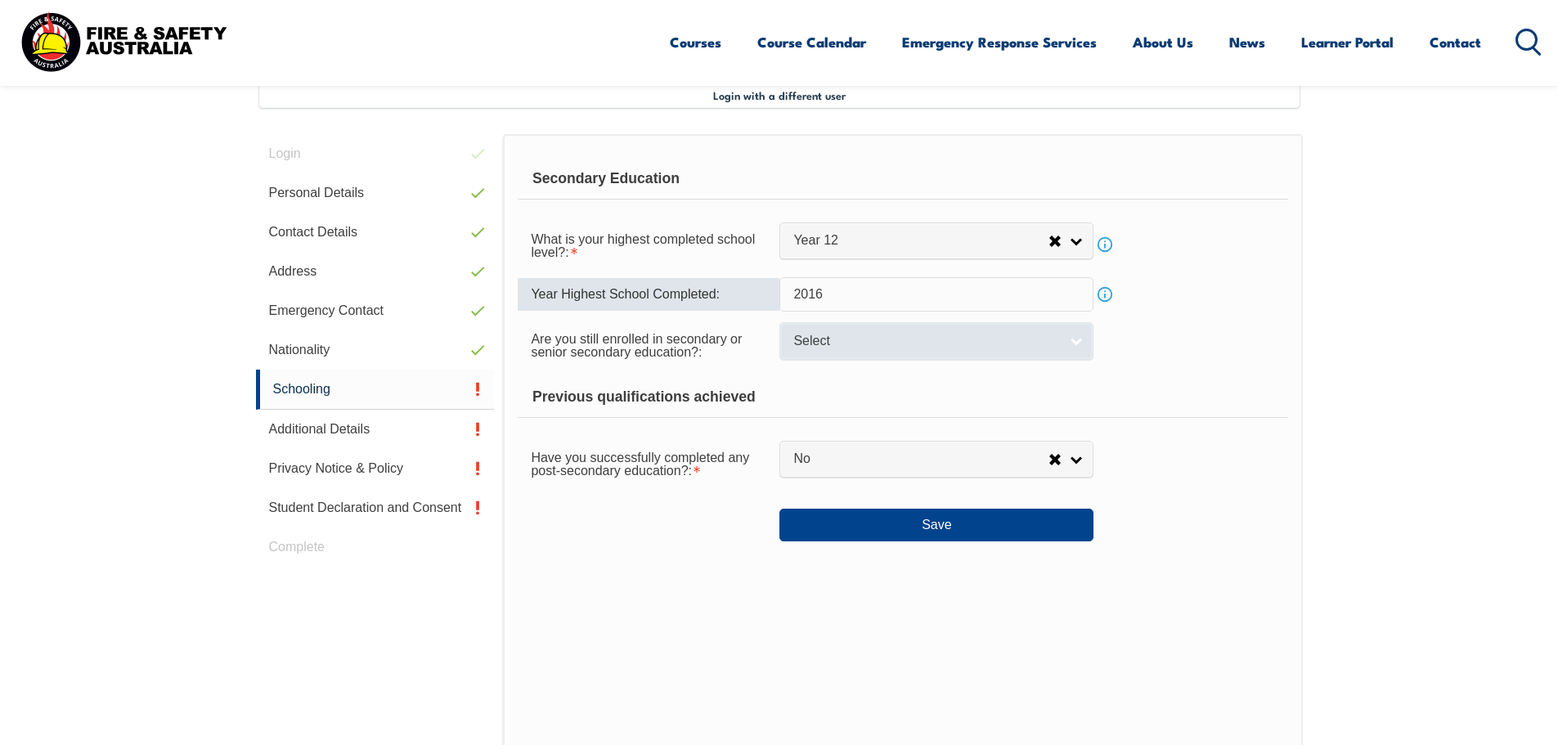
type input "2016"
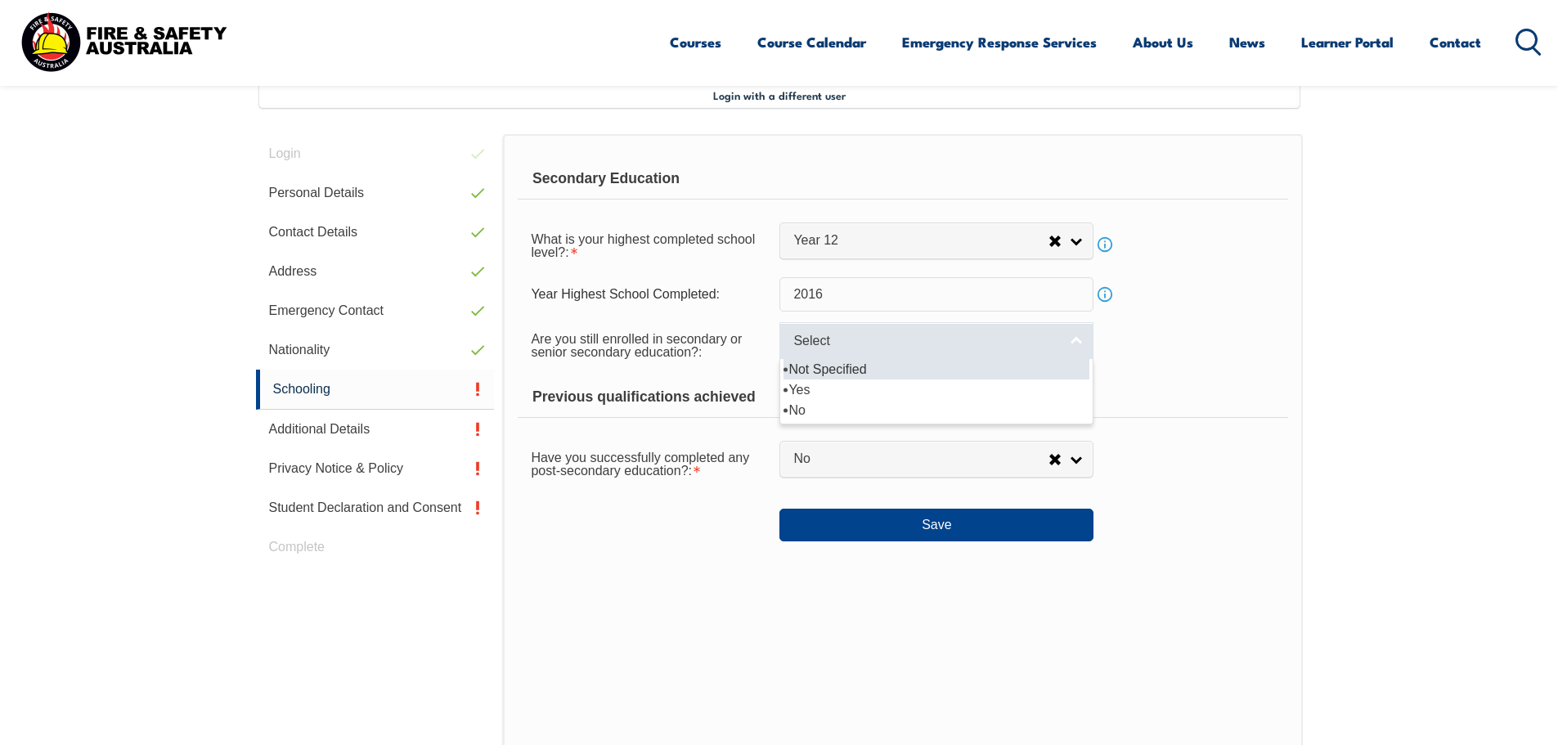
click at [822, 344] on span "Select" at bounding box center [925, 341] width 265 height 17
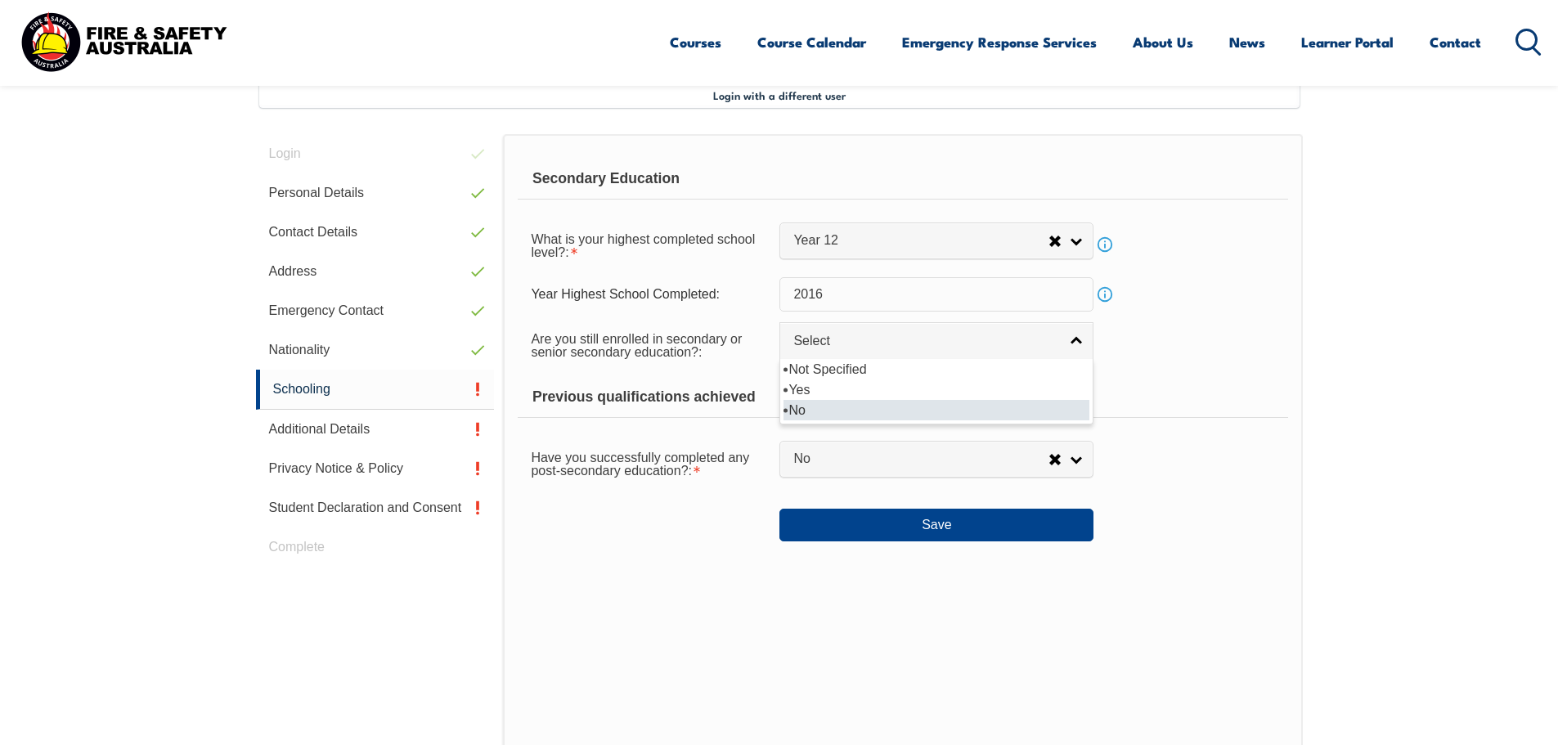
click at [808, 408] on li "No" at bounding box center [936, 410] width 306 height 20
select select "false"
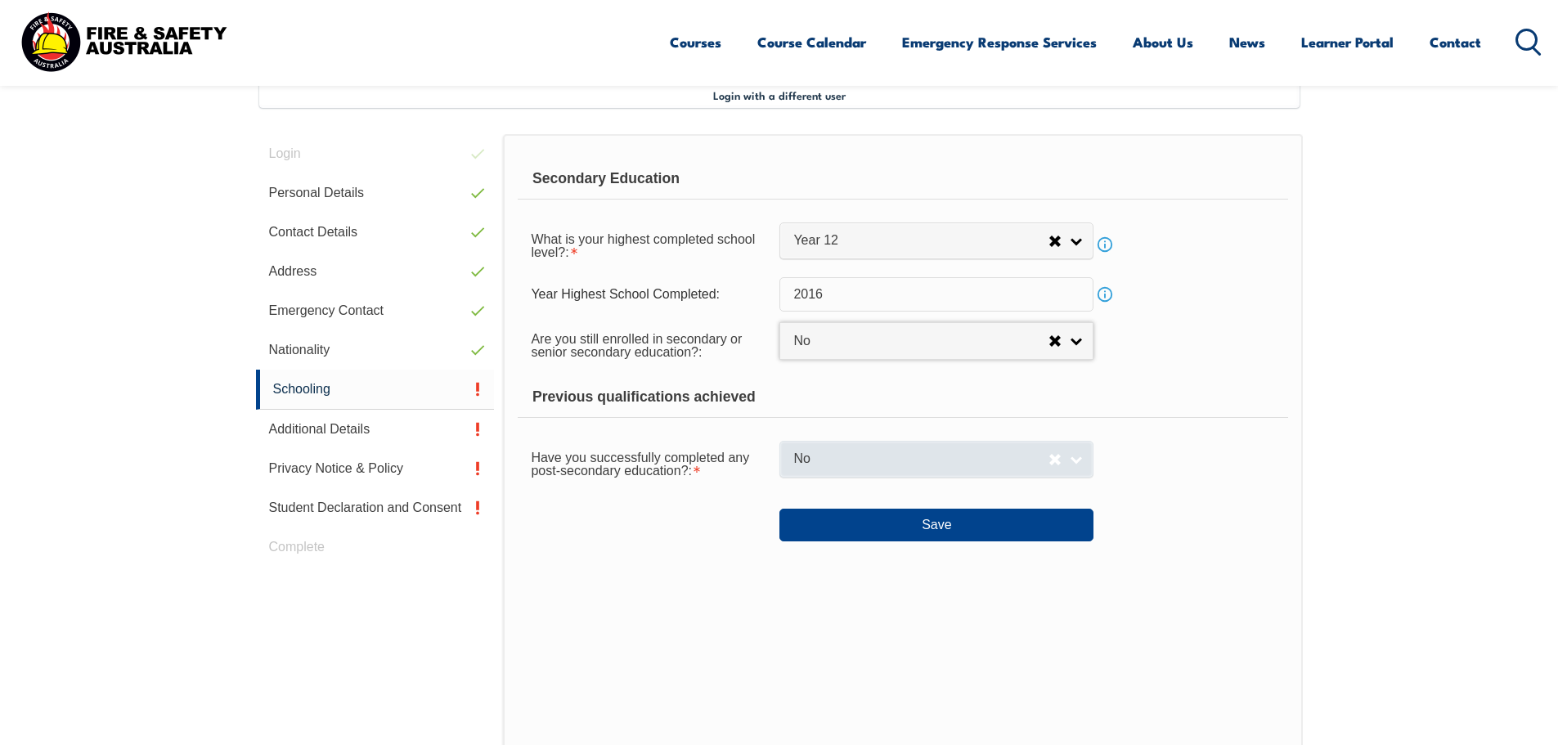
click at [811, 464] on span "No" at bounding box center [920, 459] width 255 height 17
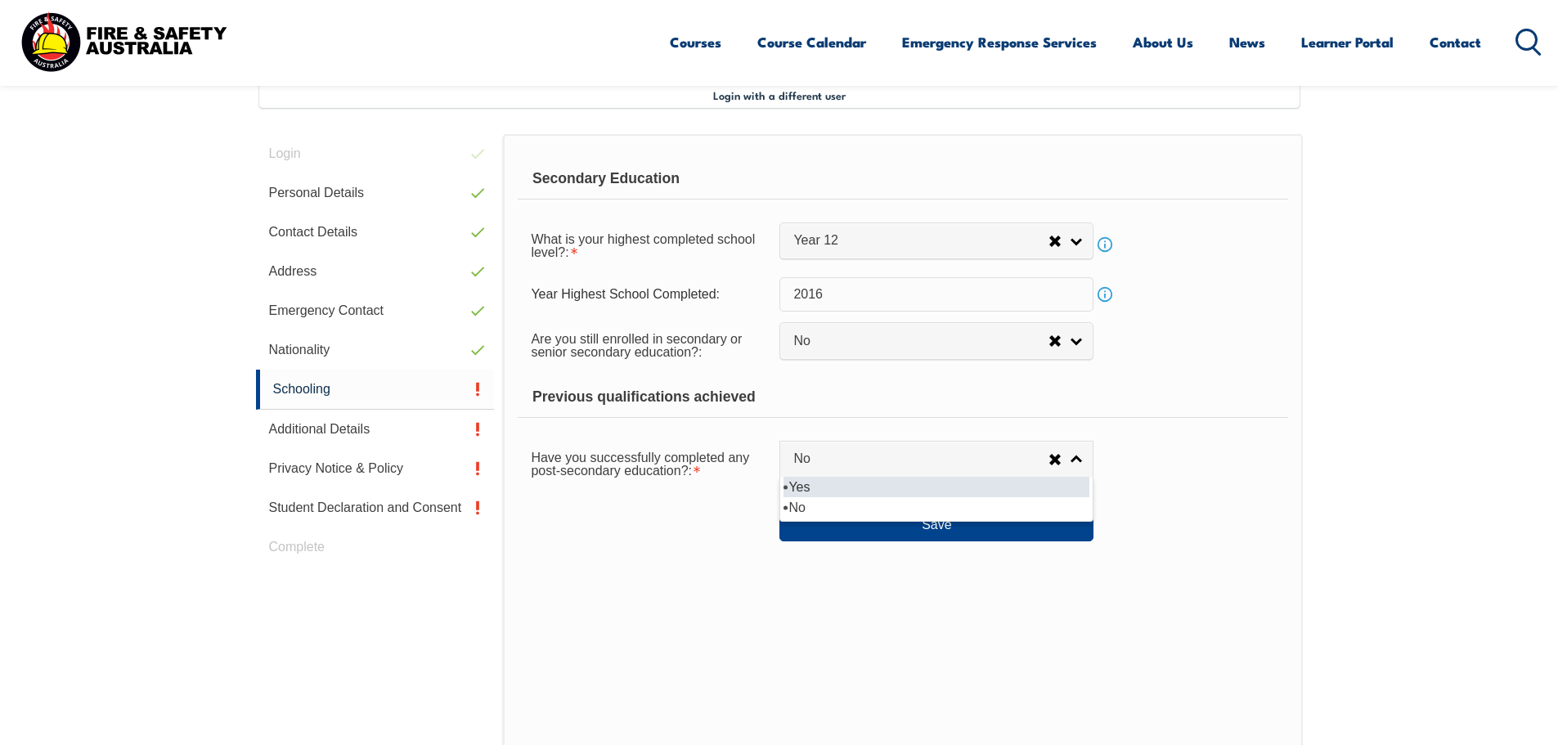
click at [808, 489] on li "Yes" at bounding box center [936, 487] width 306 height 20
select select "true"
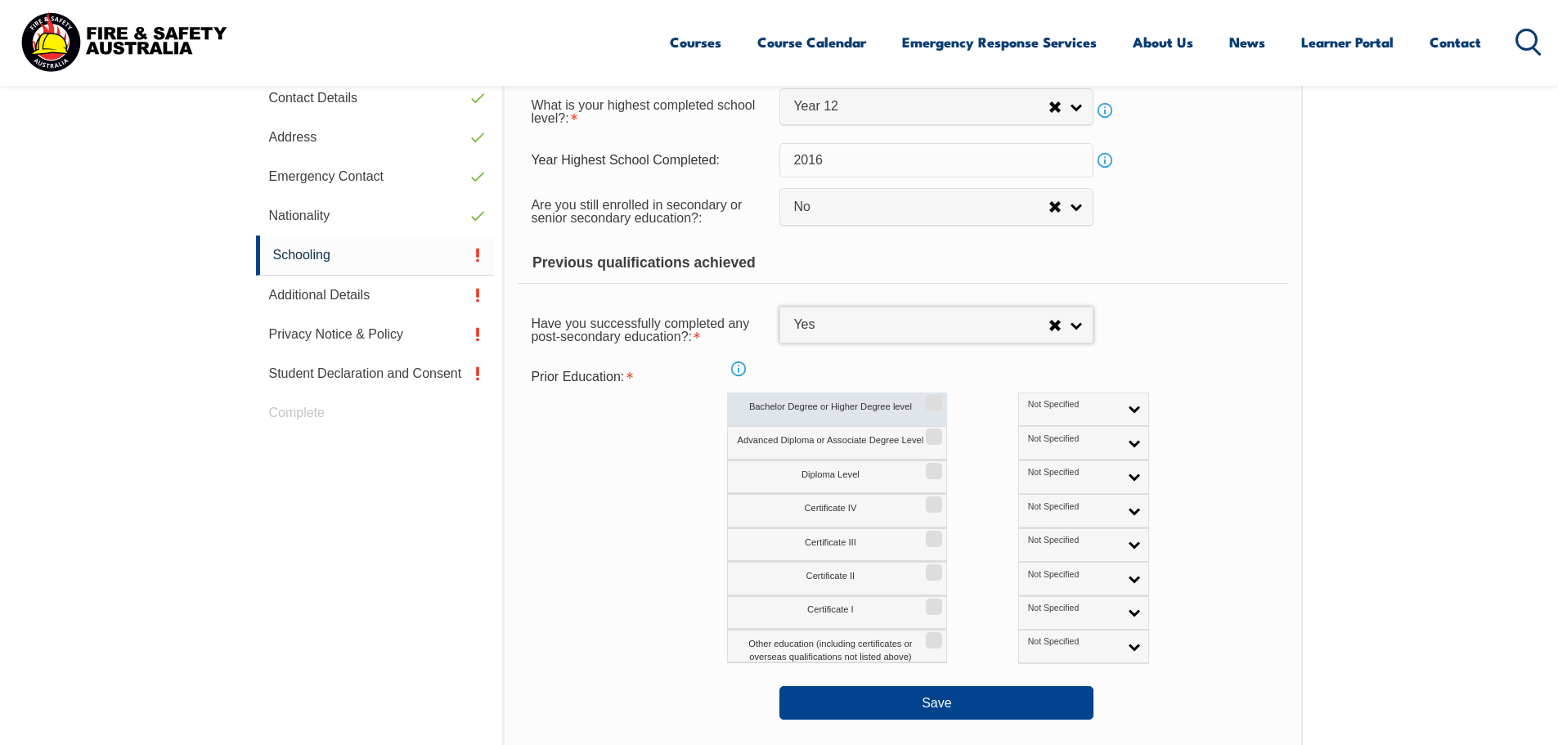
scroll to position [609, 0]
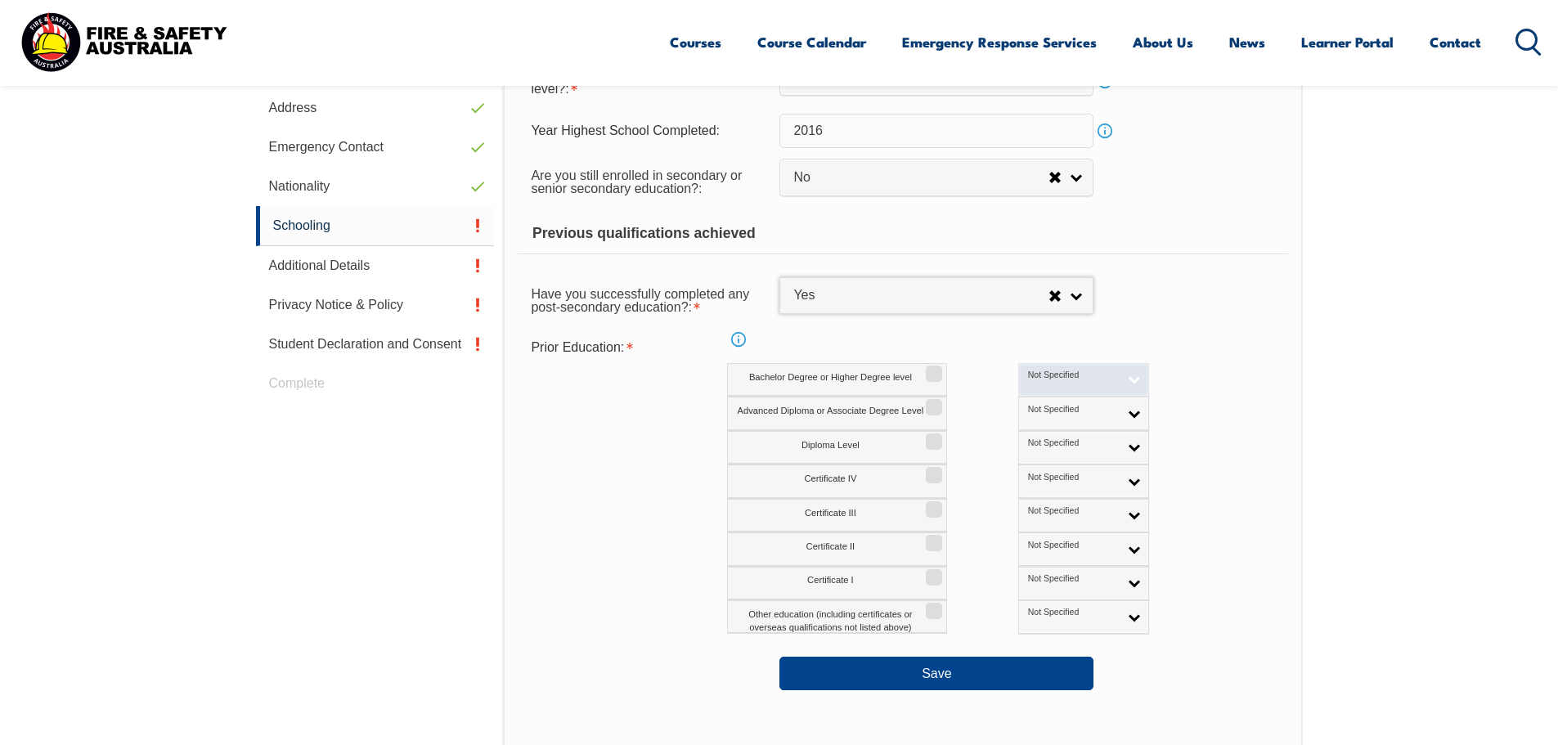
click at [1028, 375] on span "Not Specified" at bounding box center [1073, 375] width 91 height 11
click at [1022, 422] on li "Australian Qualification" at bounding box center [1083, 432] width 123 height 33
click at [936, 369] on input "Bachelor Degree or Higher Degree level" at bounding box center [931, 368] width 10 height 2
checkbox input "true"
click at [1028, 409] on span "Not Specified" at bounding box center [1073, 409] width 91 height 11
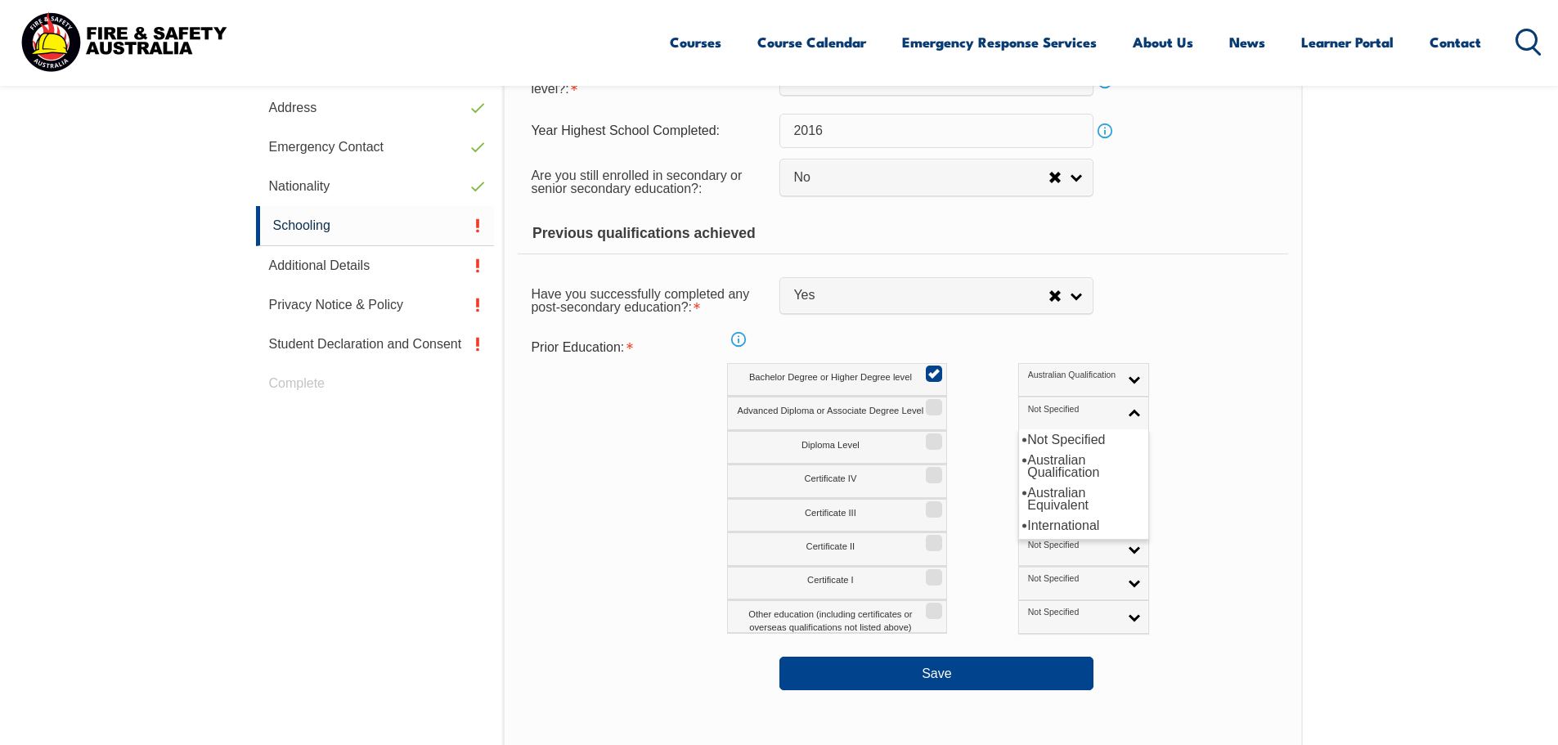
click at [1213, 423] on div "Advanced Diploma or Associate Degree Level Not Specified Australian Qualificati…" at bounding box center [973, 414] width 493 height 34
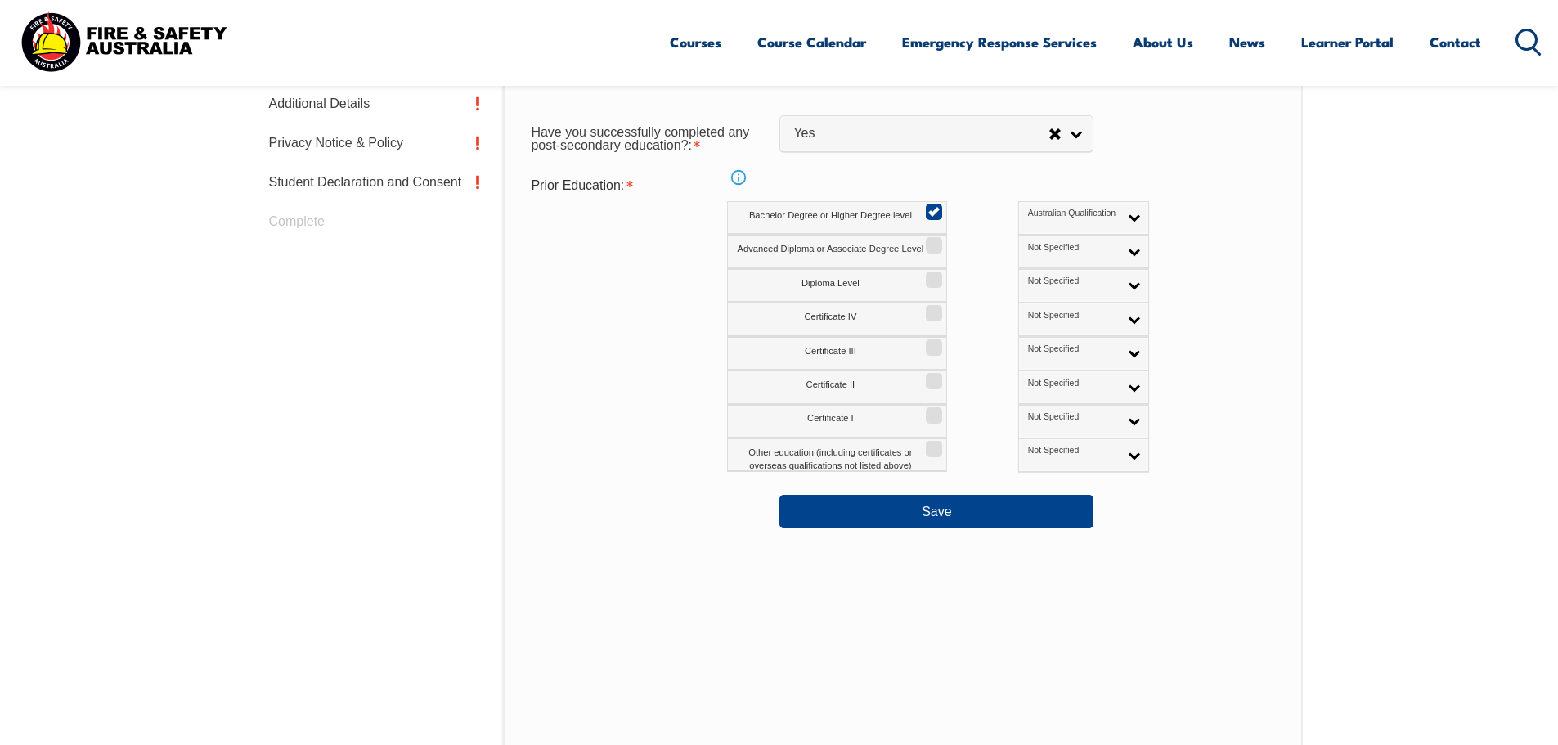
scroll to position [773, 0]
click at [940, 516] on button "Save" at bounding box center [936, 509] width 314 height 33
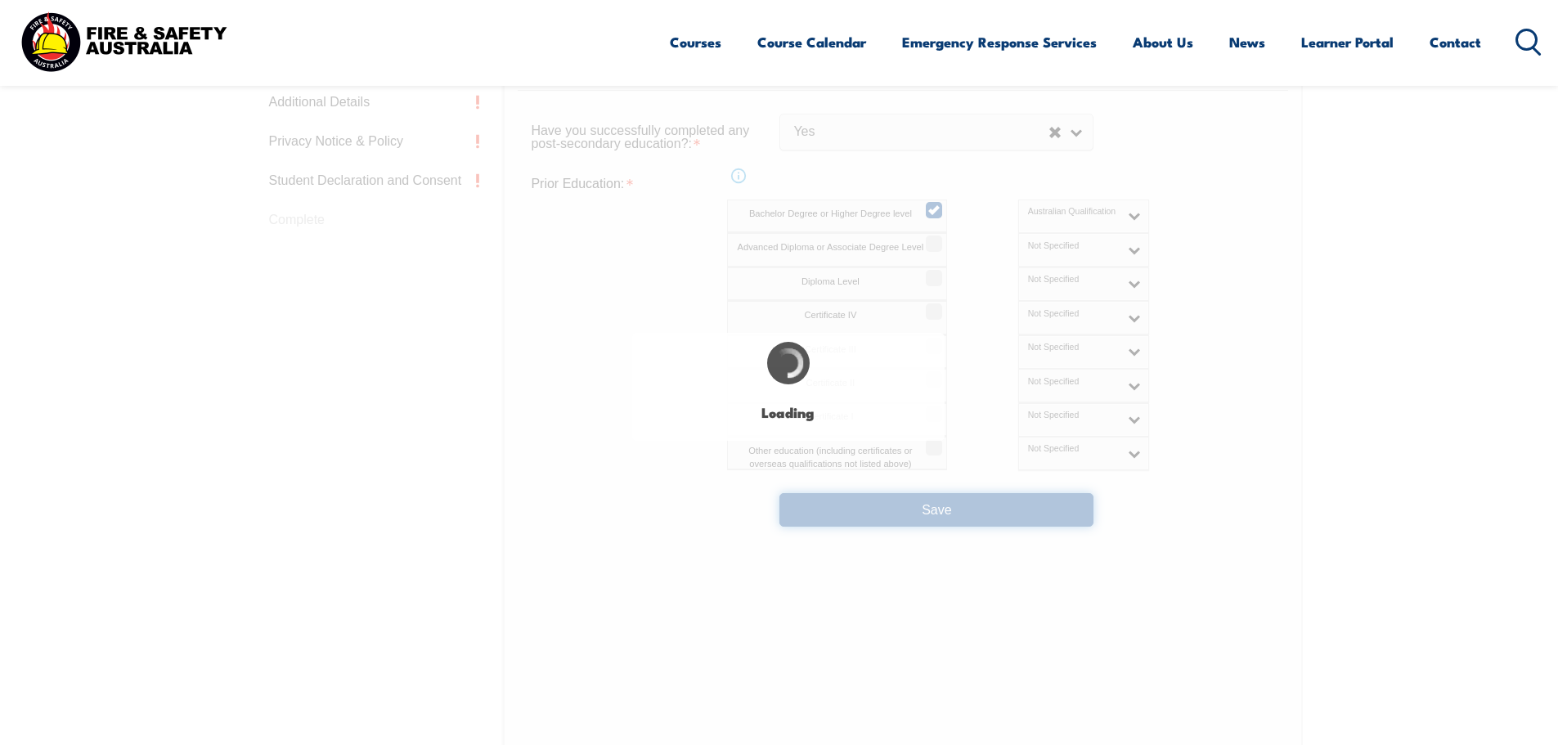
select select
select select "false"
select select "true"
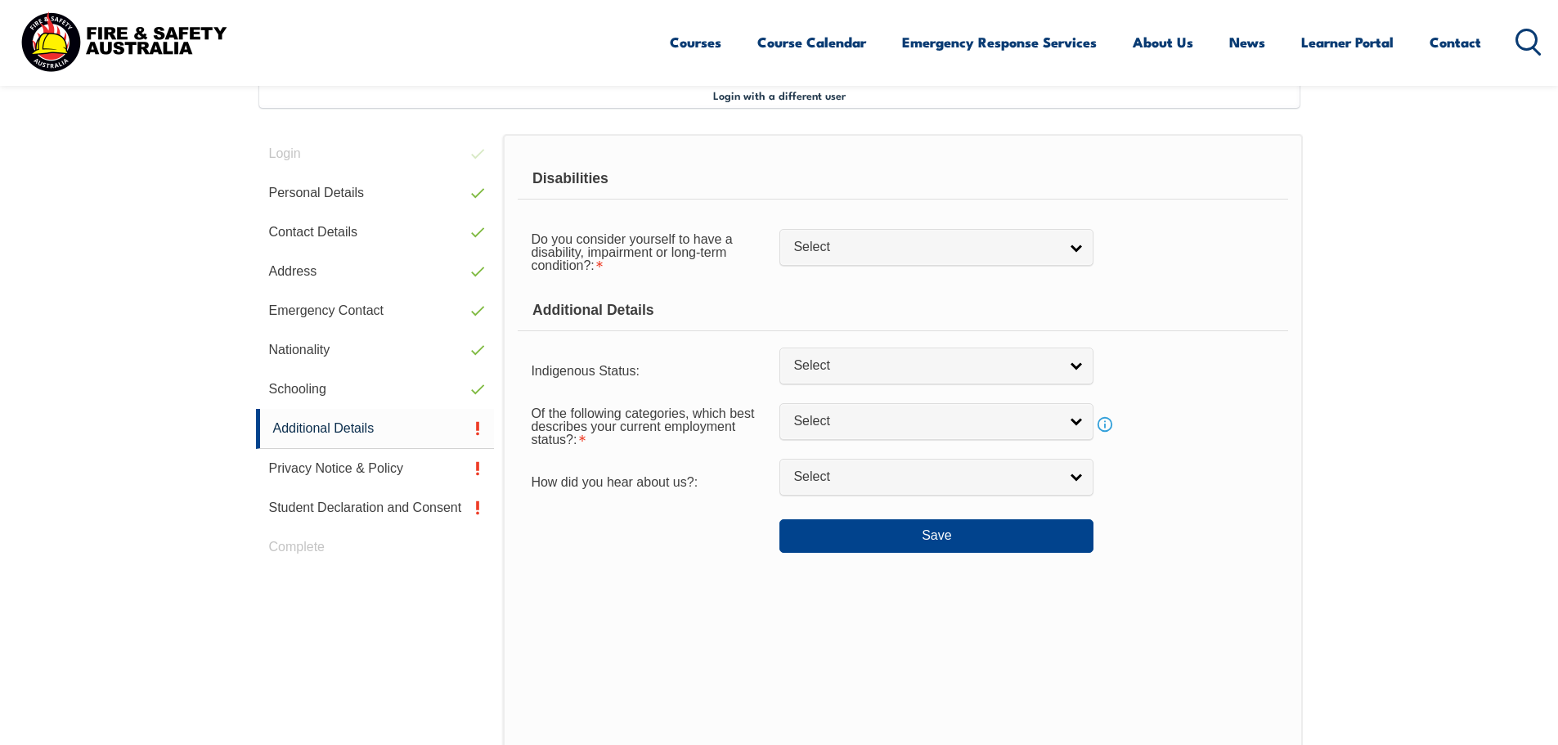
scroll to position [369, 0]
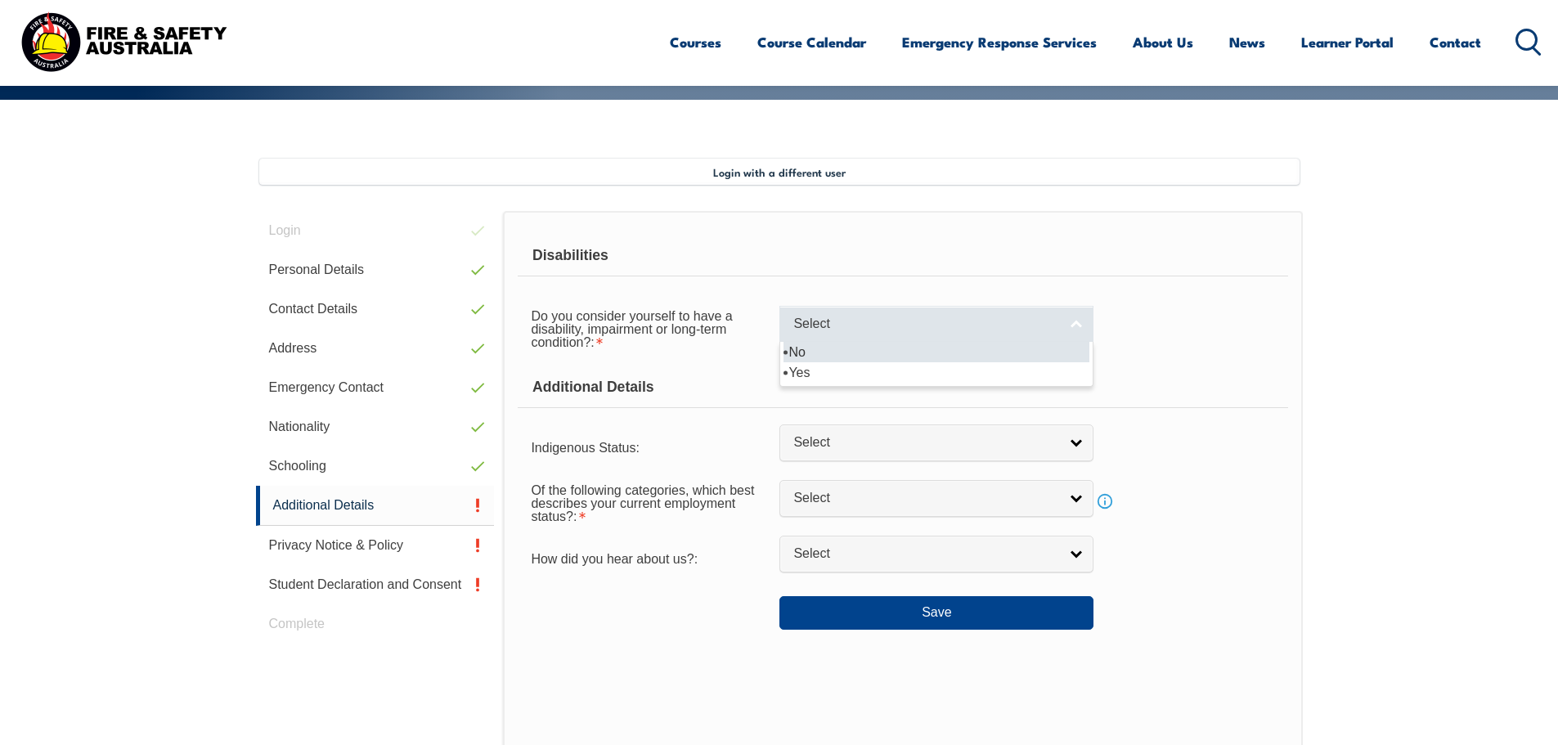
click at [855, 330] on span "Select" at bounding box center [925, 324] width 265 height 17
click at [809, 359] on li "No" at bounding box center [936, 352] width 306 height 20
select select "false"
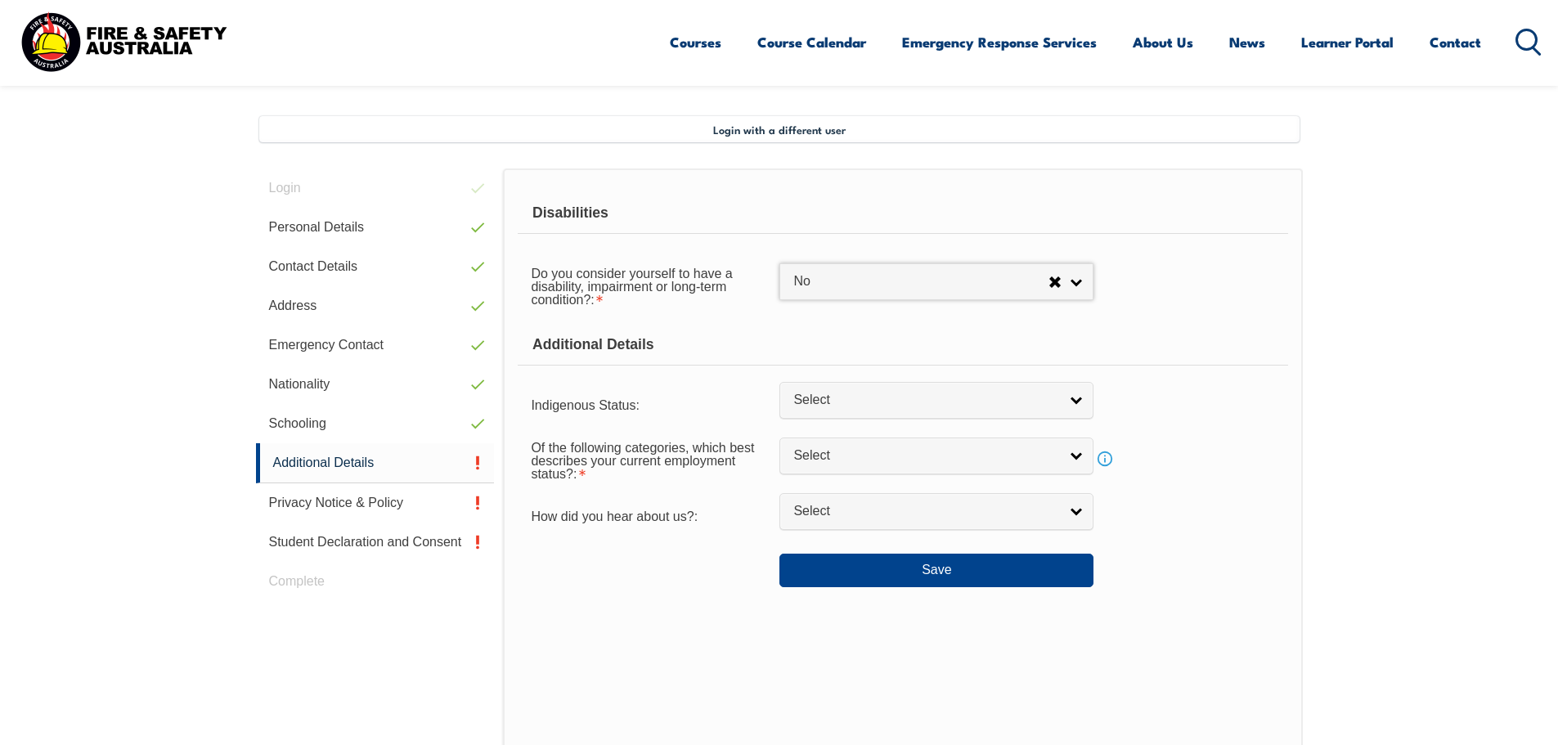
scroll to position [451, 0]
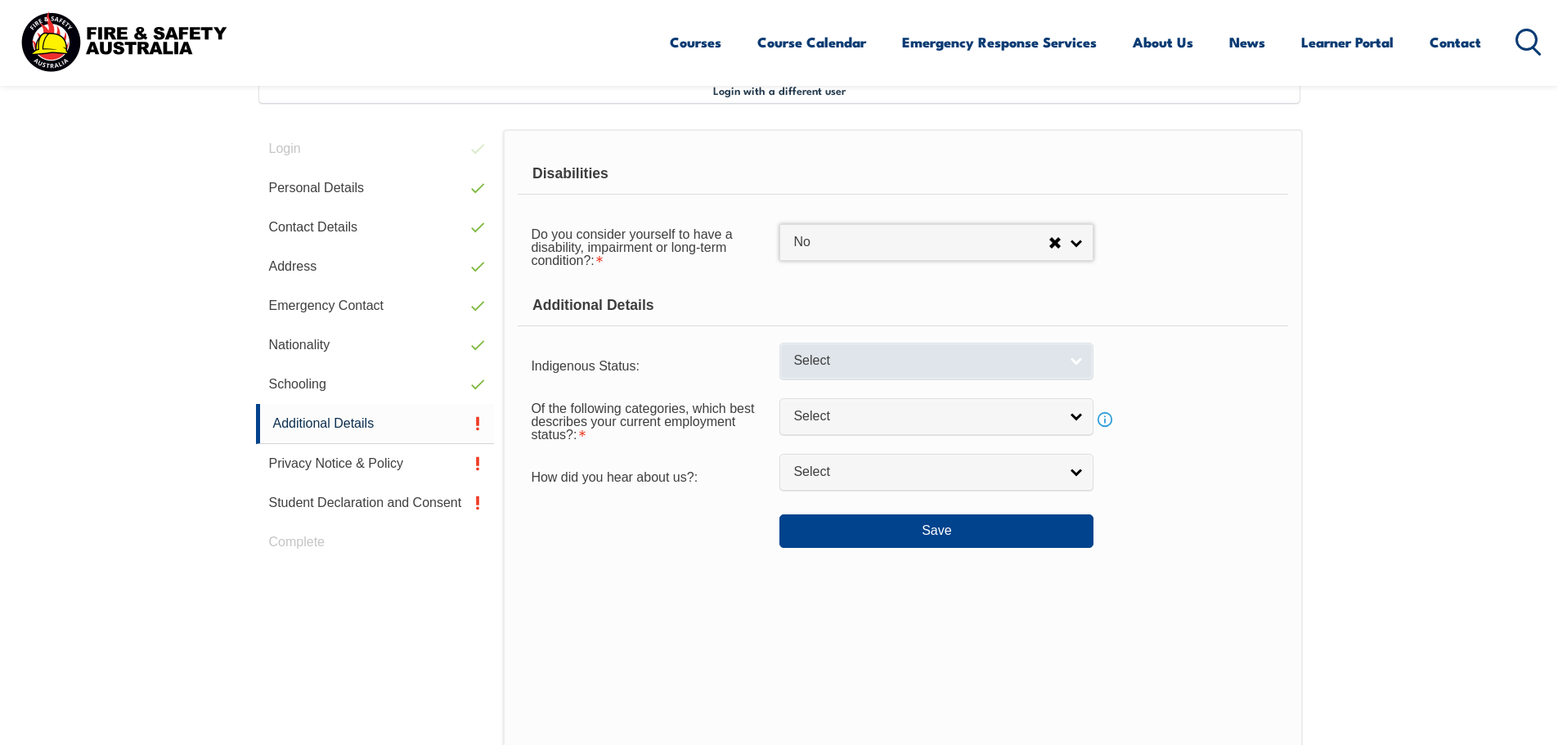
click at [837, 363] on span "Select" at bounding box center [925, 360] width 265 height 17
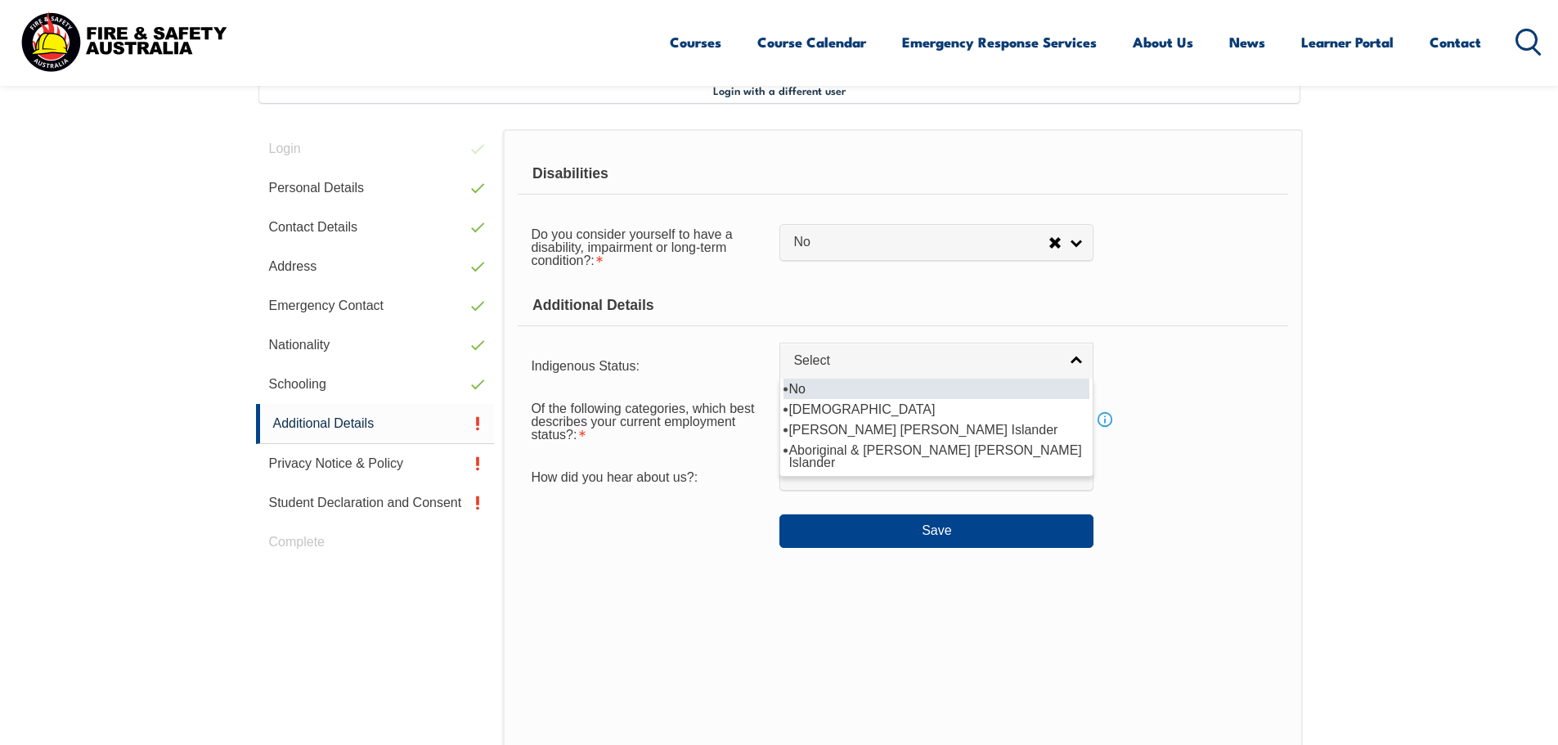
click at [805, 388] on li "No" at bounding box center [936, 389] width 306 height 20
select select "4"
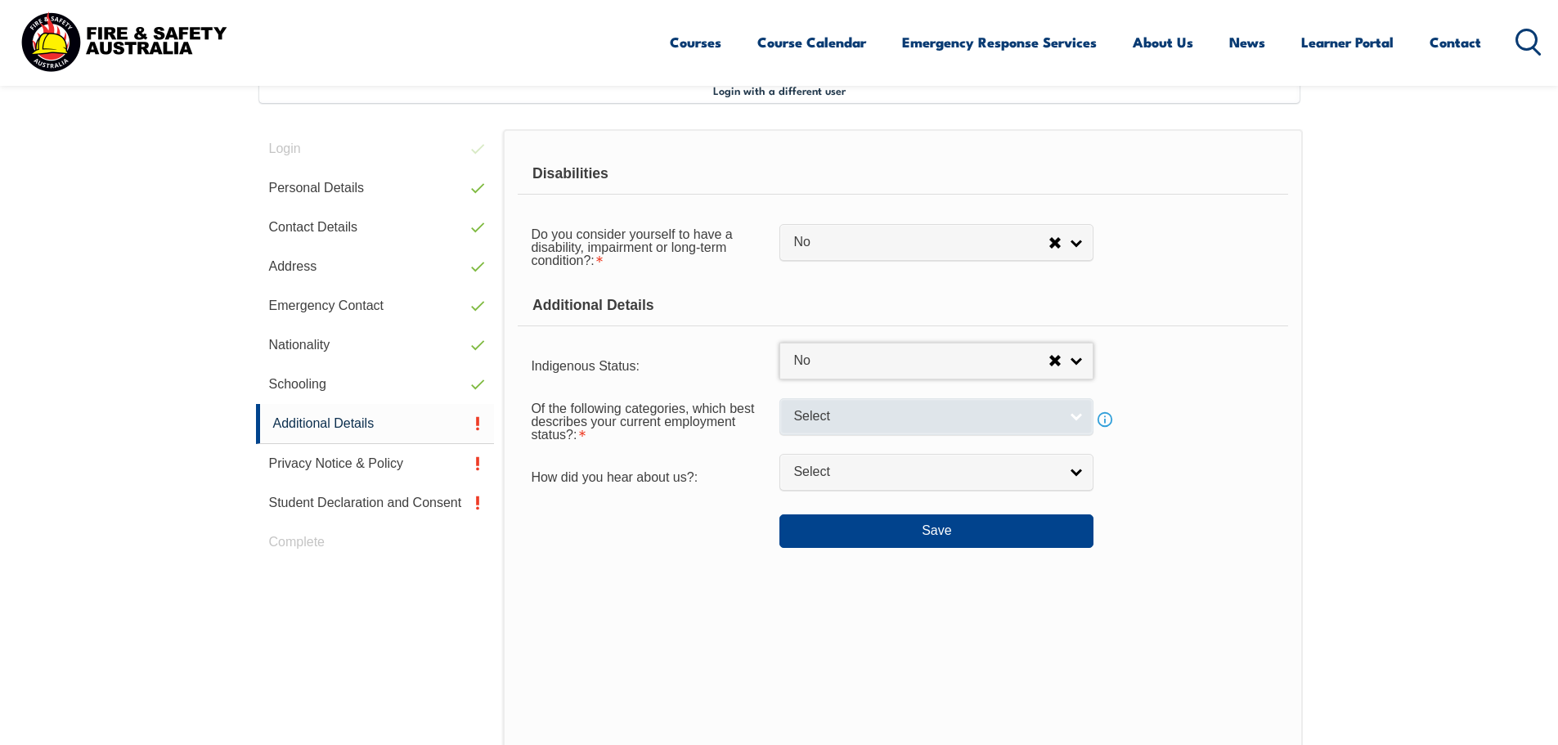
click at [833, 403] on link "Select" at bounding box center [936, 416] width 314 height 37
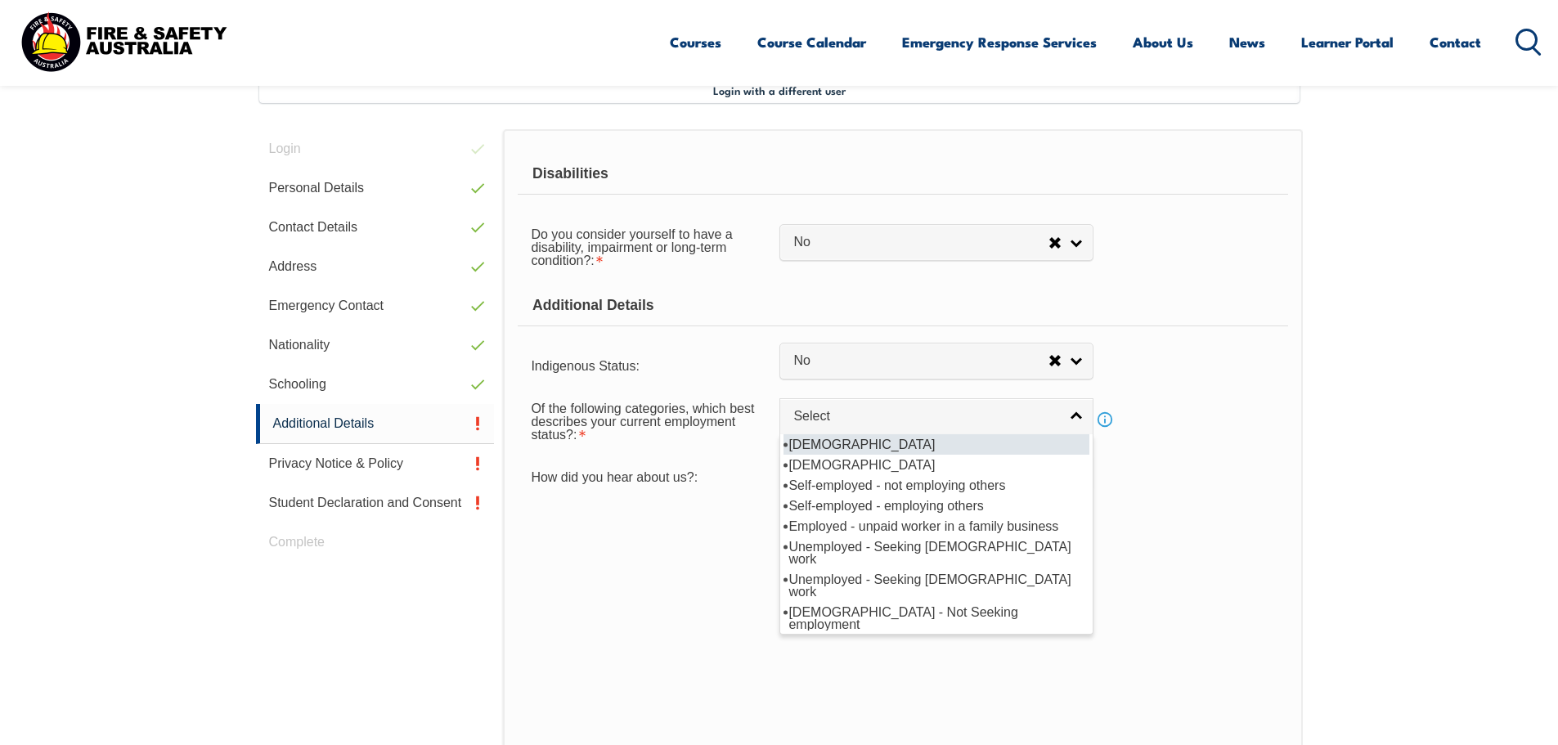
click at [851, 443] on li "[DEMOGRAPHIC_DATA]" at bounding box center [936, 444] width 306 height 20
select select "1"
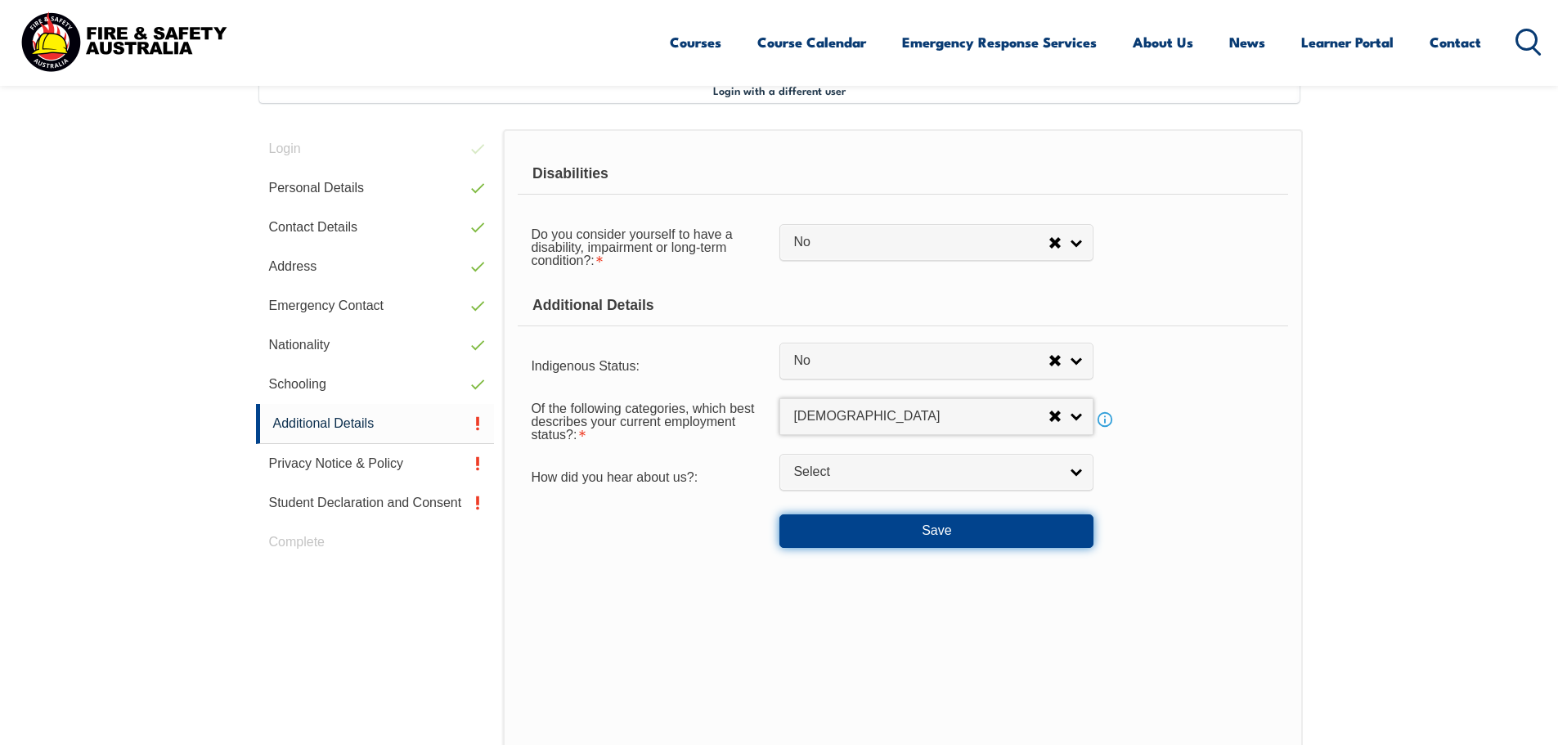
click at [902, 528] on button "Save" at bounding box center [936, 530] width 314 height 33
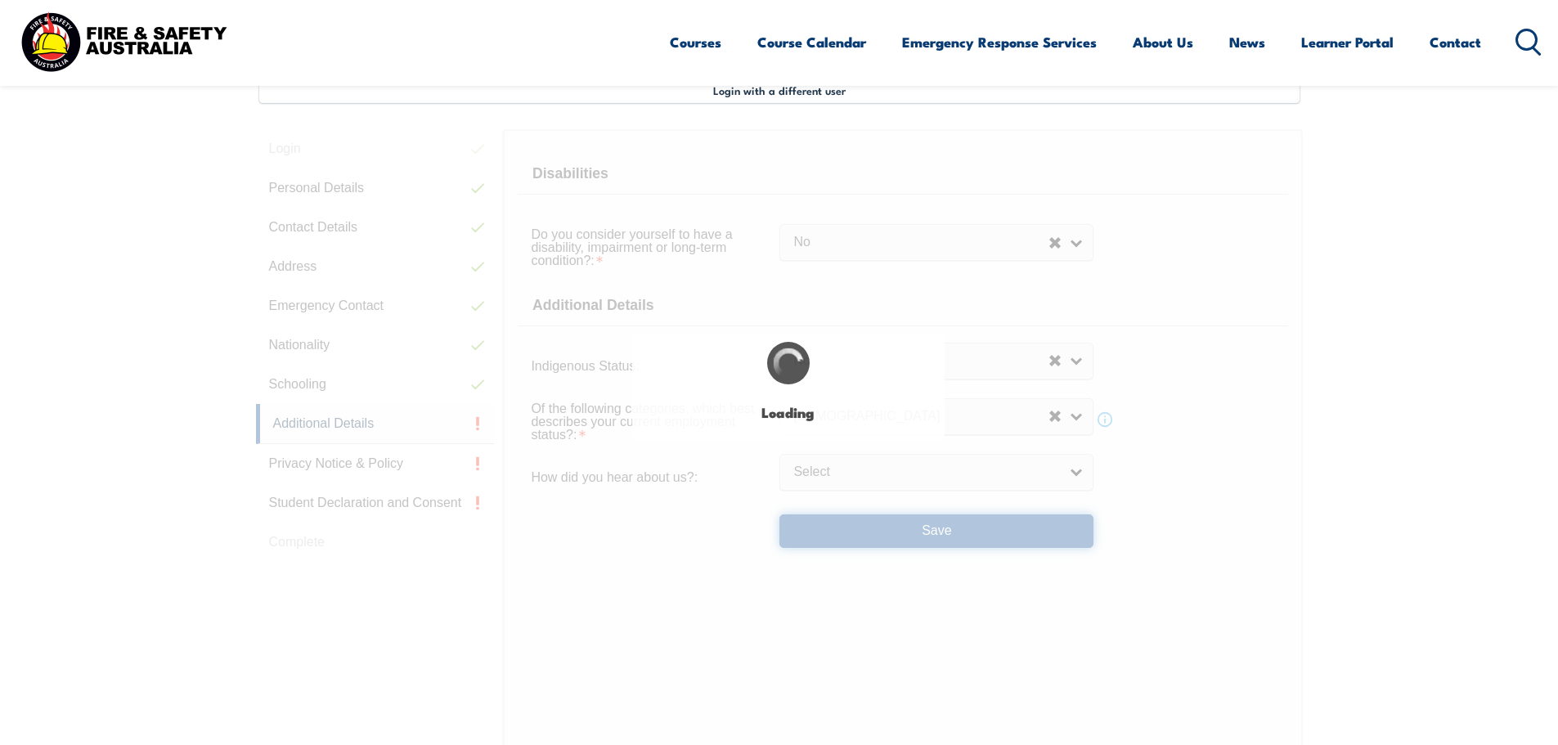
select select "false"
select select
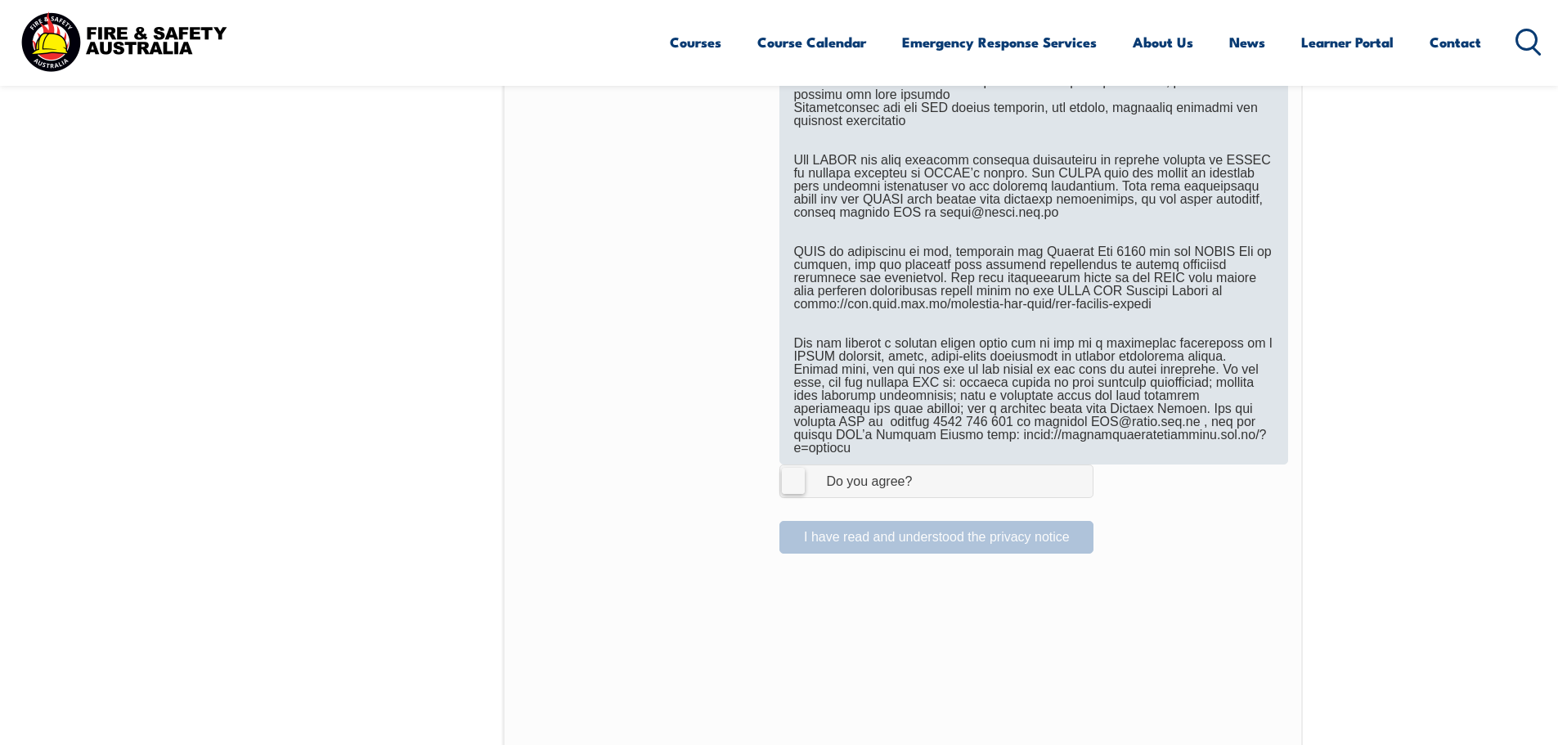
scroll to position [936, 0]
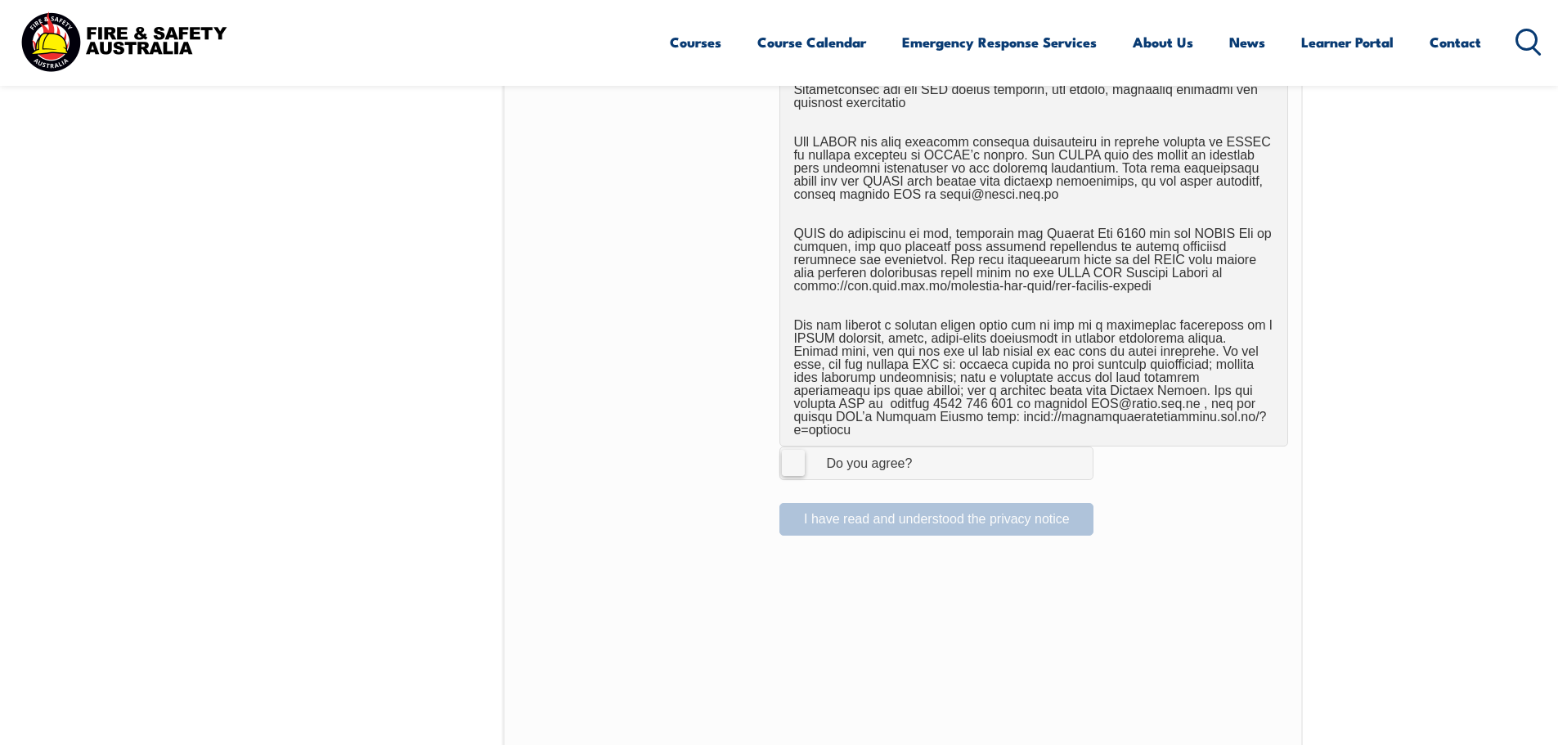
click at [796, 448] on label "I Agree Do you agree?" at bounding box center [936, 462] width 314 height 33
click at [925, 448] on input "I Agree Do you agree?" at bounding box center [939, 462] width 28 height 31
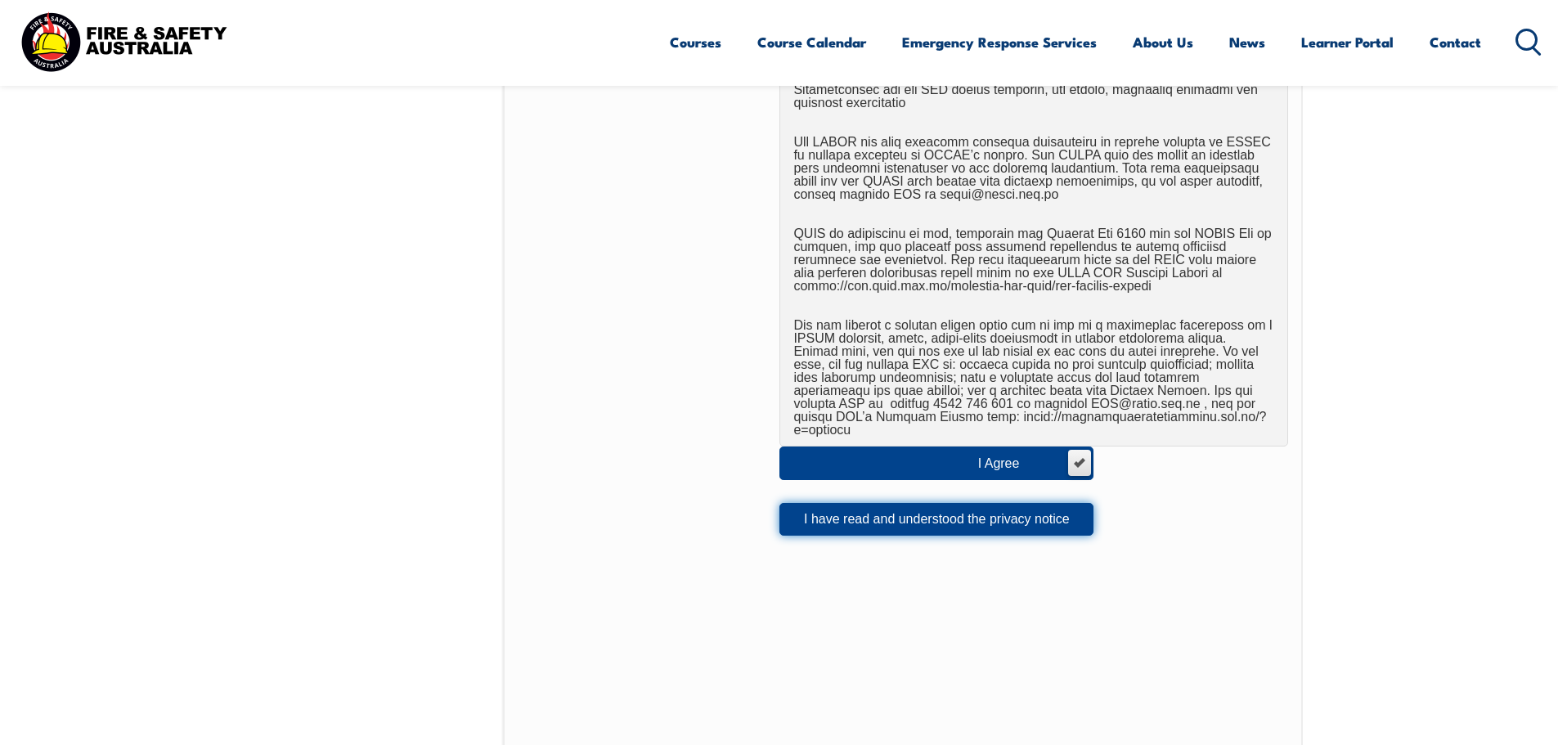
click at [950, 509] on button "I have read and understood the privacy notice" at bounding box center [936, 519] width 314 height 33
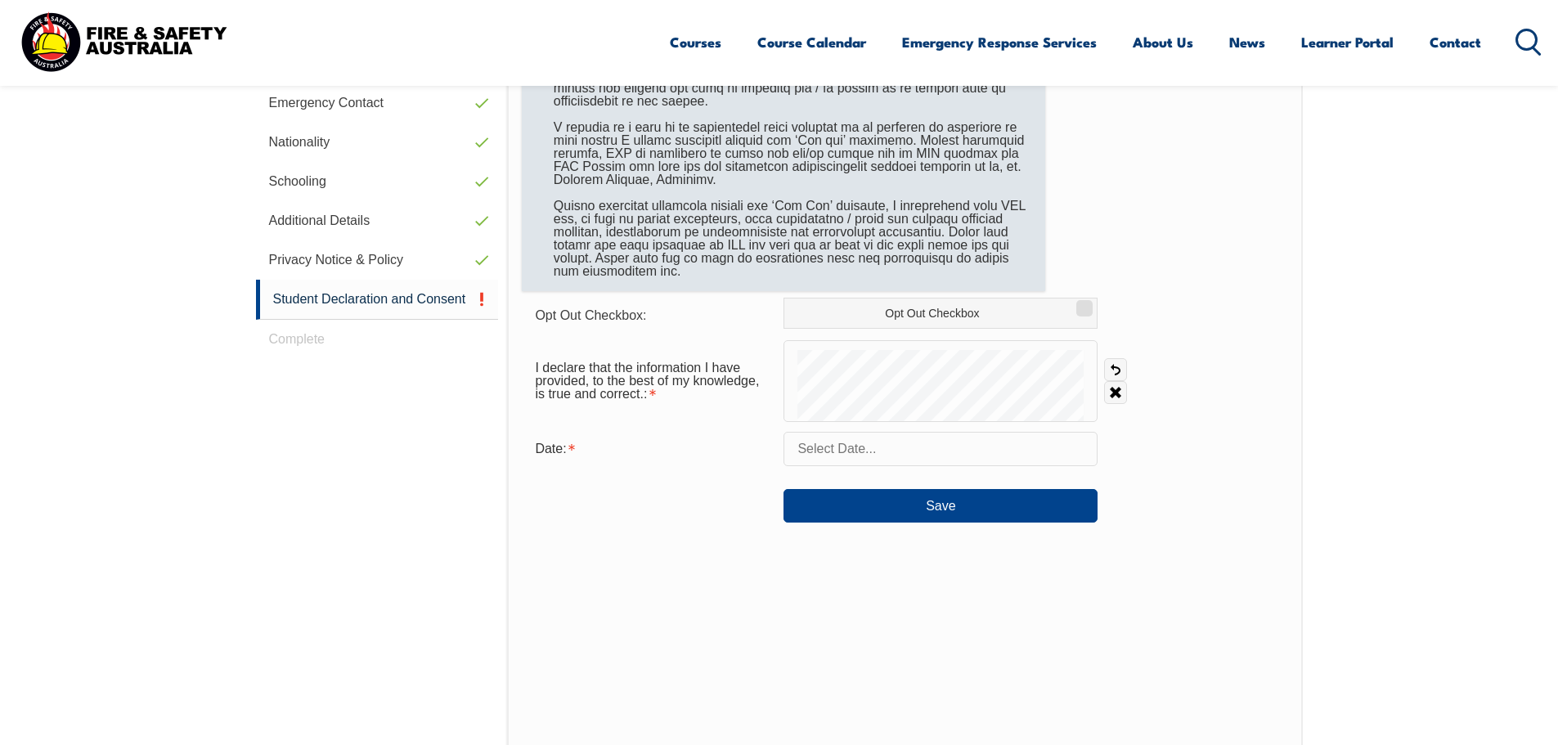
scroll to position [691, 0]
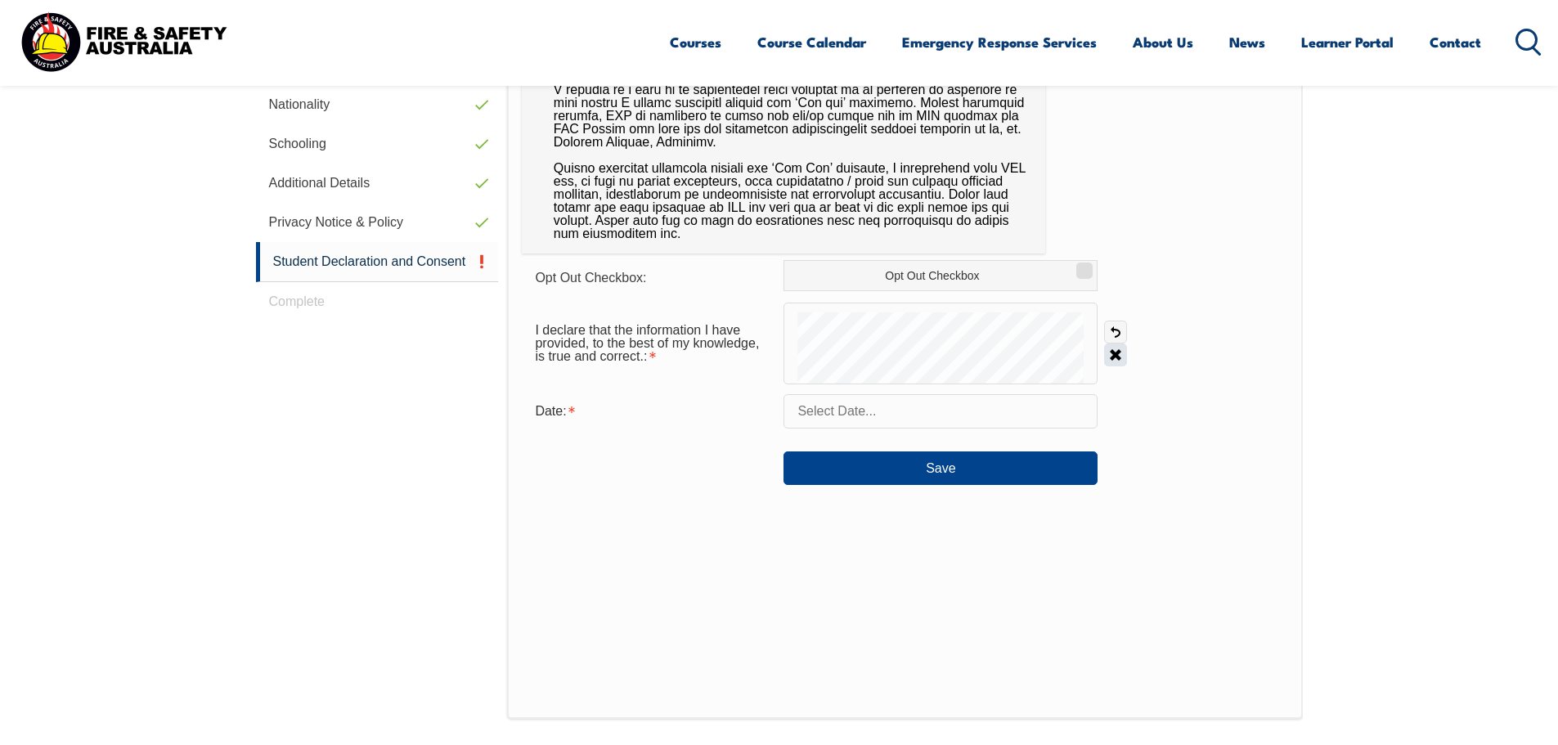
click at [1119, 351] on link "Clear" at bounding box center [1115, 354] width 23 height 23
click at [989, 395] on form "Opt Out Checkbox: Opt Out Checkbox I declare that the information I have provid…" at bounding box center [904, 372] width 765 height 225
click at [851, 419] on input "text" at bounding box center [940, 411] width 314 height 34
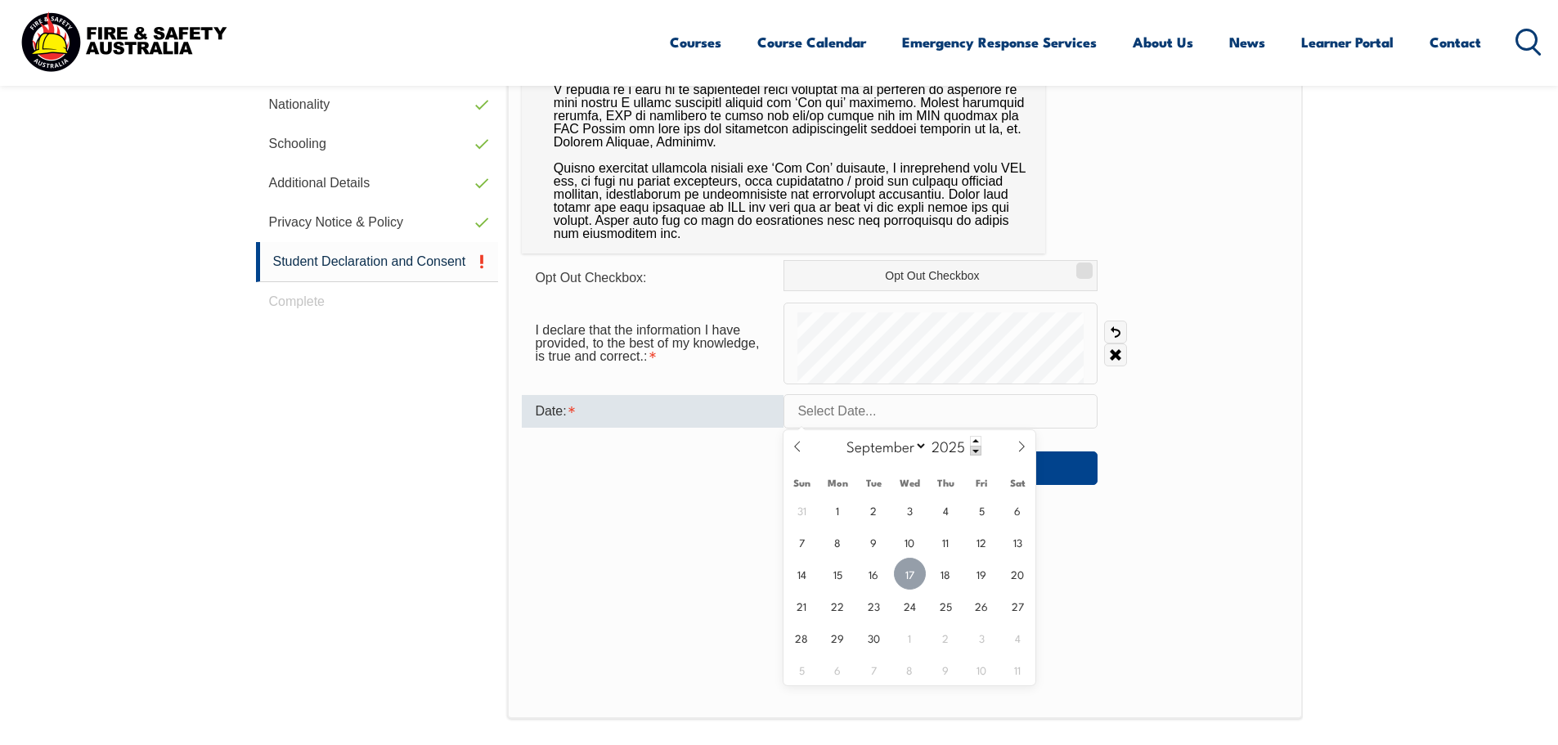
click at [913, 571] on span "17" at bounding box center [910, 574] width 32 height 32
type input "[DATE]"
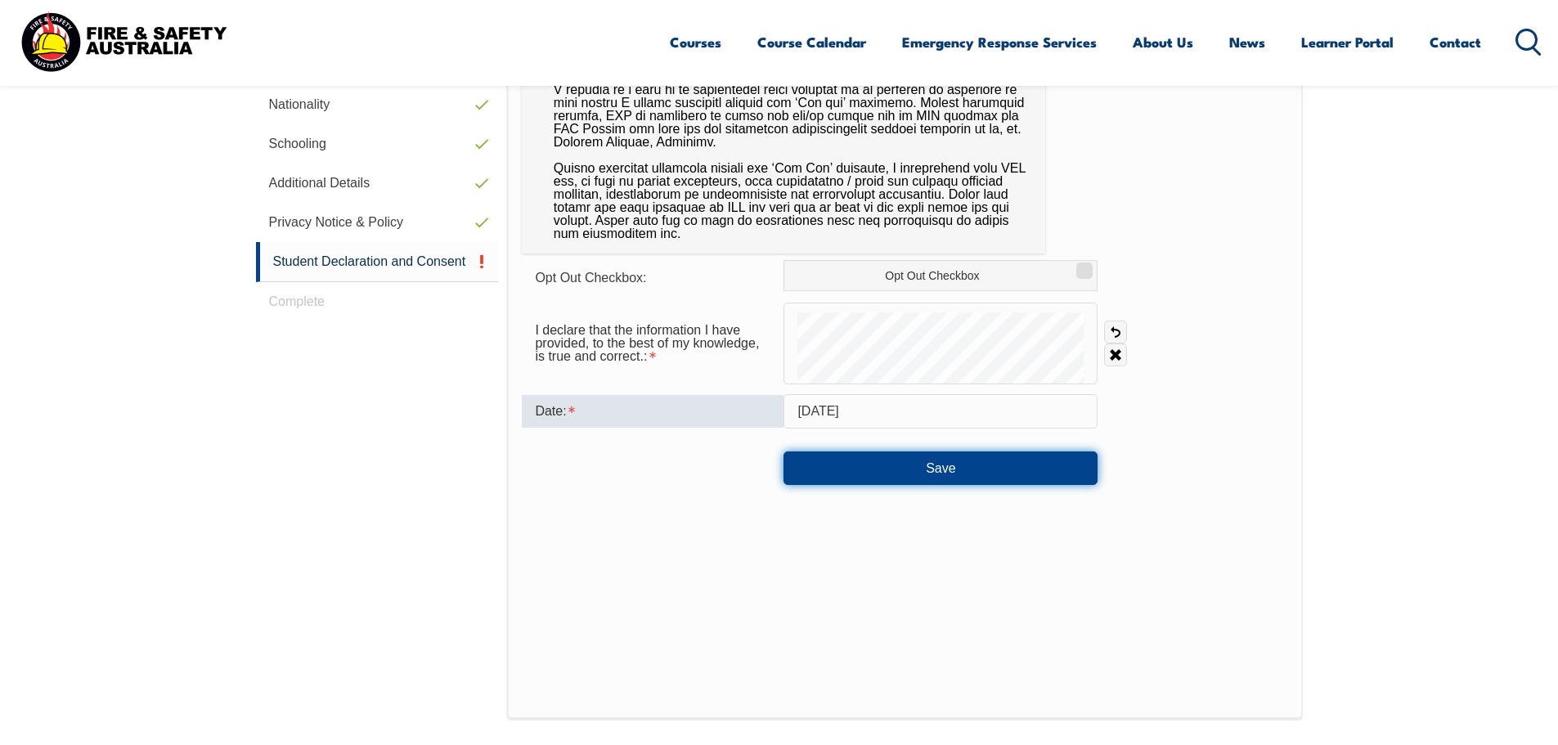
click at [943, 473] on button "Save" at bounding box center [940, 467] width 314 height 33
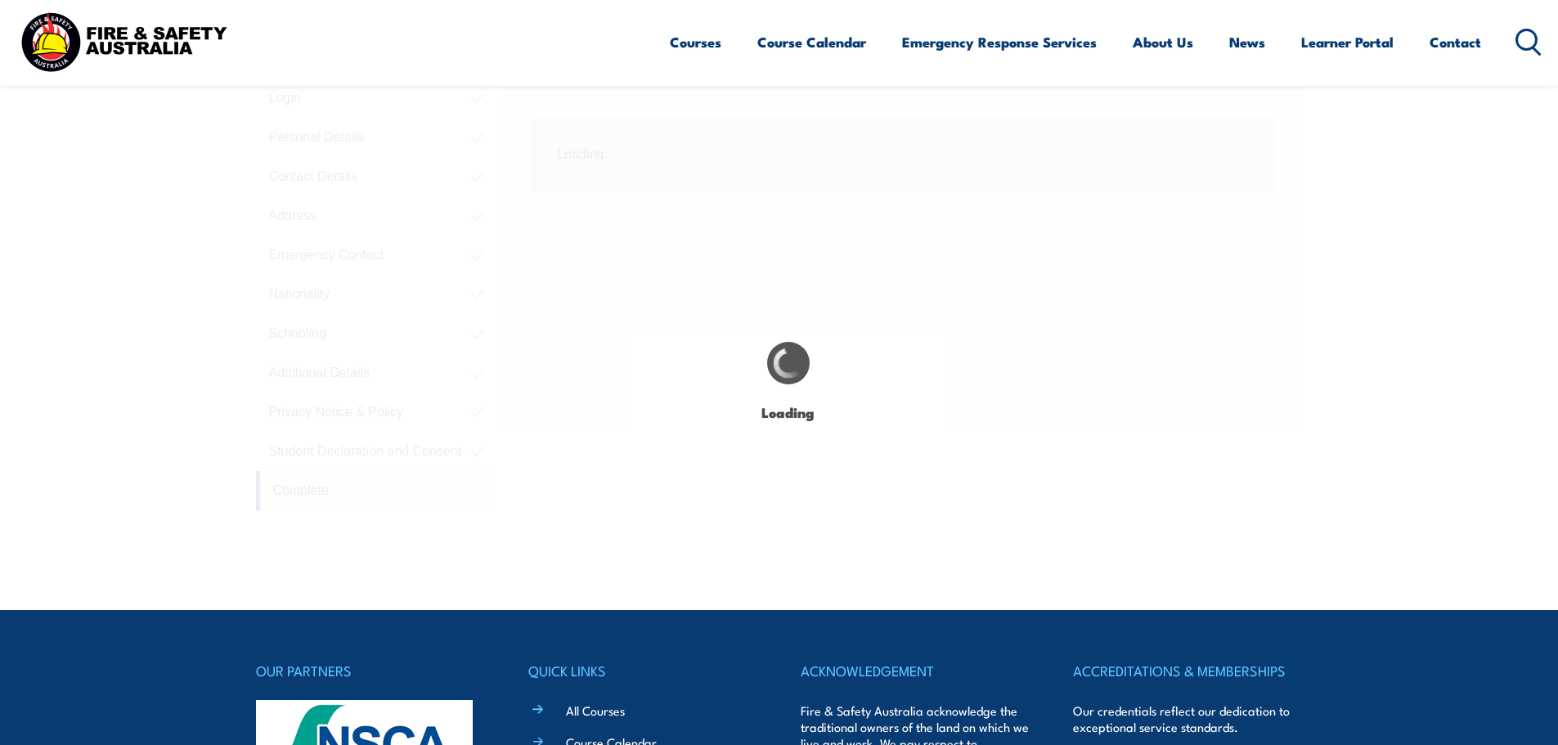
scroll to position [446, 0]
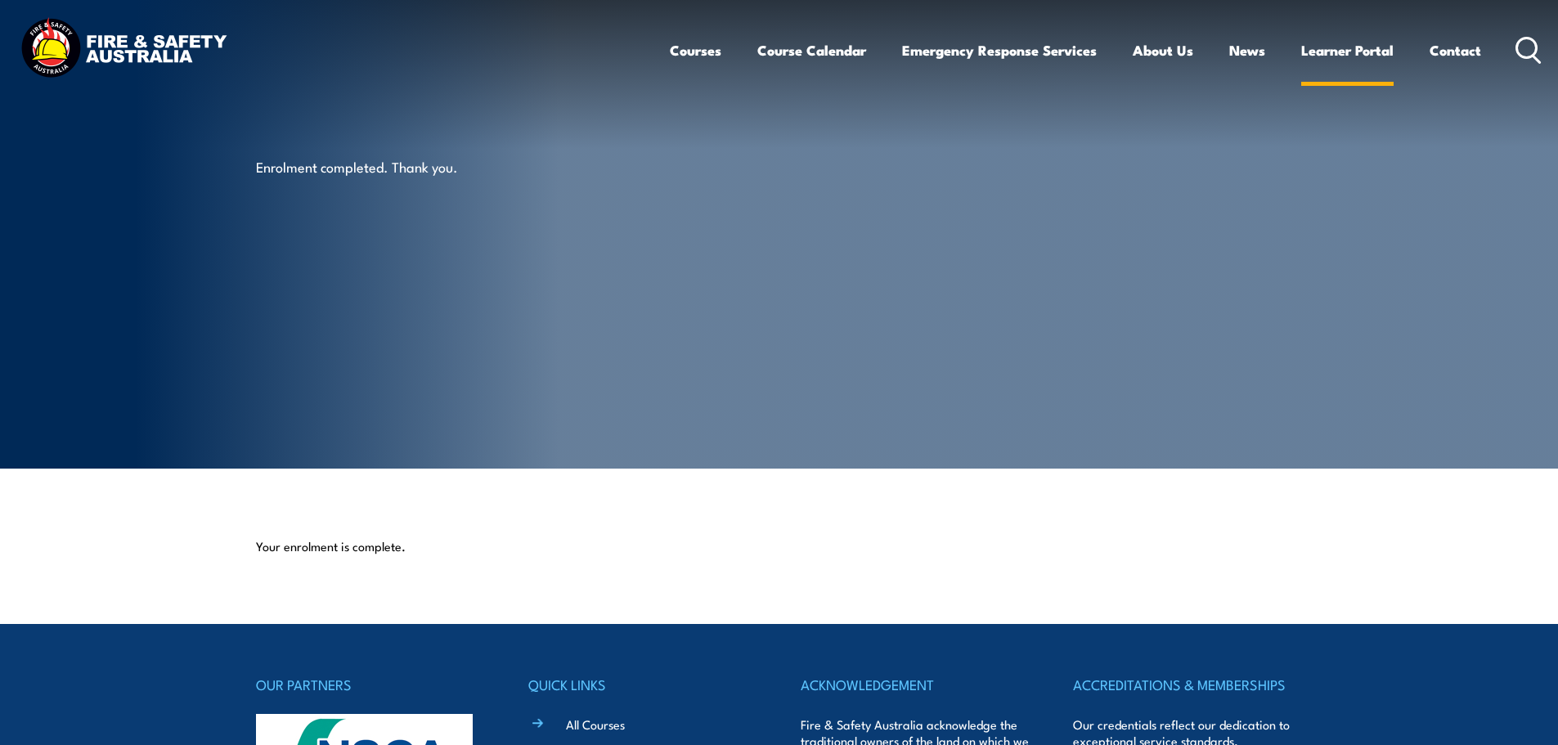
click at [1323, 54] on link "Learner Portal" at bounding box center [1347, 50] width 92 height 43
